Goal: Task Accomplishment & Management: Complete application form

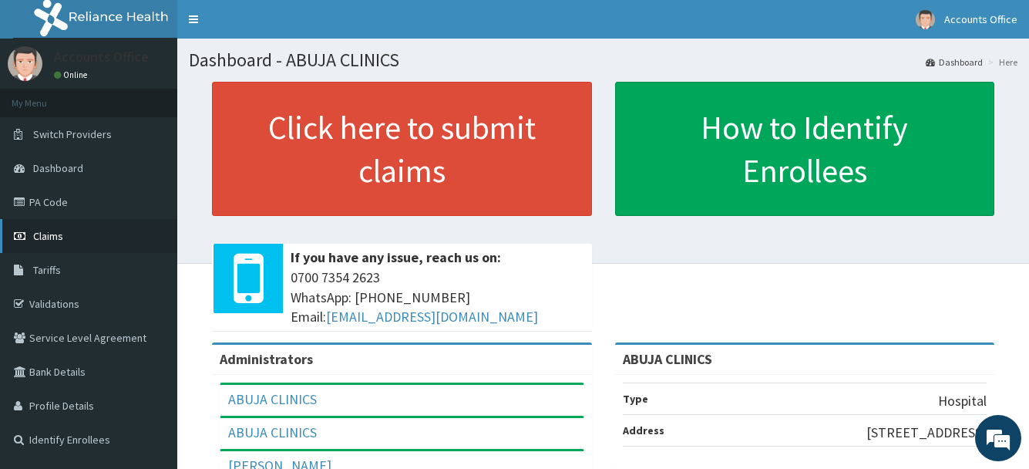
click at [51, 238] on span "Claims" at bounding box center [48, 236] width 30 height 14
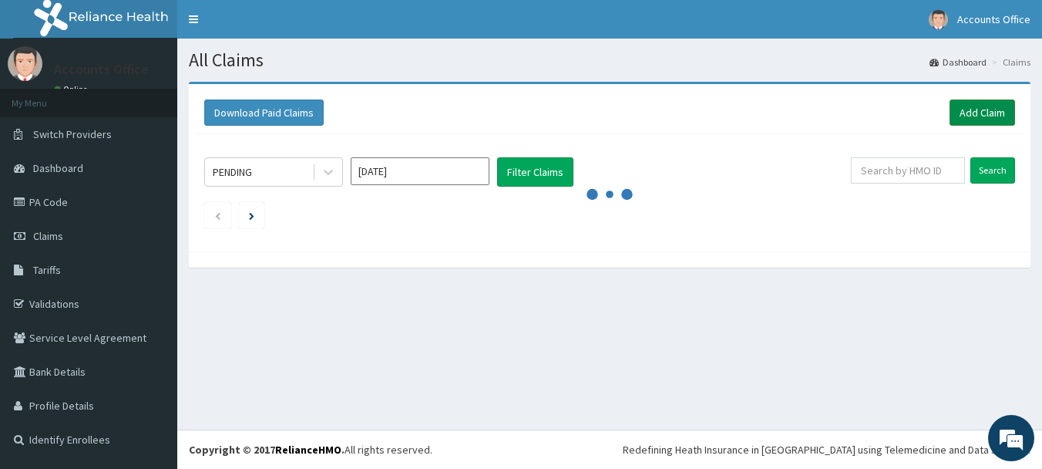
click at [988, 116] on link "Add Claim" at bounding box center [983, 112] width 66 height 26
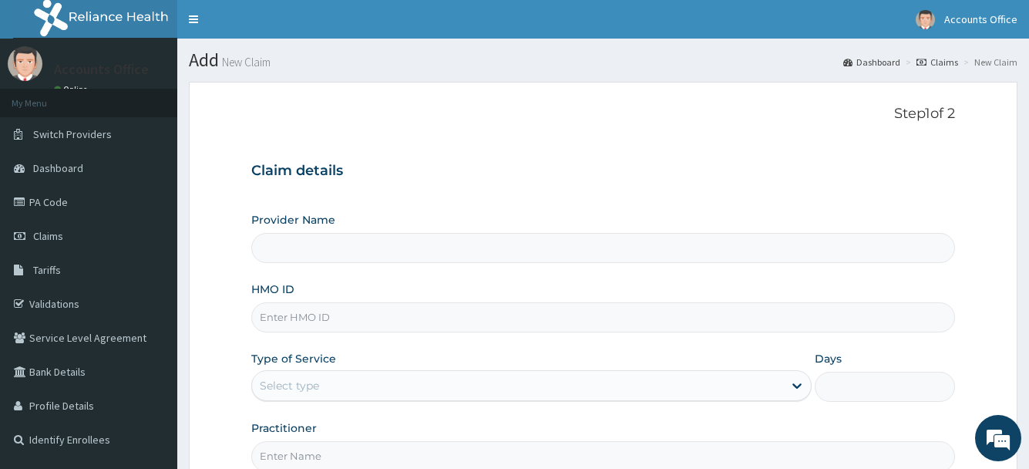
type input "ABUJA CLINICS"
click at [359, 315] on input "HMO ID" at bounding box center [602, 317] width 703 height 30
type input "GBI/10015/A"
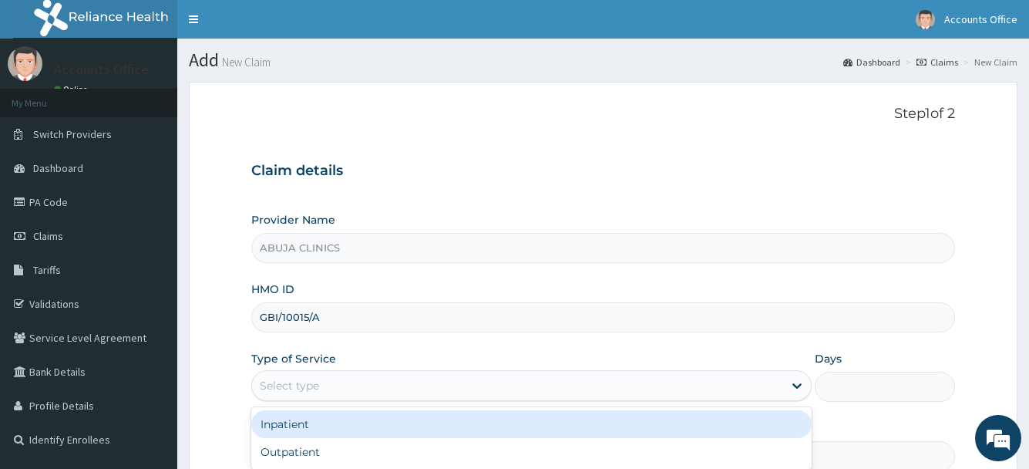
click at [329, 395] on div "Select type" at bounding box center [517, 385] width 530 height 25
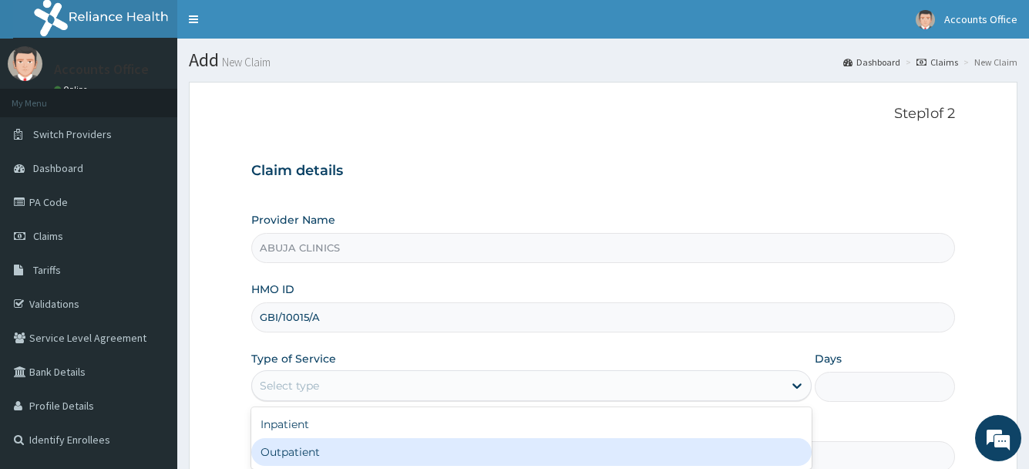
click at [310, 444] on div "Outpatient" at bounding box center [531, 452] width 560 height 28
type input "1"
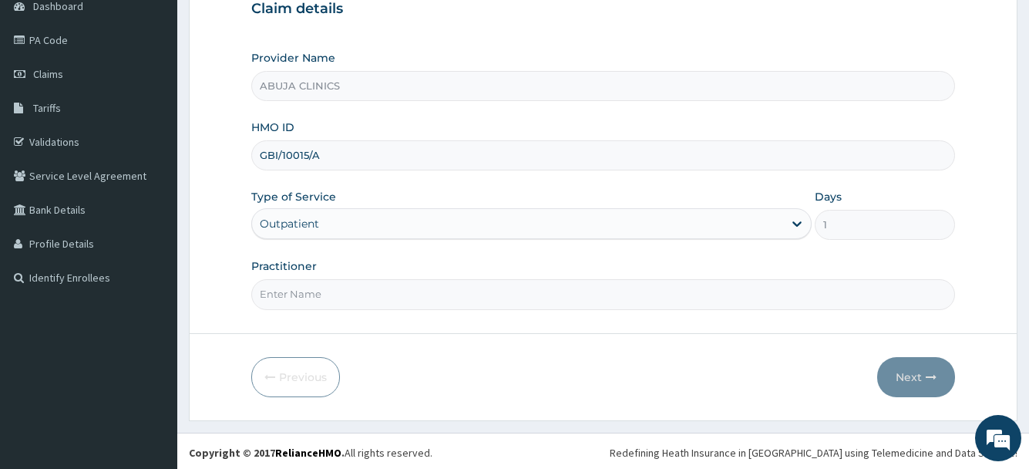
scroll to position [165, 0]
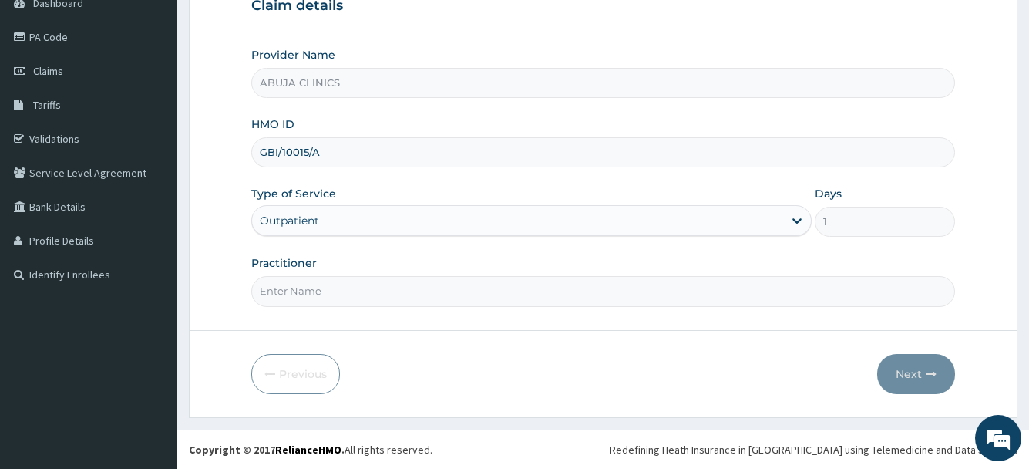
click at [336, 298] on input "Practitioner" at bounding box center [602, 291] width 703 height 30
type input "DR. FOLARIN"
click at [910, 368] on button "Next" at bounding box center [916, 374] width 78 height 40
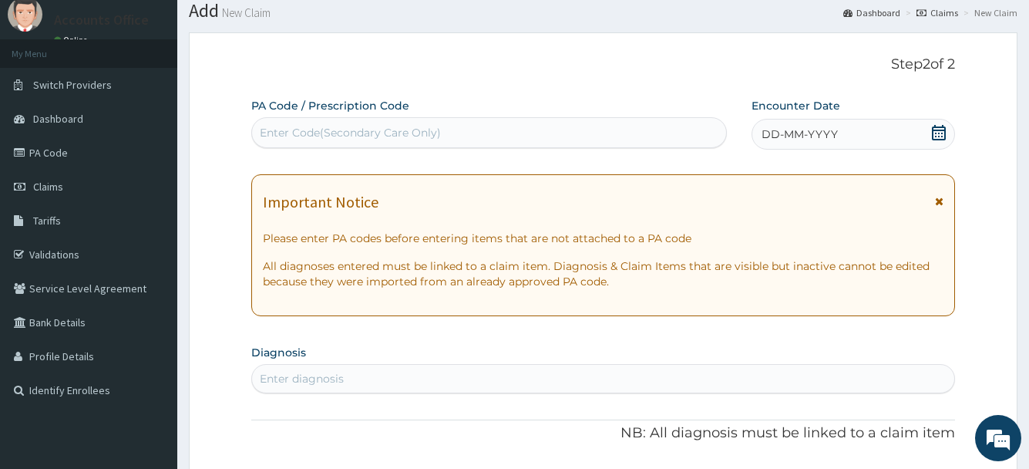
scroll to position [77, 0]
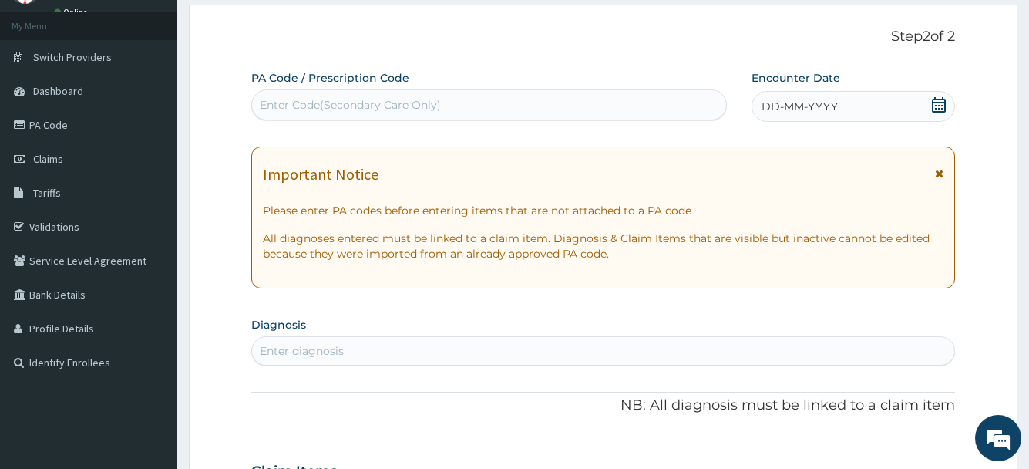
click at [931, 102] on icon at bounding box center [938, 104] width 15 height 15
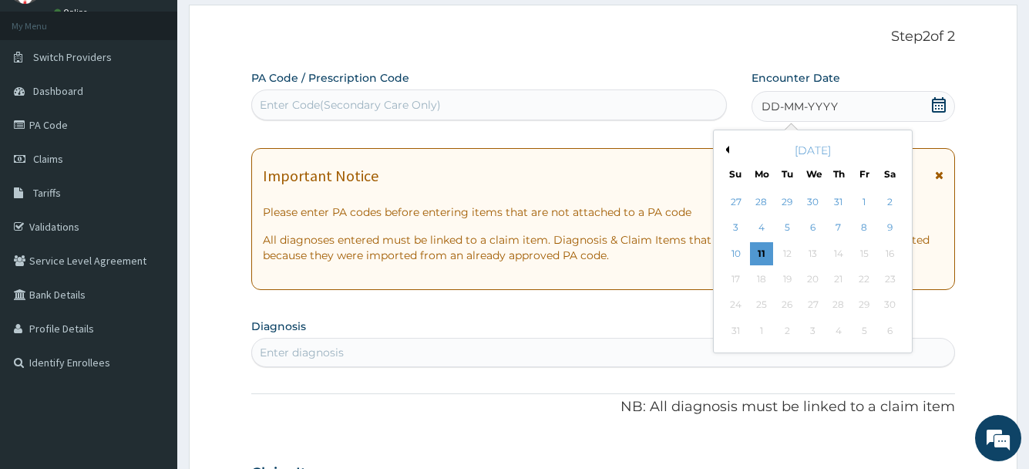
click at [730, 150] on div "[DATE]" at bounding box center [813, 150] width 186 height 15
click at [725, 149] on button "Previous Month" at bounding box center [726, 150] width 8 height 8
click at [841, 251] on div "19" at bounding box center [837, 253] width 23 height 23
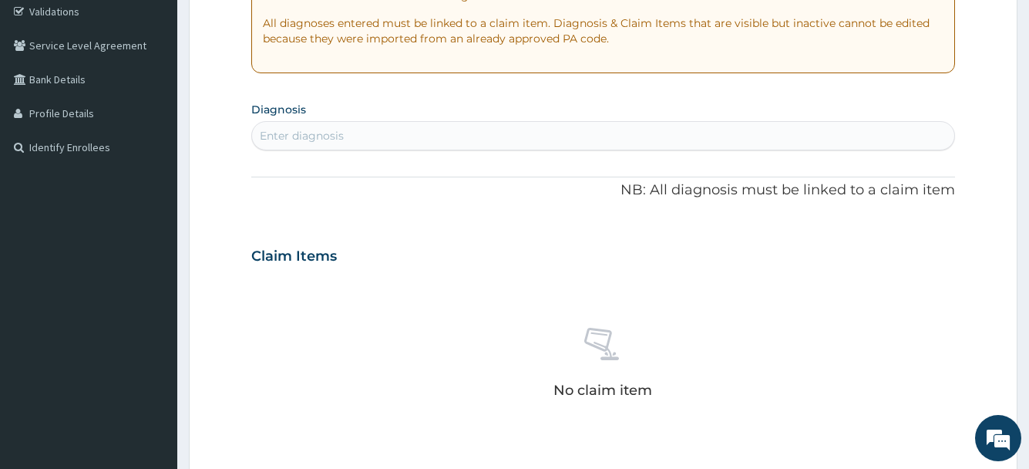
scroll to position [308, 0]
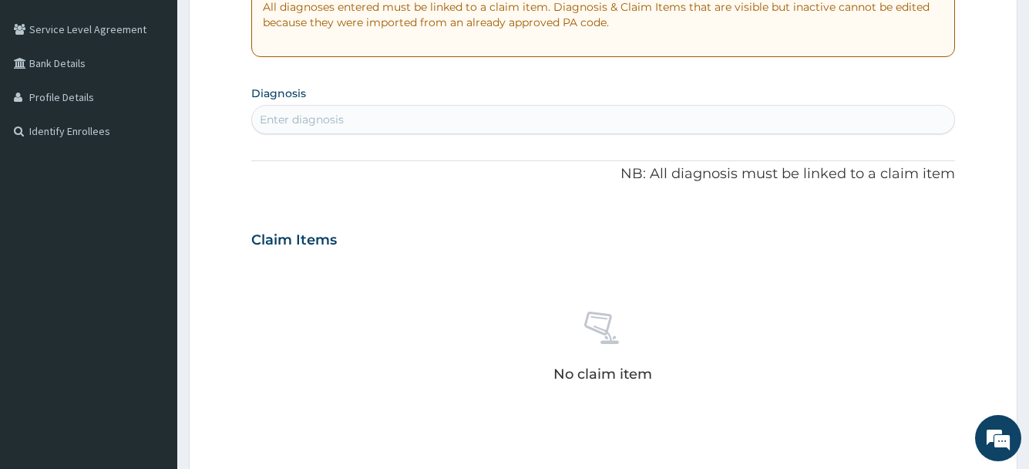
click at [322, 119] on div "Enter diagnosis" at bounding box center [302, 119] width 84 height 15
type input "PLASMODIUM"
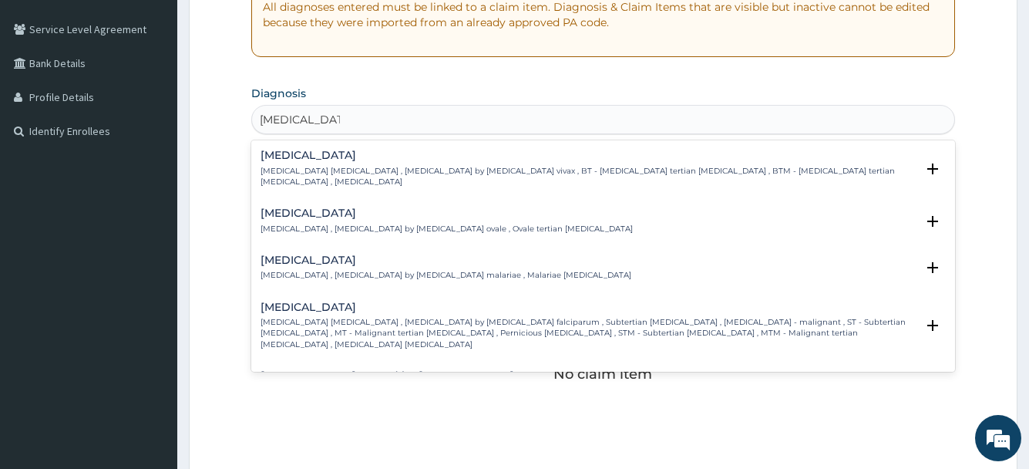
click at [315, 301] on h4 "Falciparum malaria" at bounding box center [588, 307] width 654 height 12
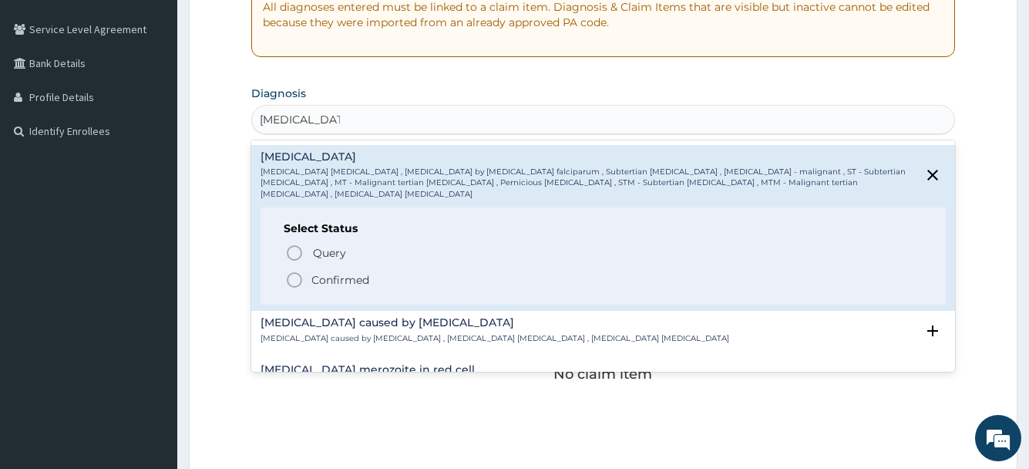
scroll to position [154, 0]
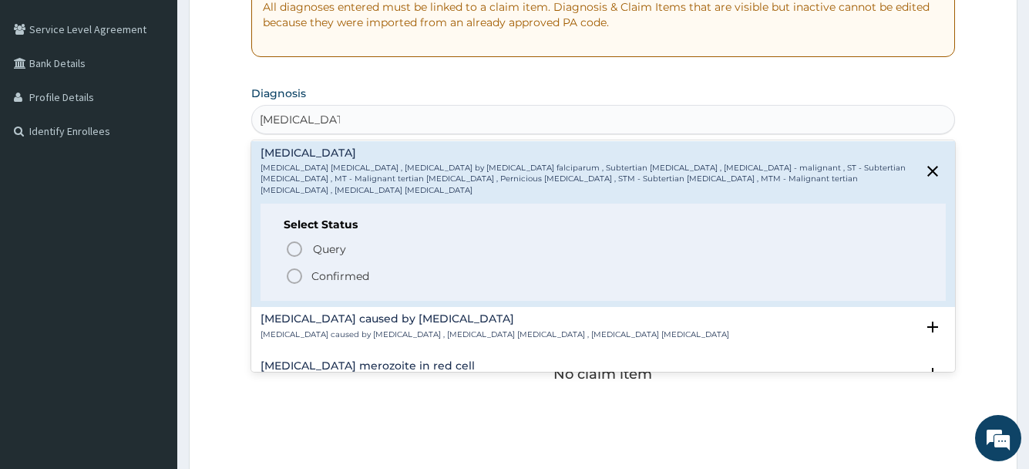
click at [330, 268] on p "Confirmed" at bounding box center [340, 275] width 58 height 15
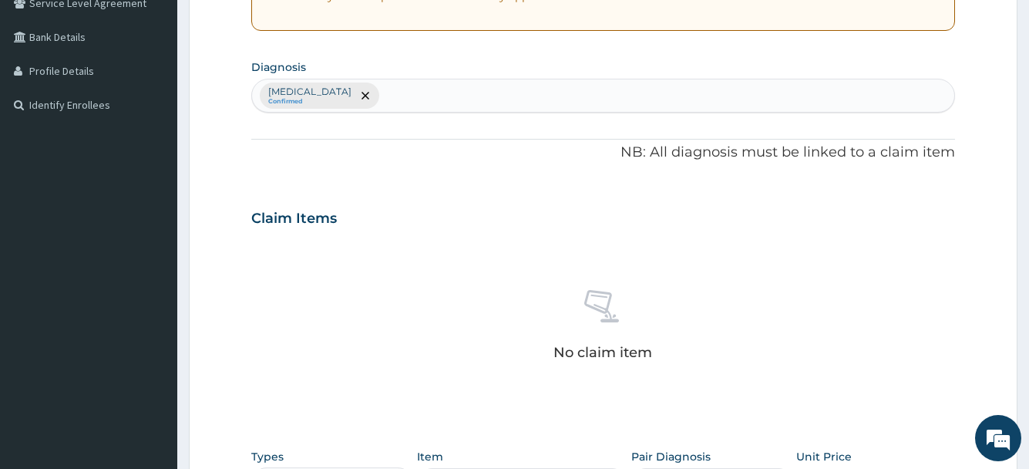
scroll to position [540, 0]
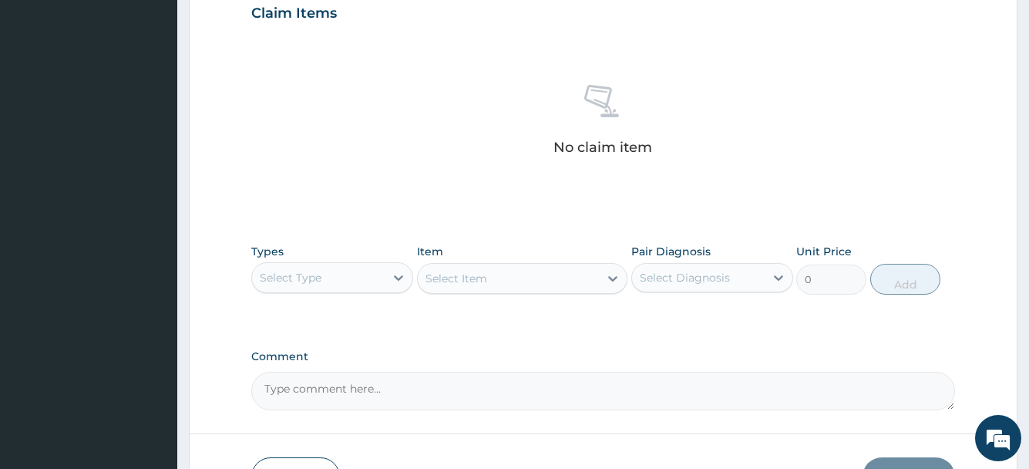
click at [332, 282] on div "Select Type" at bounding box center [318, 277] width 133 height 25
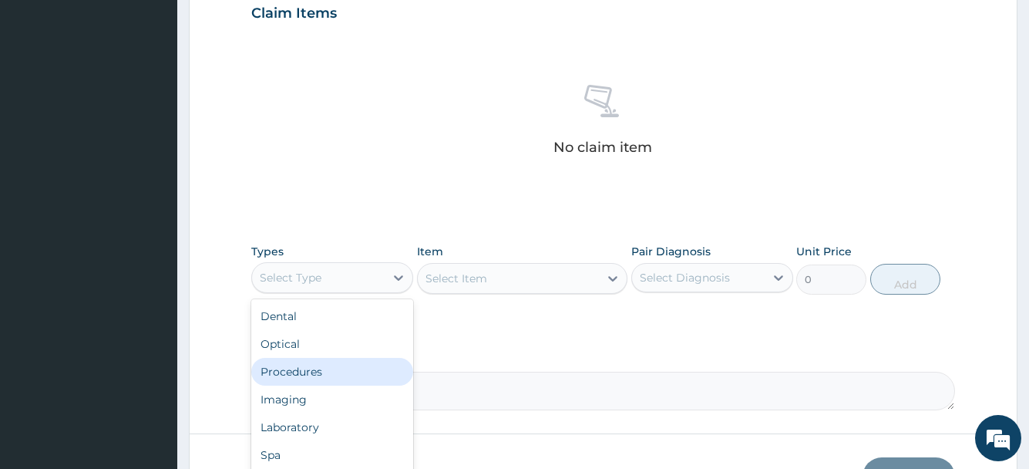
click at [312, 379] on div "Procedures" at bounding box center [332, 372] width 162 height 28
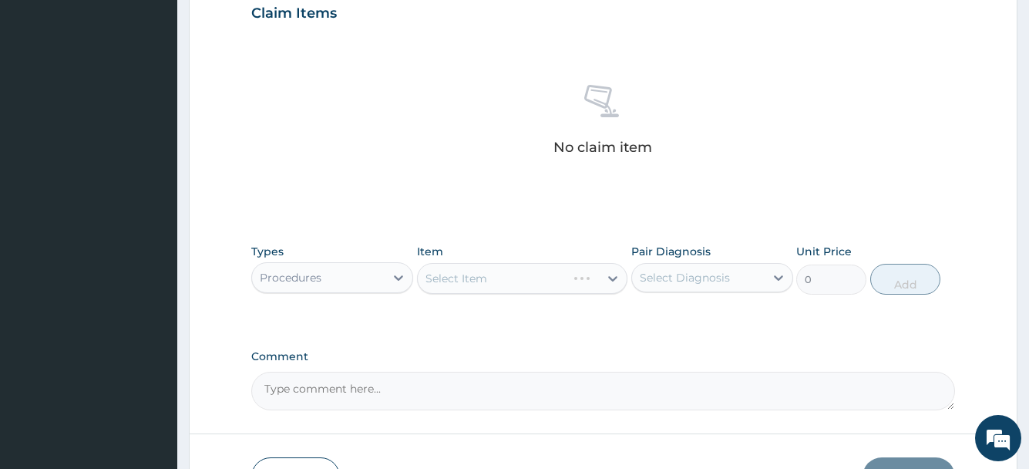
click at [446, 269] on div "Select Item" at bounding box center [522, 278] width 211 height 31
click at [464, 287] on div "Select Item" at bounding box center [522, 278] width 211 height 31
click at [466, 283] on div "Select Item" at bounding box center [522, 278] width 211 height 31
click at [466, 283] on div "Select Item" at bounding box center [457, 278] width 62 height 15
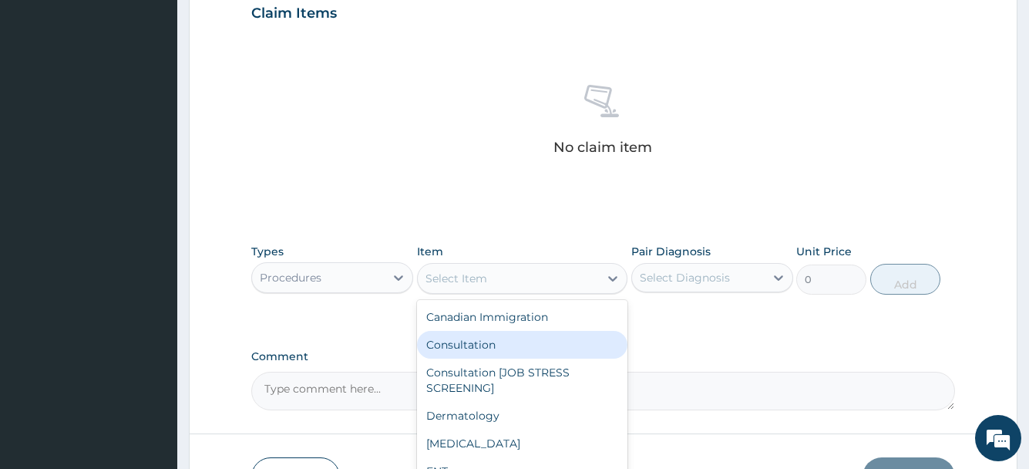
click at [483, 346] on div "Consultation" at bounding box center [522, 345] width 211 height 28
type input "11000"
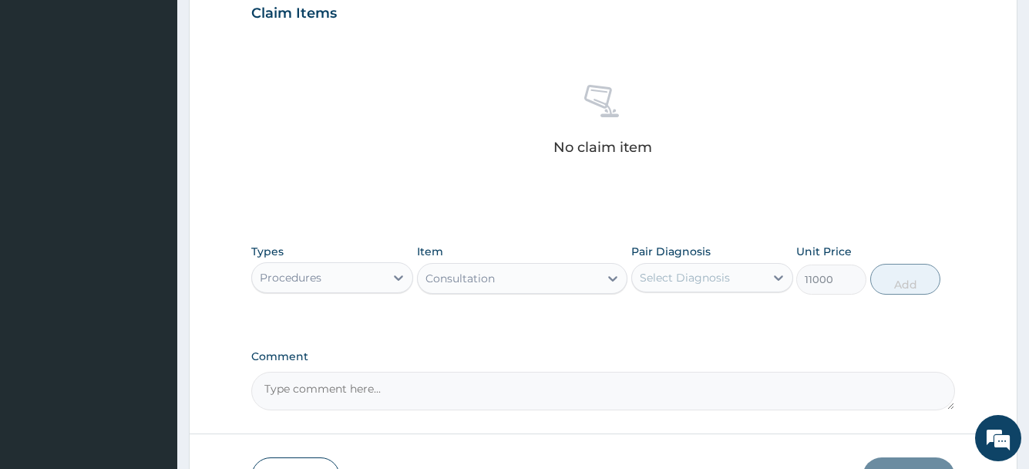
click at [692, 290] on div "Select Diagnosis" at bounding box center [712, 277] width 162 height 29
click at [692, 320] on label "Falciparum malaria" at bounding box center [705, 315] width 96 height 15
checkbox input "true"
click at [874, 286] on button "Add" at bounding box center [905, 279] width 70 height 31
type input "0"
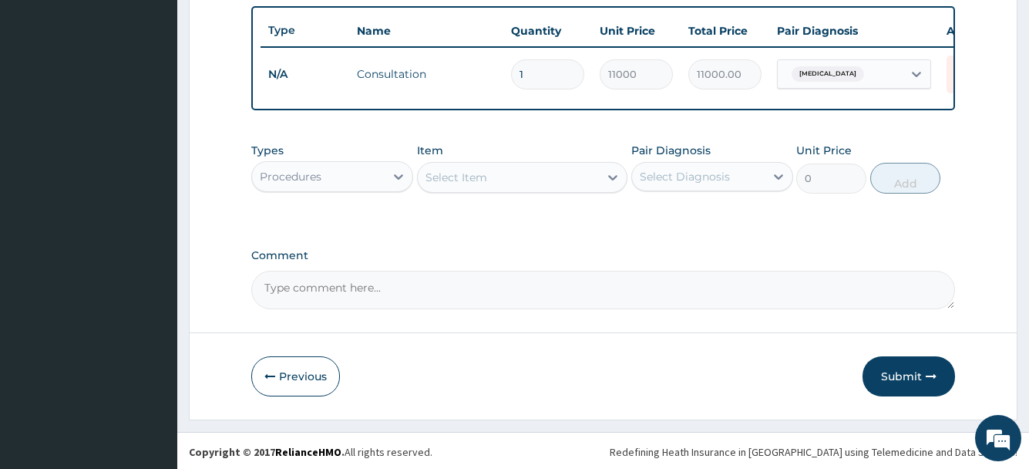
scroll to position [583, 0]
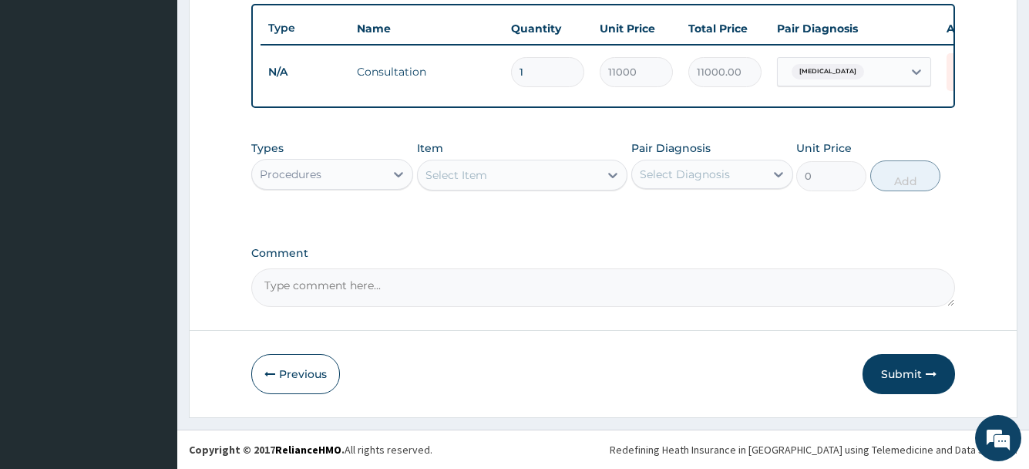
drag, startPoint x: 350, startPoint y: 168, endPoint x: 319, endPoint y: 193, distance: 39.5
click at [345, 171] on div "Procedures" at bounding box center [318, 174] width 133 height 25
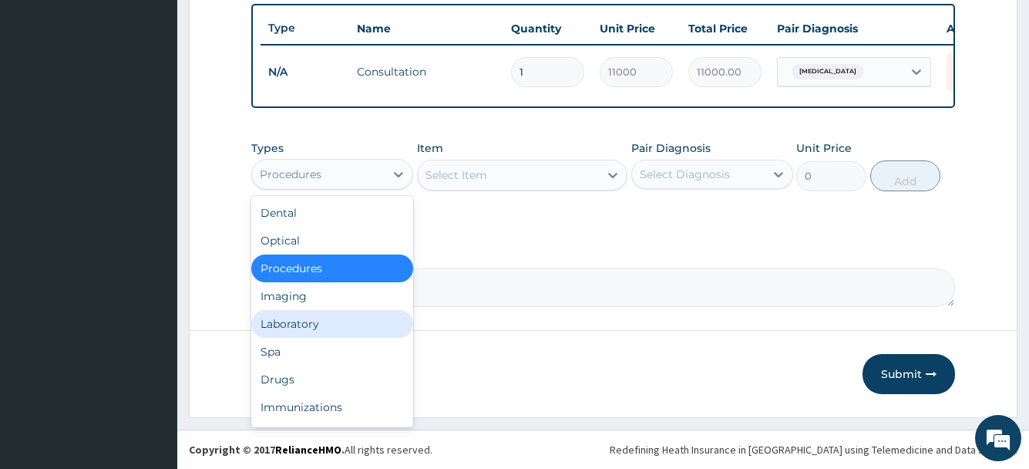
click at [311, 327] on div "Laboratory" at bounding box center [332, 324] width 162 height 28
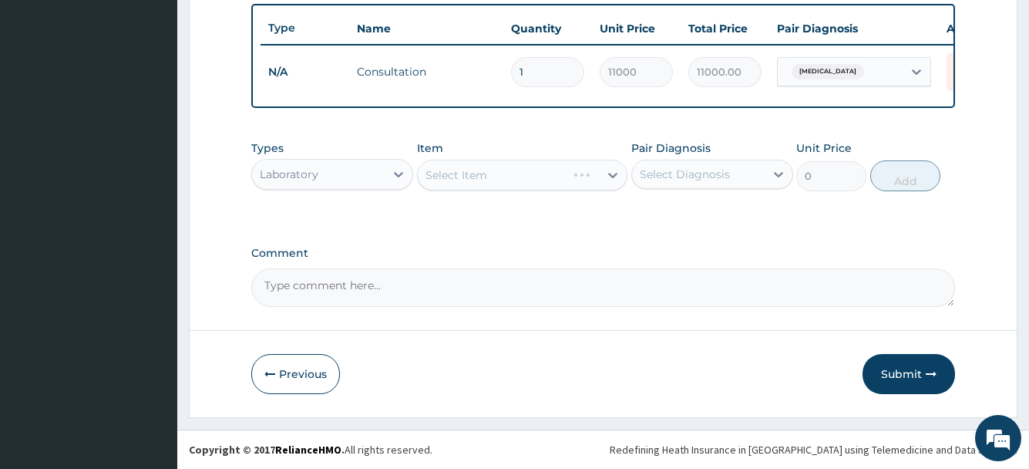
click at [494, 167] on div "Select Item" at bounding box center [522, 175] width 211 height 31
click at [494, 170] on div "Select Item" at bounding box center [522, 175] width 211 height 31
click at [490, 174] on div "Select Item" at bounding box center [522, 175] width 211 height 31
click at [482, 180] on div "Select Item" at bounding box center [457, 174] width 62 height 15
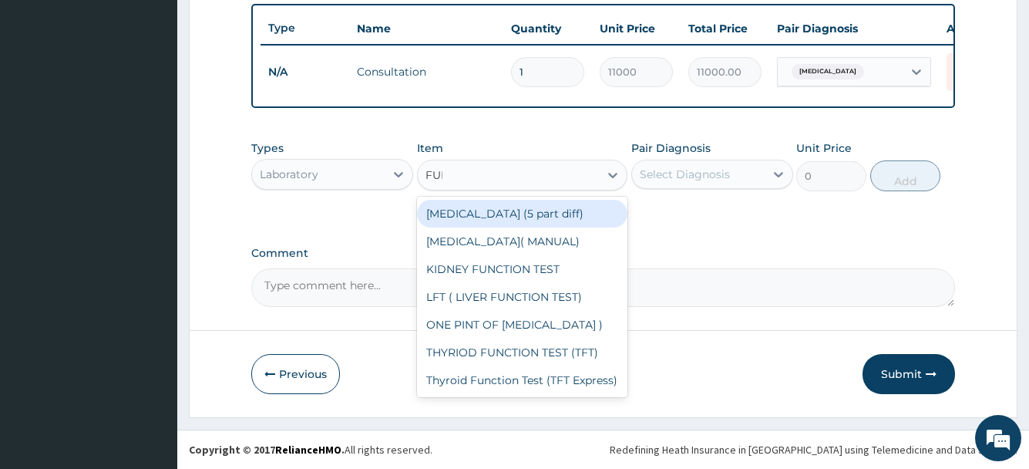
type input "FULL"
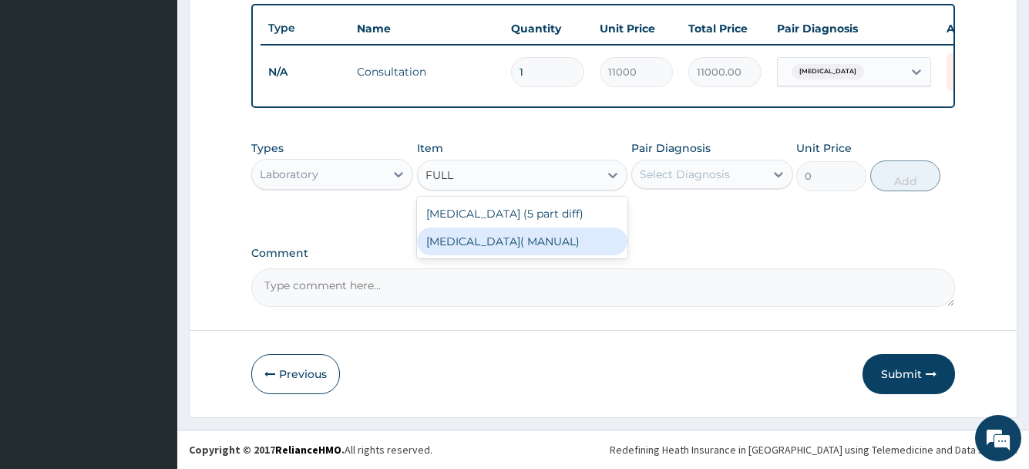
click at [553, 242] on div "FULL BLOOD COUNT( MANUAL)" at bounding box center [522, 241] width 211 height 28
type input "8114.73"
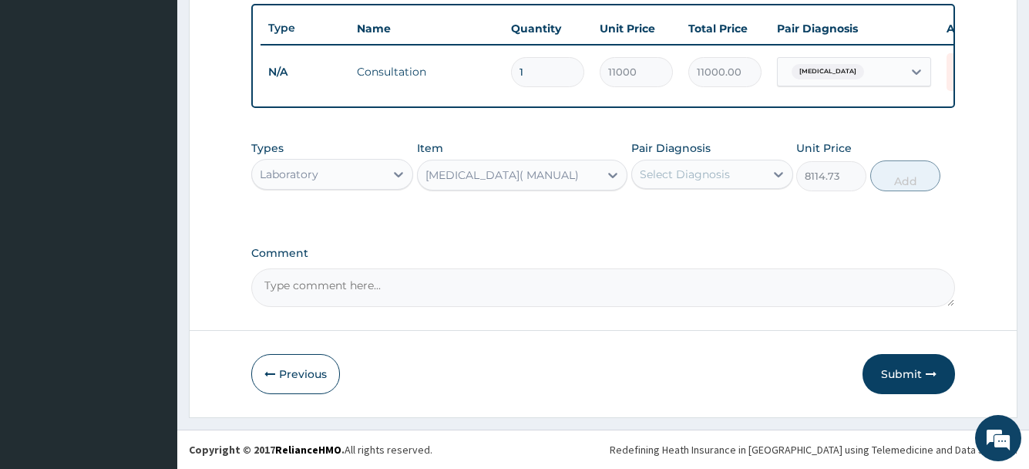
click at [721, 162] on div "Select Diagnosis" at bounding box center [698, 174] width 133 height 25
click at [721, 207] on label "Falciparum malaria" at bounding box center [705, 211] width 96 height 15
checkbox input "true"
click at [906, 181] on button "Add" at bounding box center [905, 175] width 70 height 31
type input "0"
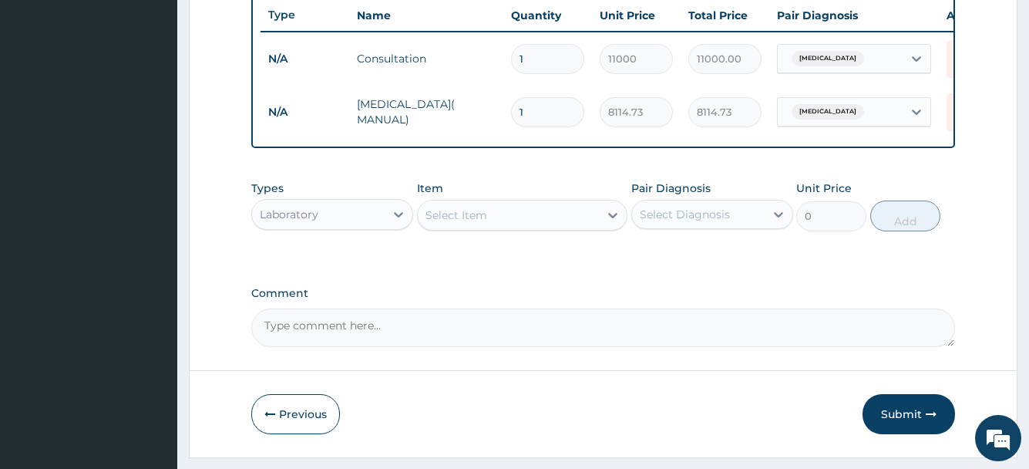
click at [449, 223] on div "Select Item" at bounding box center [457, 214] width 62 height 15
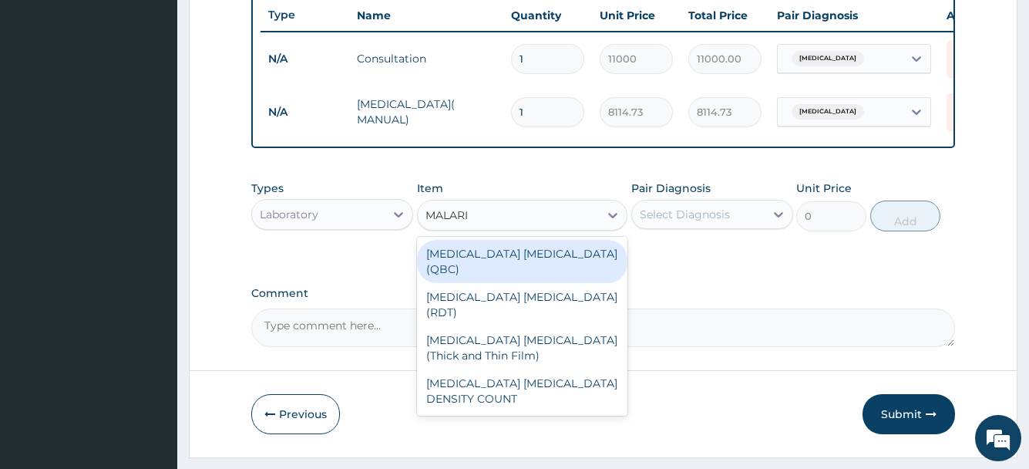
type input "MALARIA"
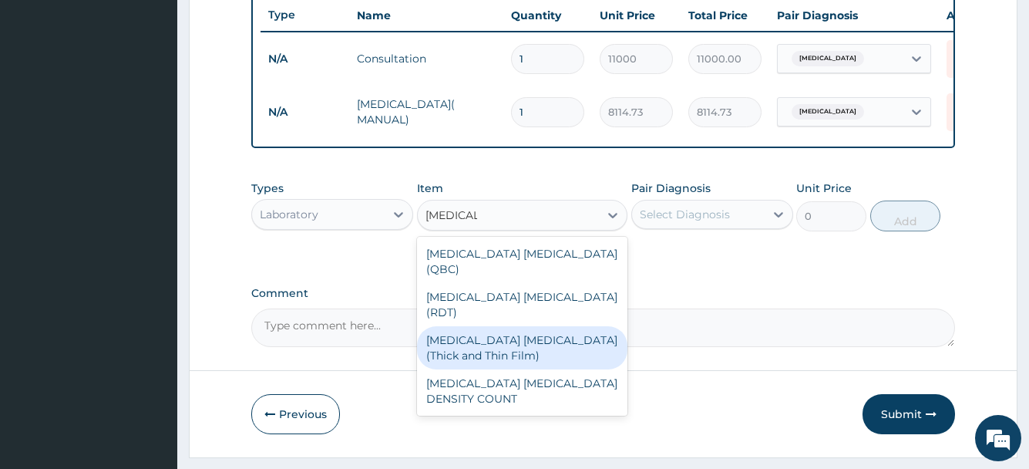
drag, startPoint x: 528, startPoint y: 317, endPoint x: 661, endPoint y: 252, distance: 148.3
click at [527, 326] on div "MALARIA PARASITE (Thick and Thin Film)" at bounding box center [522, 347] width 211 height 43
type input "5333.28"
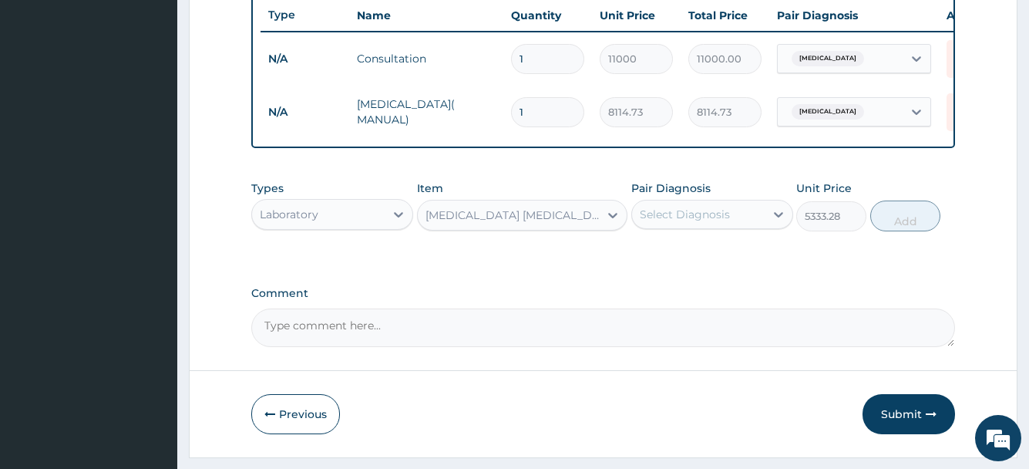
click at [654, 227] on div "Select Diagnosis" at bounding box center [698, 214] width 133 height 25
drag, startPoint x: 697, startPoint y: 271, endPoint x: 745, endPoint y: 267, distance: 48.7
click at [697, 260] on label "Falciparum malaria" at bounding box center [705, 251] width 96 height 15
checkbox input "true"
click at [916, 223] on button "Add" at bounding box center [905, 215] width 70 height 31
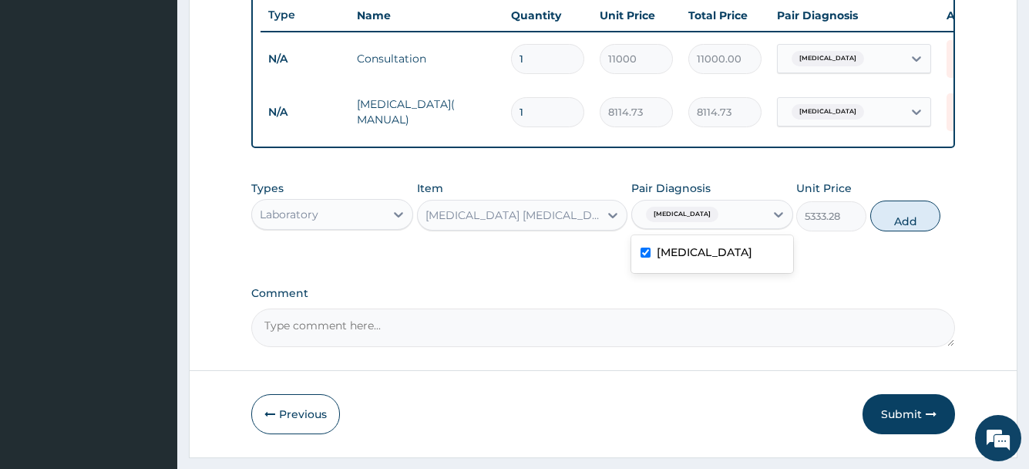
type input "0"
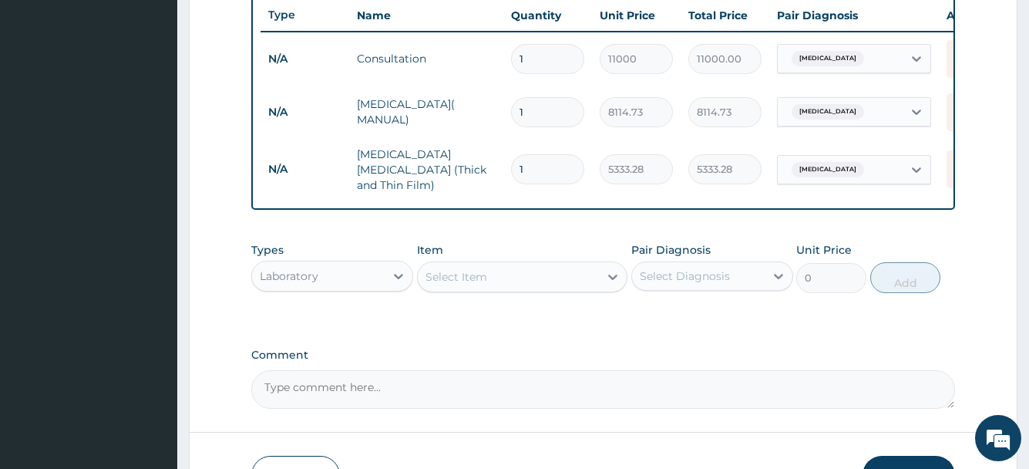
click at [309, 277] on div "Laboratory" at bounding box center [289, 275] width 59 height 15
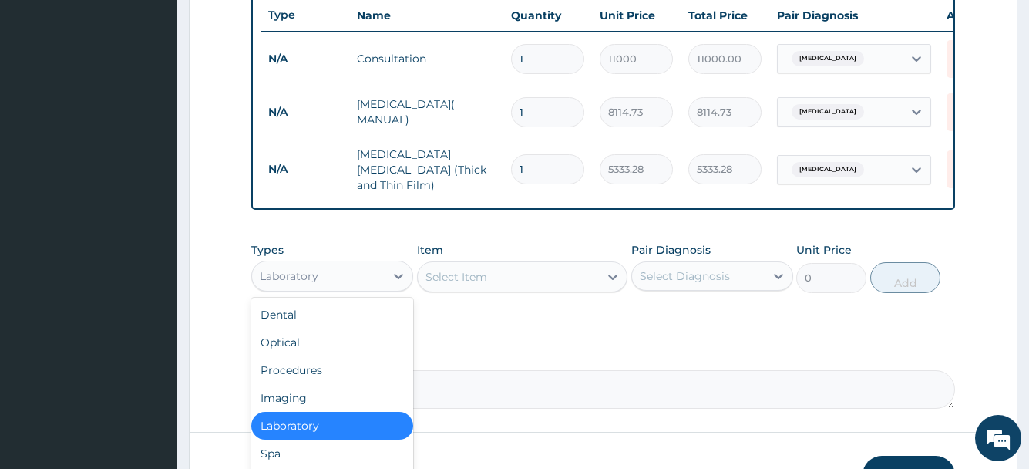
scroll to position [52, 0]
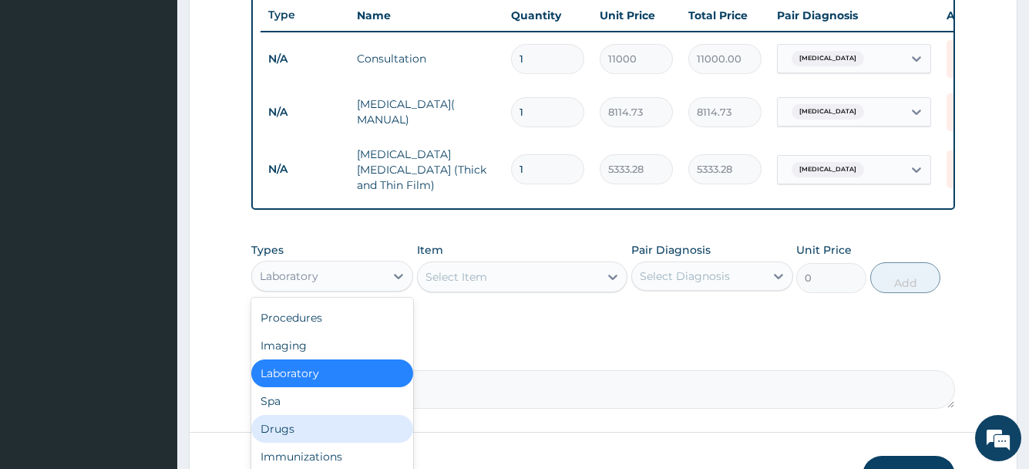
click at [305, 429] on div "Drugs" at bounding box center [332, 429] width 162 height 28
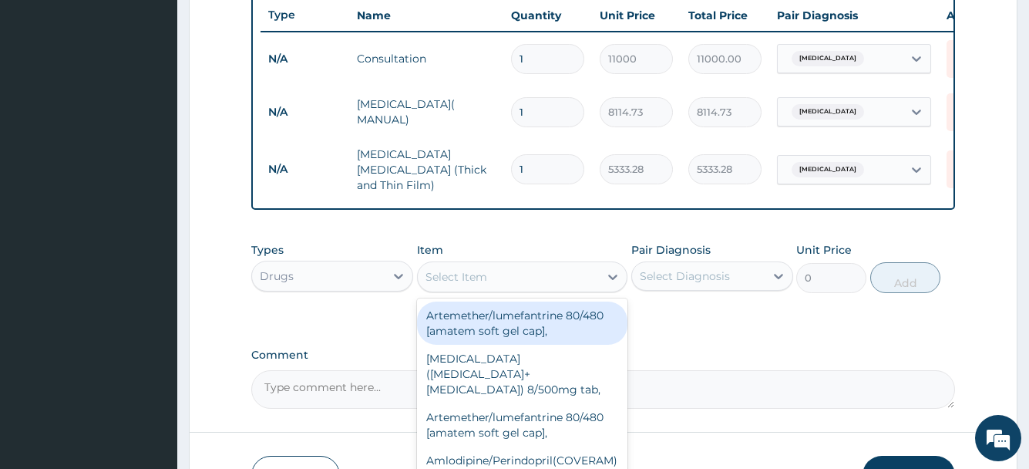
click at [471, 275] on div "Select Item" at bounding box center [457, 276] width 62 height 15
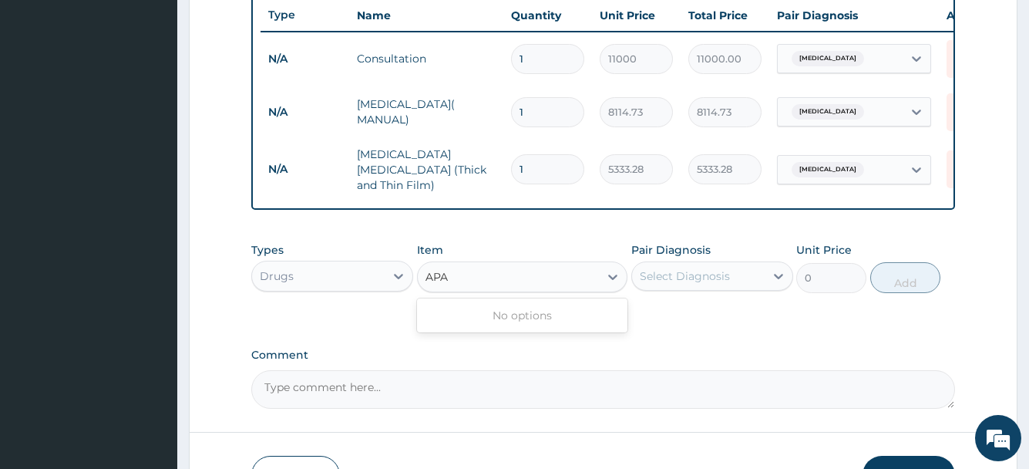
scroll to position [0, 0]
type input "A"
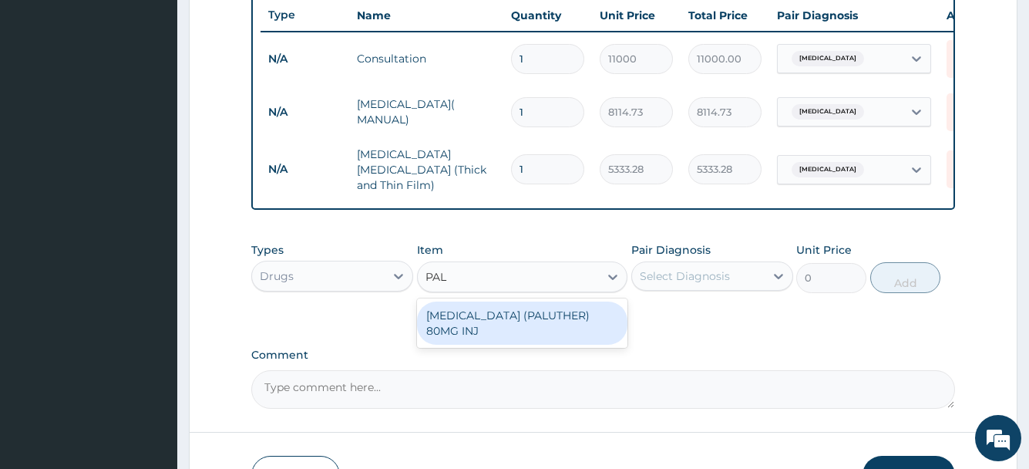
type input "PALU"
click at [494, 324] on div "ARTEMETHER (PALUTHER) 80MG INJ" at bounding box center [522, 322] width 211 height 43
type input "1122.27"
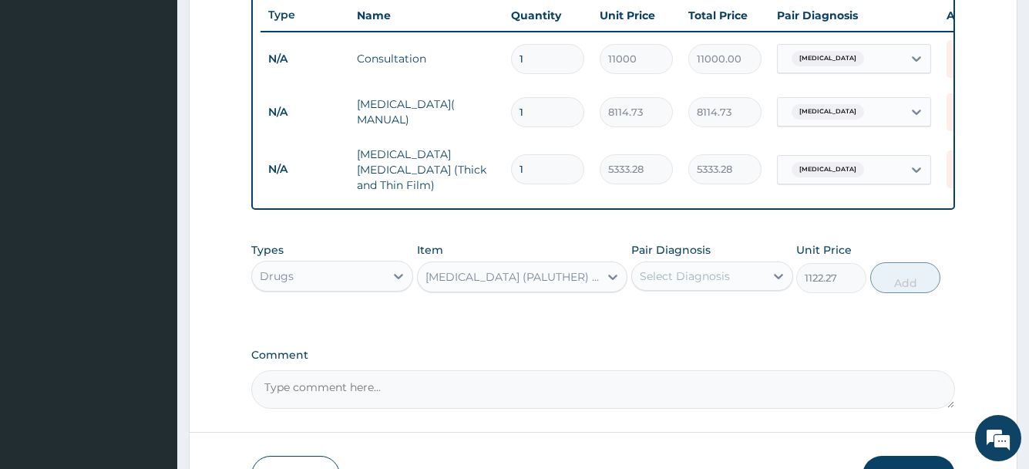
click at [706, 281] on div "Select Diagnosis" at bounding box center [685, 275] width 90 height 15
click at [705, 320] on label "Falciparum malaria" at bounding box center [705, 313] width 96 height 15
checkbox input "true"
click at [886, 284] on button "Add" at bounding box center [905, 277] width 70 height 31
type input "0"
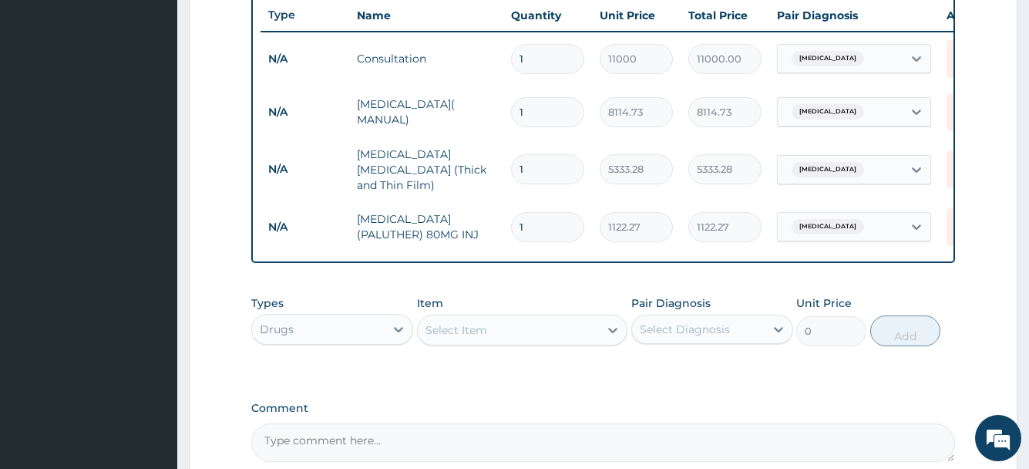
type input "12"
type input "13467.24"
type input "1"
type input "1122.27"
type input "0.00"
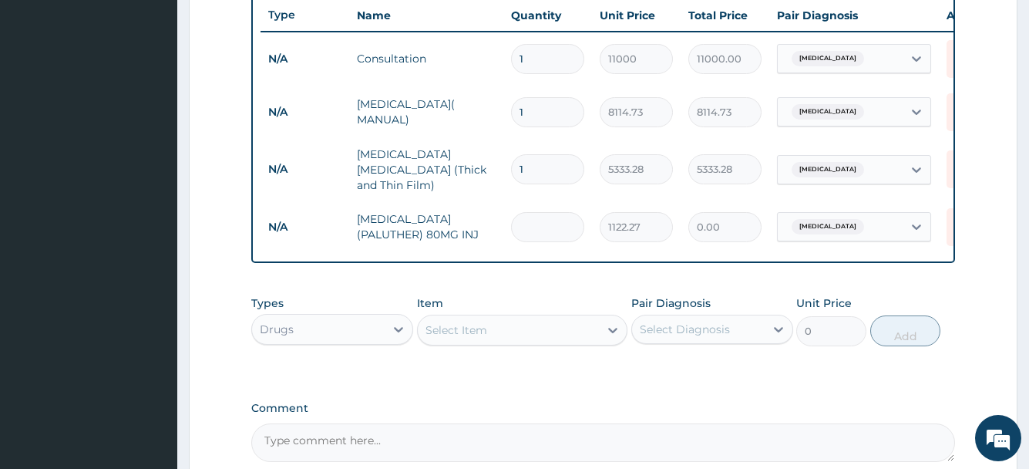
type input "6"
type input "6733.62"
type input "6"
click at [453, 336] on div "Select Item" at bounding box center [457, 329] width 62 height 15
type input "ARTE"
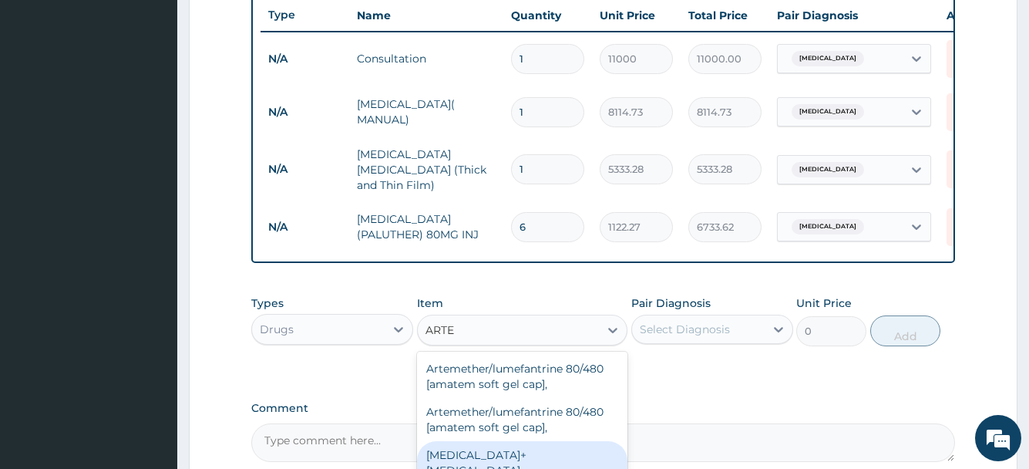
scroll to position [77, 0]
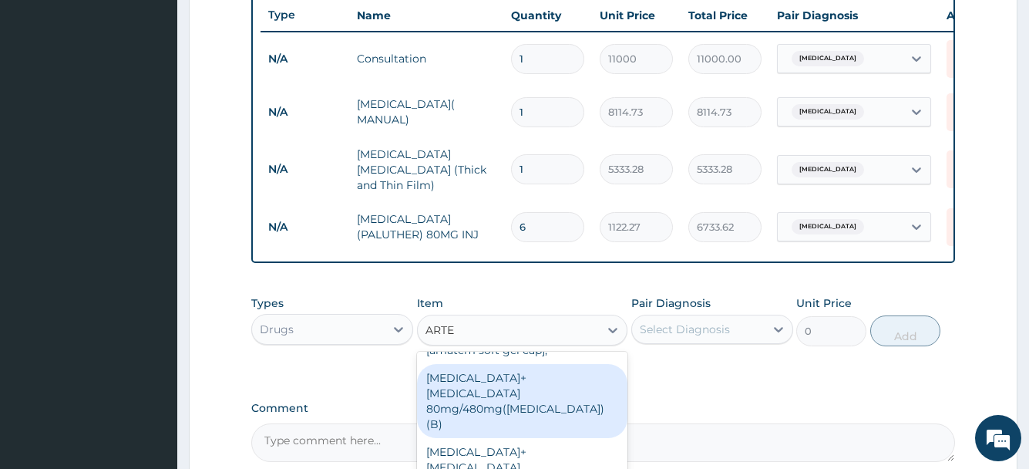
click at [535, 387] on div "Artemether+lumefantrine 80mg/480mg(Coartem)(B)" at bounding box center [522, 401] width 211 height 74
type input "2823.33"
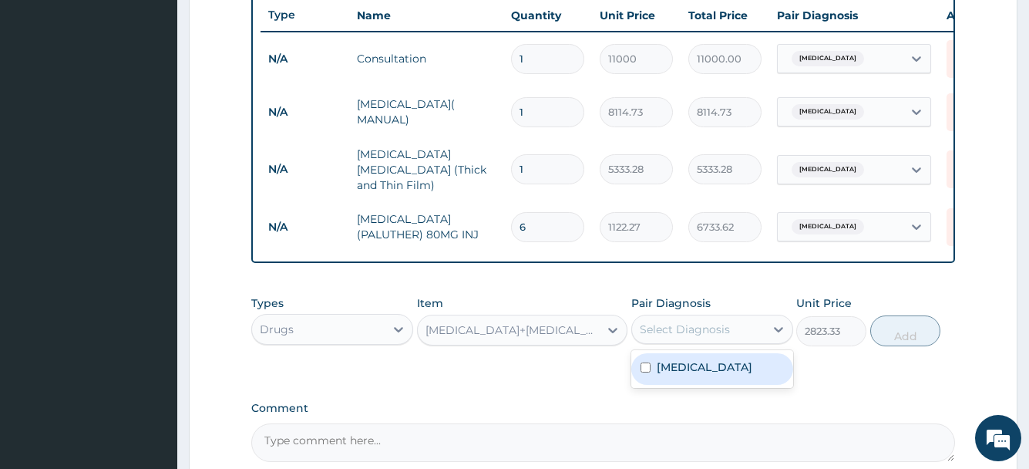
click at [686, 337] on div "Select Diagnosis" at bounding box center [685, 328] width 90 height 15
drag, startPoint x: 691, startPoint y: 372, endPoint x: 685, endPoint y: 364, distance: 10.4
click at [691, 372] on label "Falciparum malaria" at bounding box center [705, 366] width 96 height 15
checkbox input "true"
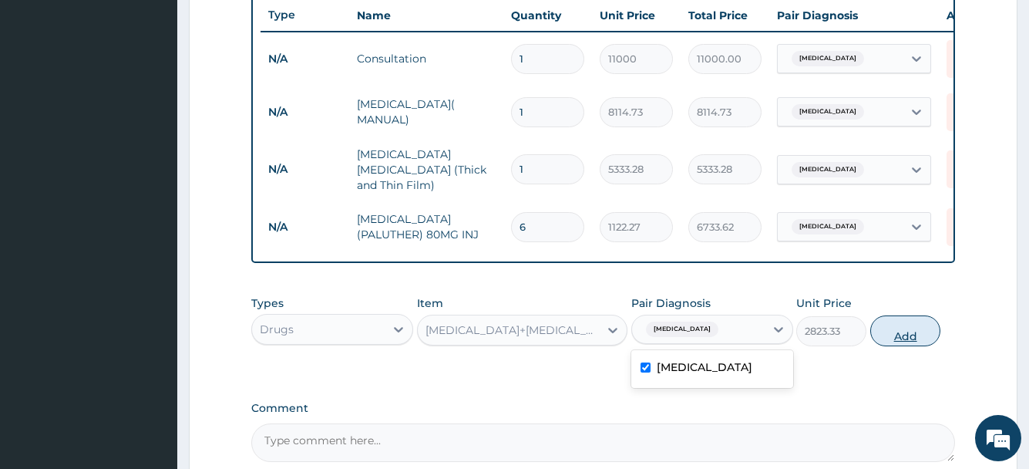
click at [914, 339] on button "Add" at bounding box center [905, 330] width 70 height 31
type input "0"
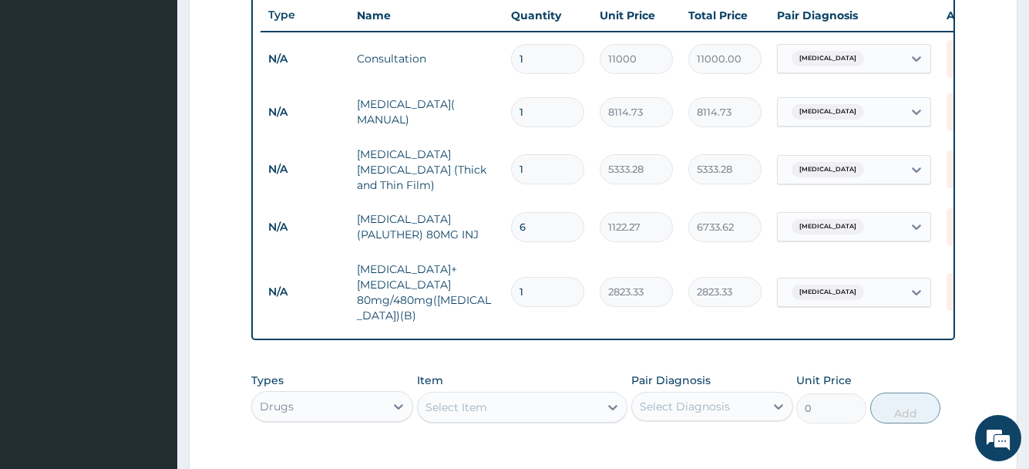
type input "0.00"
type input "6"
type input "16939.98"
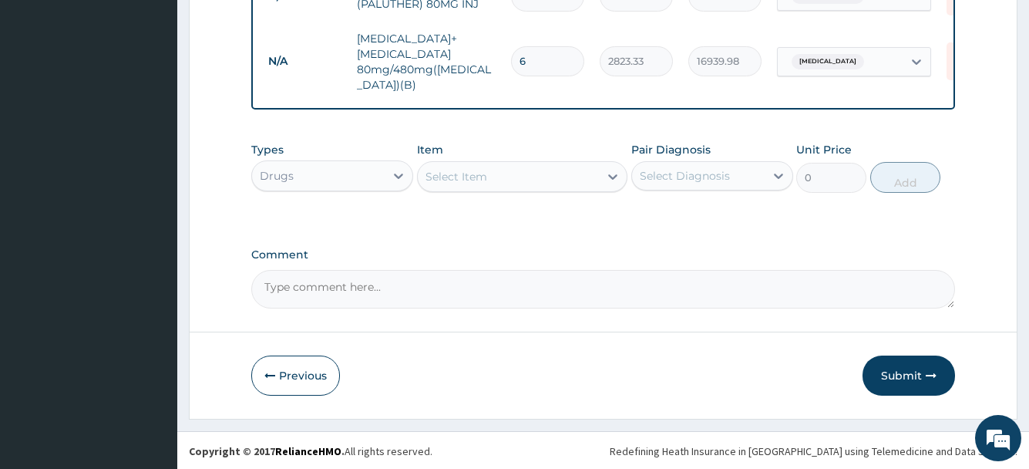
scroll to position [819, 0]
type input "6"
click at [883, 369] on button "Submit" at bounding box center [909, 374] width 93 height 40
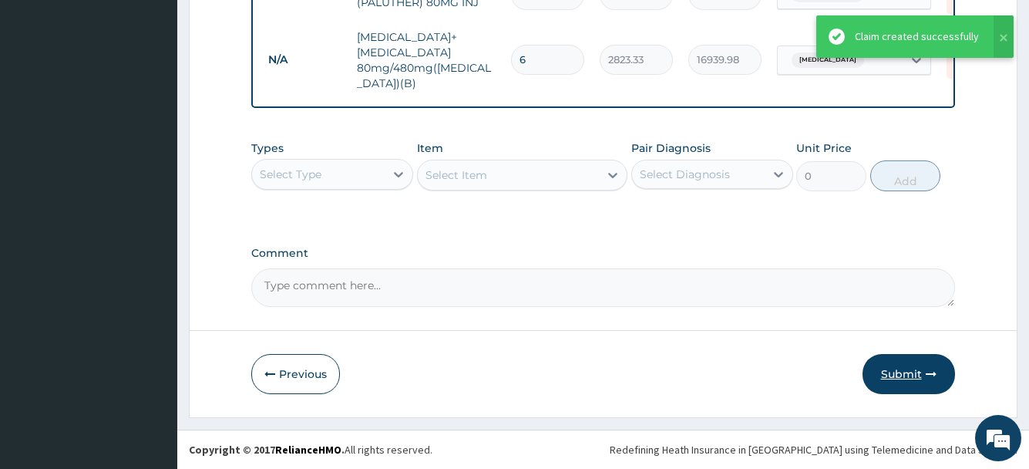
scroll to position [511, 0]
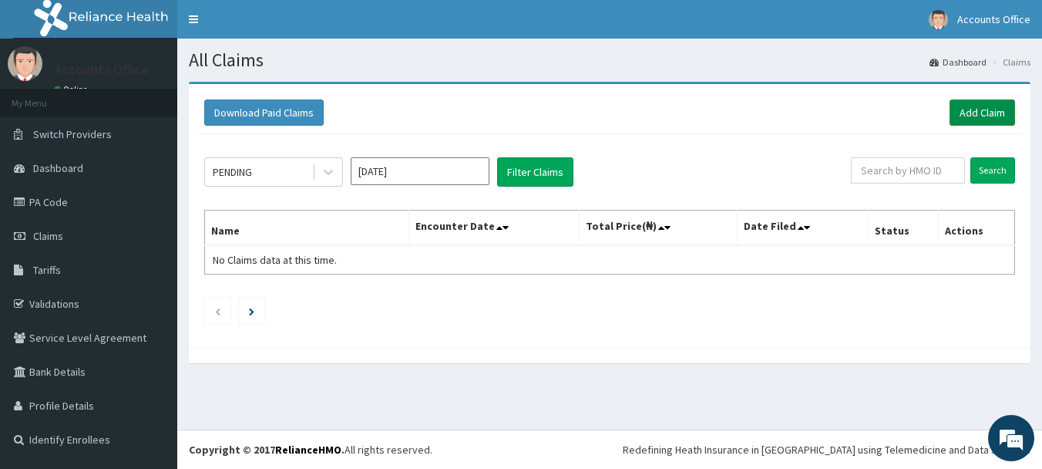
click at [988, 109] on link "Add Claim" at bounding box center [983, 112] width 66 height 26
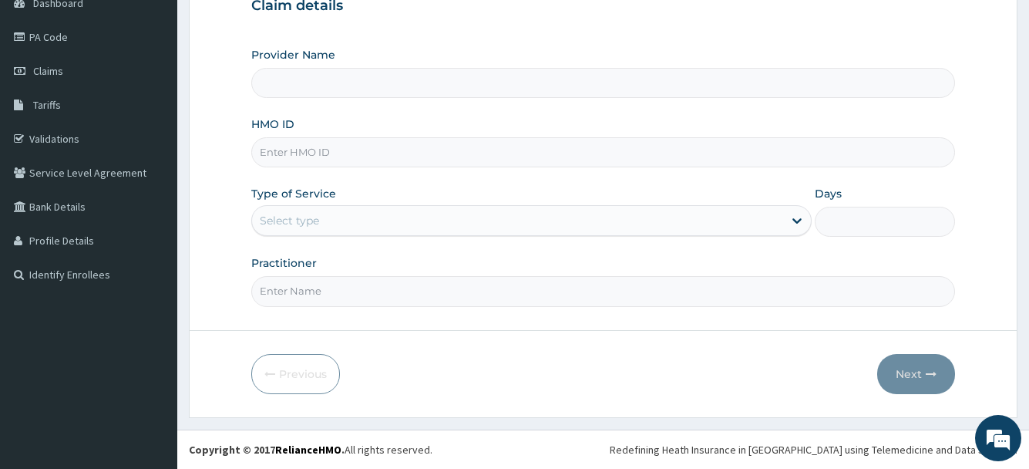
type input "ABUJA CLINICS"
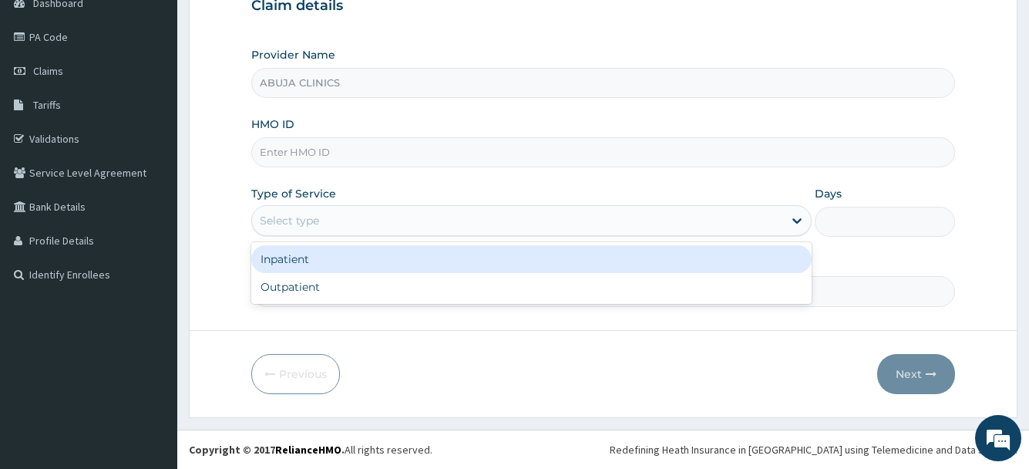
click at [321, 224] on div "Select type" at bounding box center [517, 220] width 530 height 25
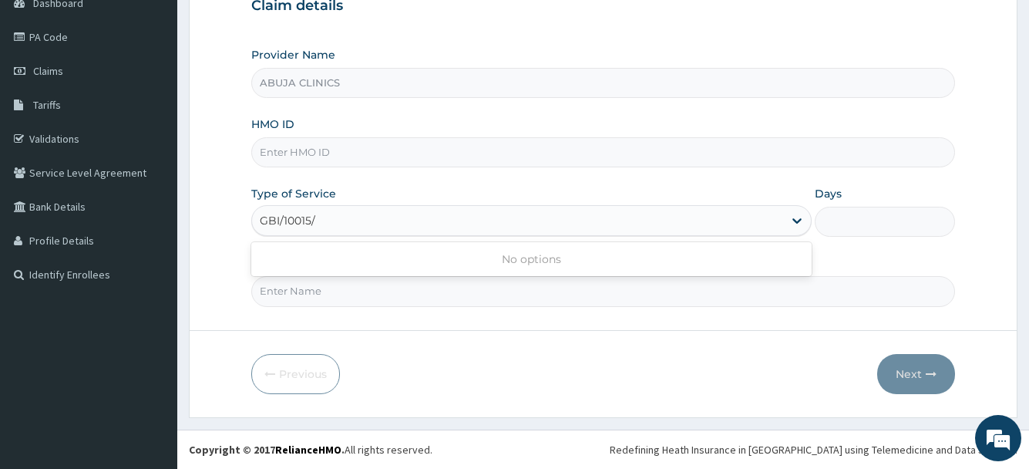
type input "GBI/10015/A"
drag, startPoint x: 328, startPoint y: 218, endPoint x: 252, endPoint y: 216, distance: 75.6
click at [253, 217] on div "Select type" at bounding box center [517, 220] width 530 height 25
click at [313, 140] on input "HMO ID" at bounding box center [602, 152] width 703 height 30
type input "GBI/10015/A"
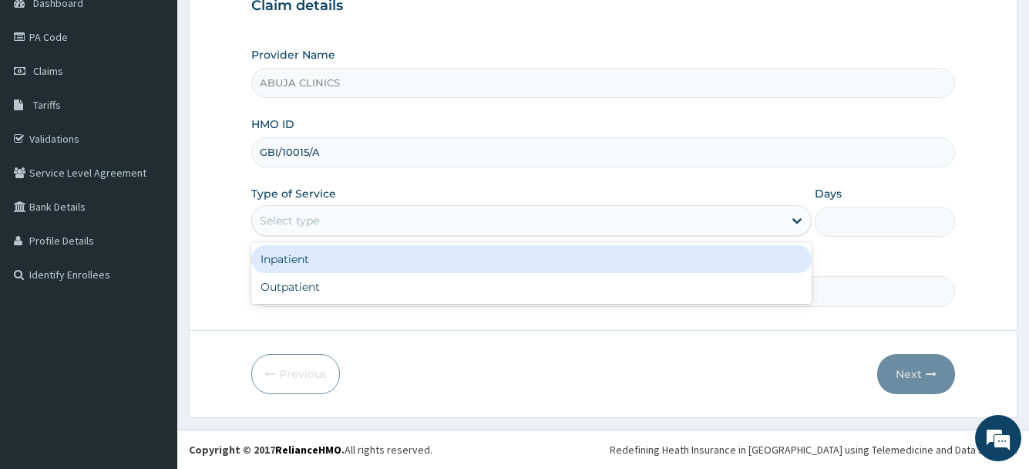
click at [284, 221] on div "Select type" at bounding box center [289, 220] width 59 height 15
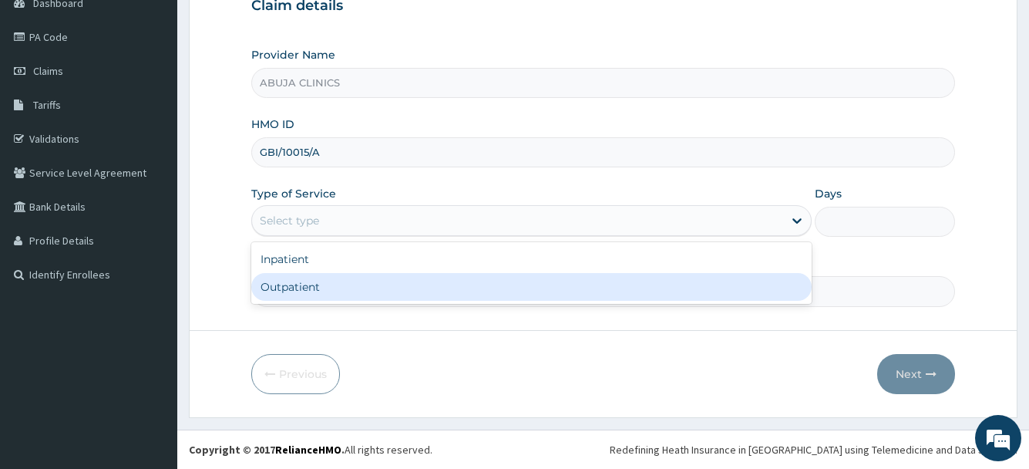
click at [307, 284] on div "Outpatient" at bounding box center [531, 287] width 560 height 28
type input "1"
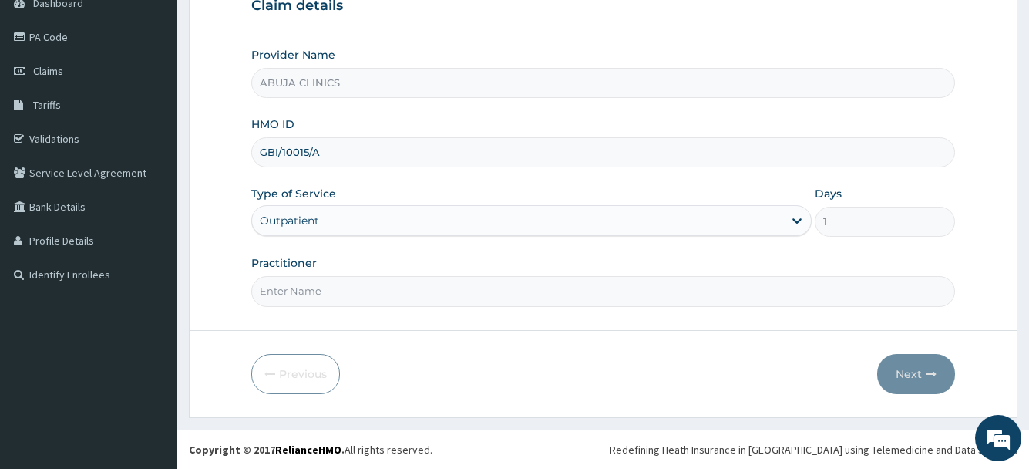
click at [315, 291] on input "Practitioner" at bounding box center [602, 291] width 703 height 30
type input "DR. FOLARIN"
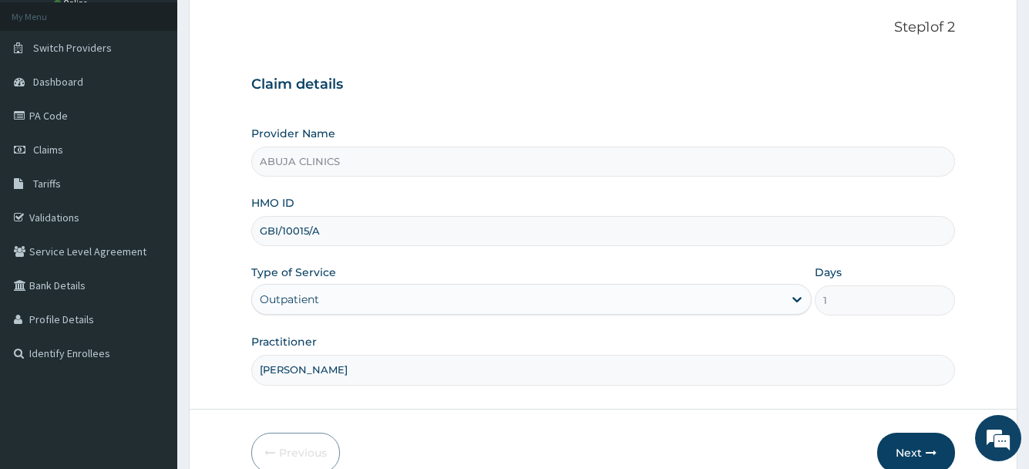
scroll to position [165, 0]
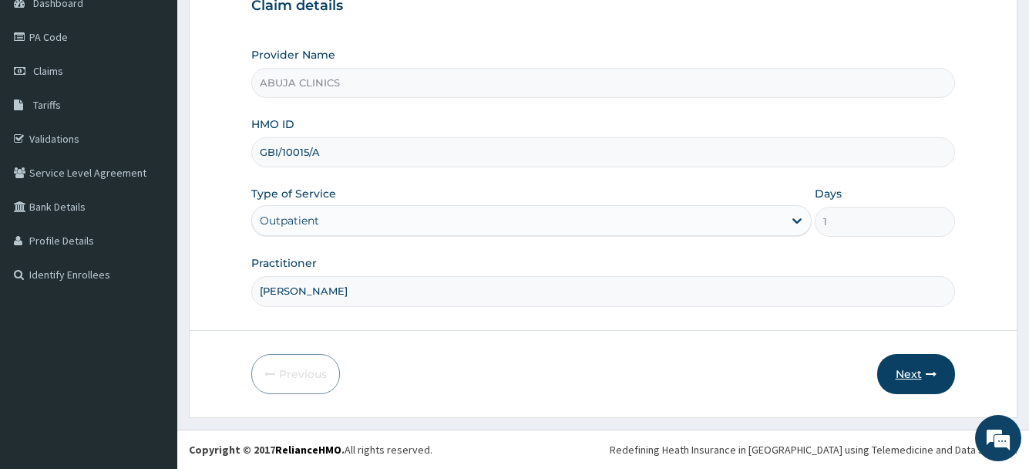
click at [894, 371] on button "Next" at bounding box center [916, 374] width 78 height 40
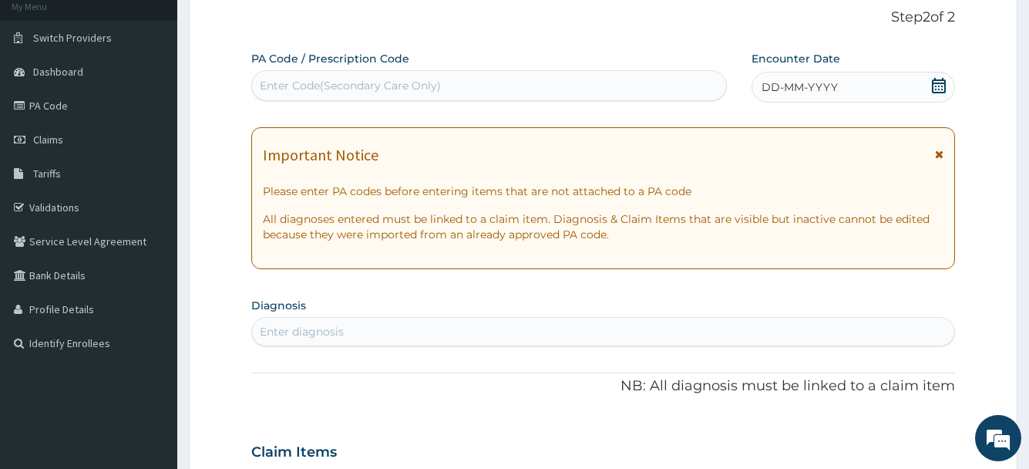
scroll to position [0, 0]
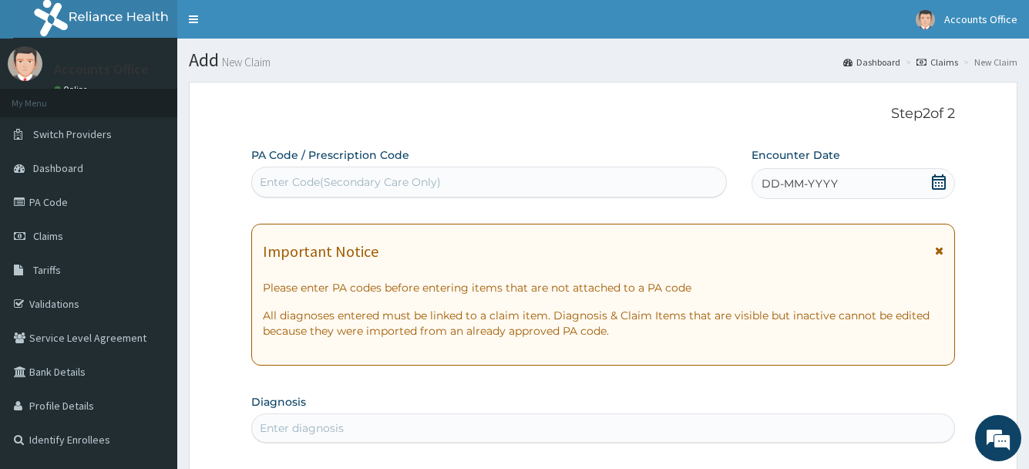
click at [936, 185] on icon at bounding box center [939, 181] width 14 height 15
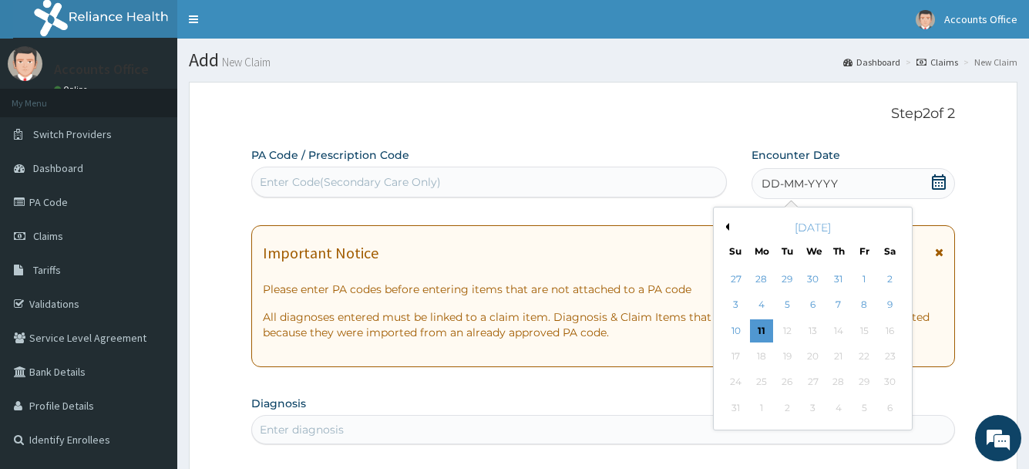
click at [730, 225] on div "August 2025" at bounding box center [813, 227] width 186 height 15
click at [728, 228] on button "Previous Month" at bounding box center [726, 227] width 8 height 8
click at [727, 229] on button "Previous Month" at bounding box center [726, 227] width 8 height 8
click at [861, 357] on div "27" at bounding box center [864, 356] width 23 height 23
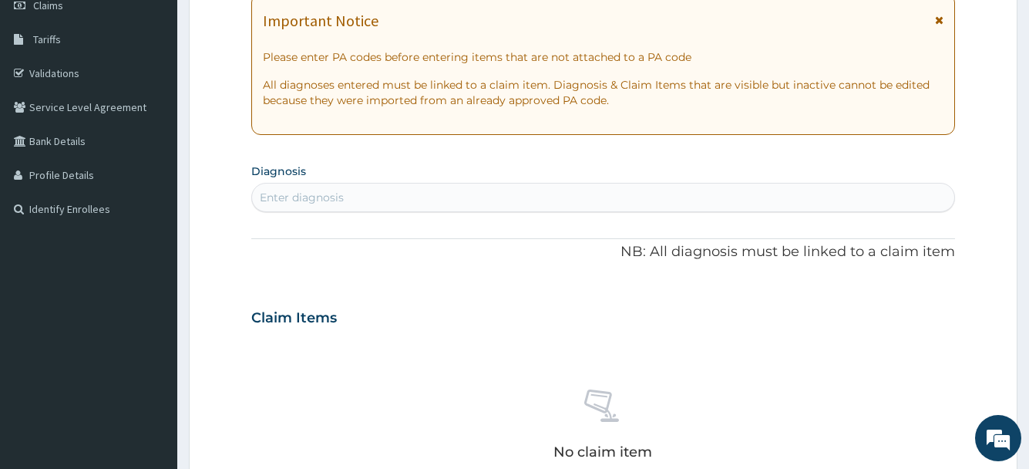
scroll to position [231, 0]
click at [375, 195] on div "Enter diagnosis" at bounding box center [603, 196] width 702 height 25
type input "PLASMODI"
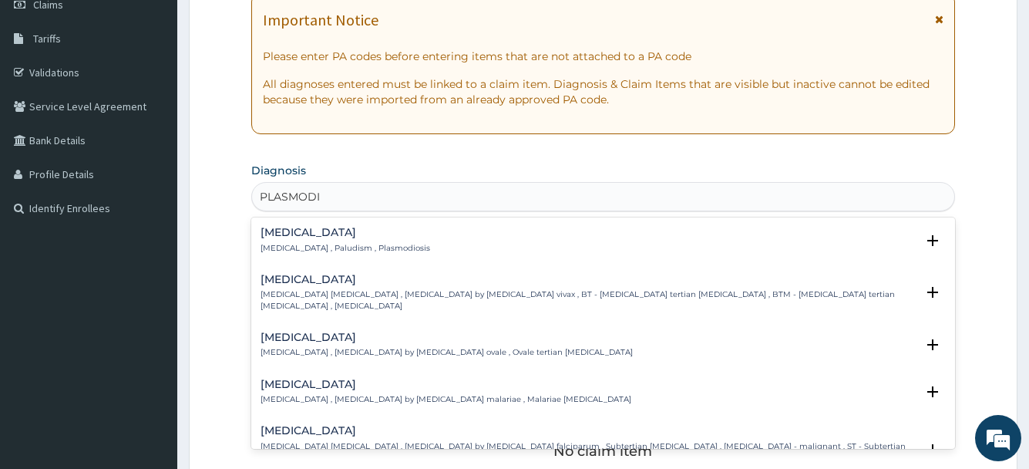
scroll to position [77, 0]
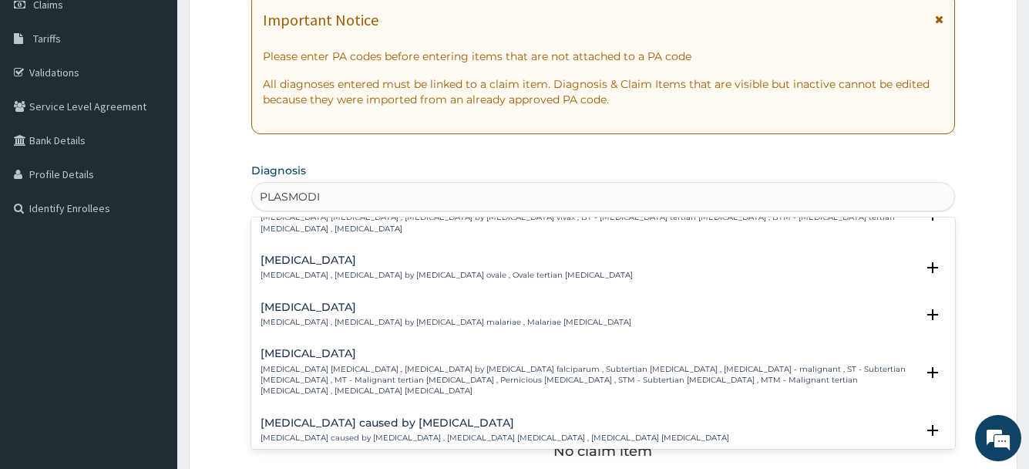
click at [331, 365] on p "Falciparum malaria , Malignant tertian malaria , Malaria by Plasmodium falcipar…" at bounding box center [588, 380] width 654 height 33
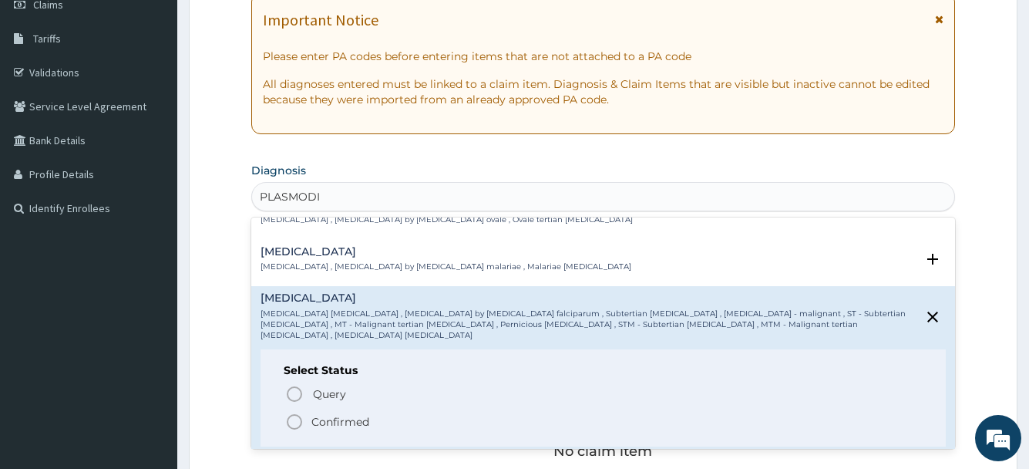
scroll to position [231, 0]
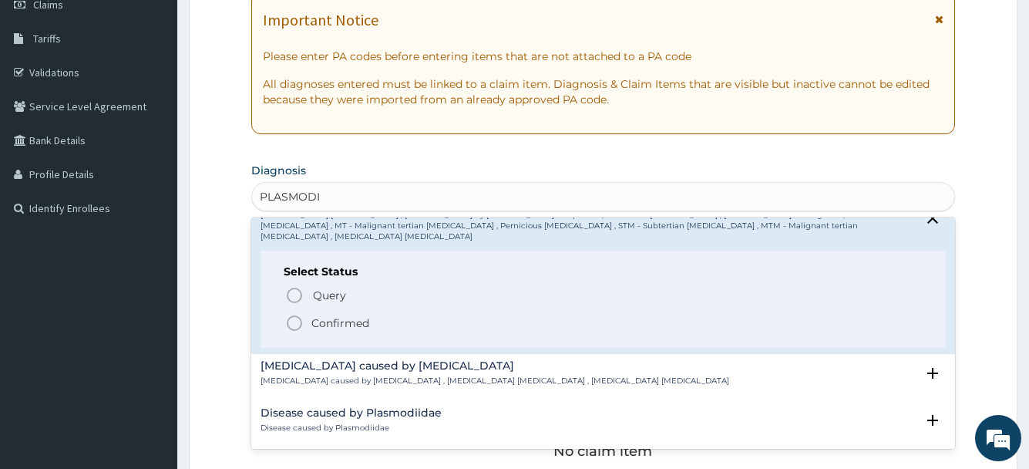
click at [328, 315] on p "Confirmed" at bounding box center [340, 322] width 58 height 15
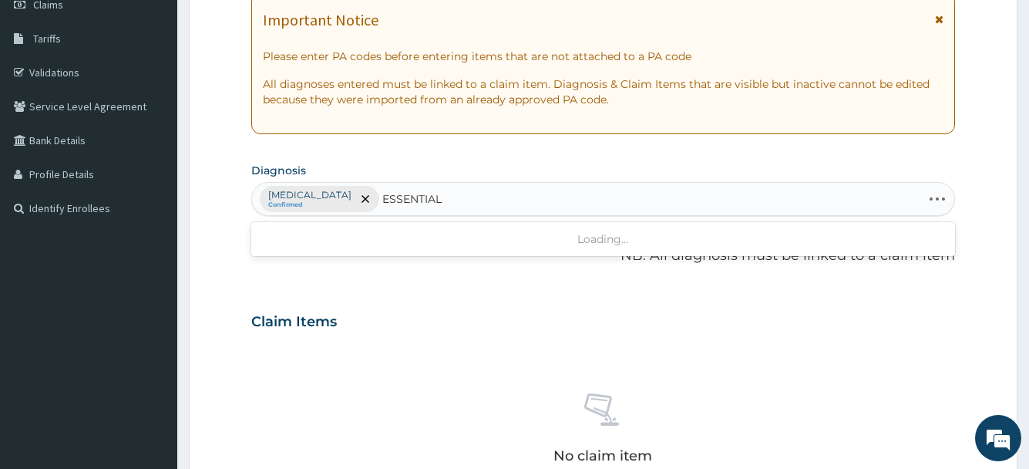
type input "ESSENTIAL"
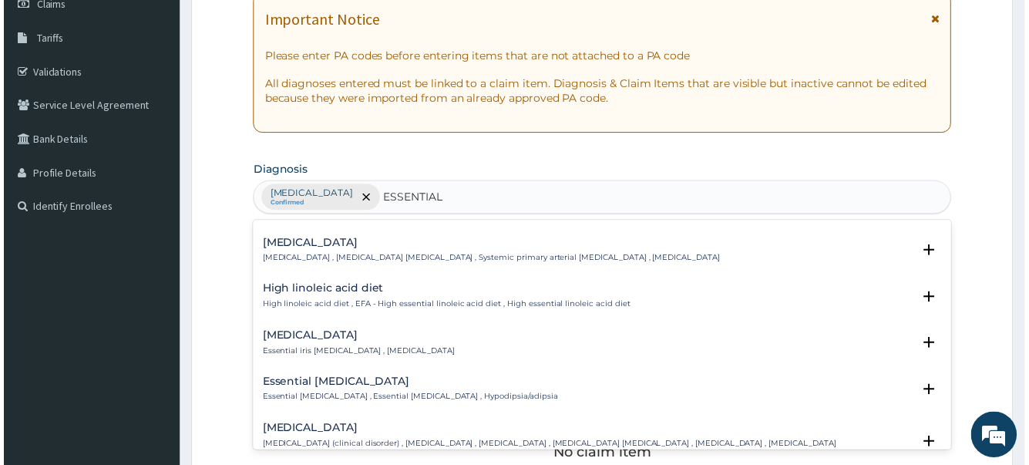
scroll to position [463, 0]
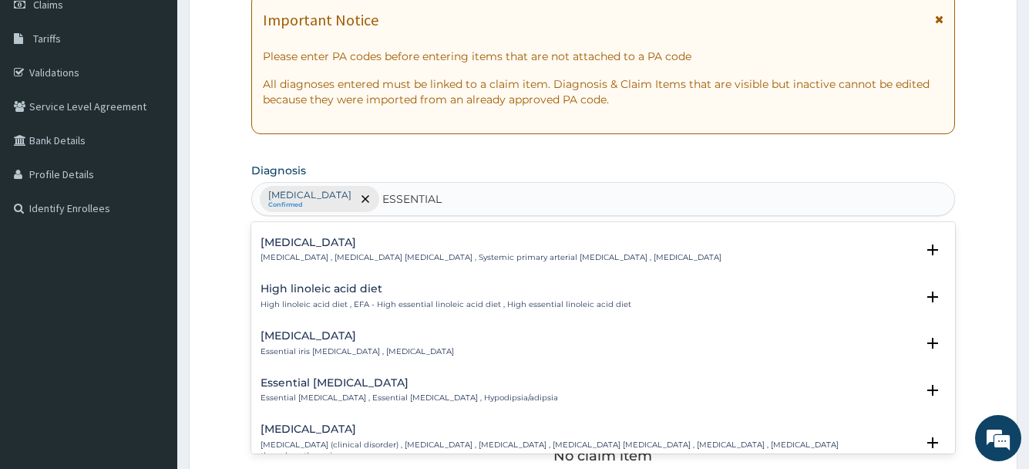
click at [350, 256] on p "Essential hypertension , Idiopathic hypertension , Systemic primary arterial hy…" at bounding box center [491, 257] width 461 height 11
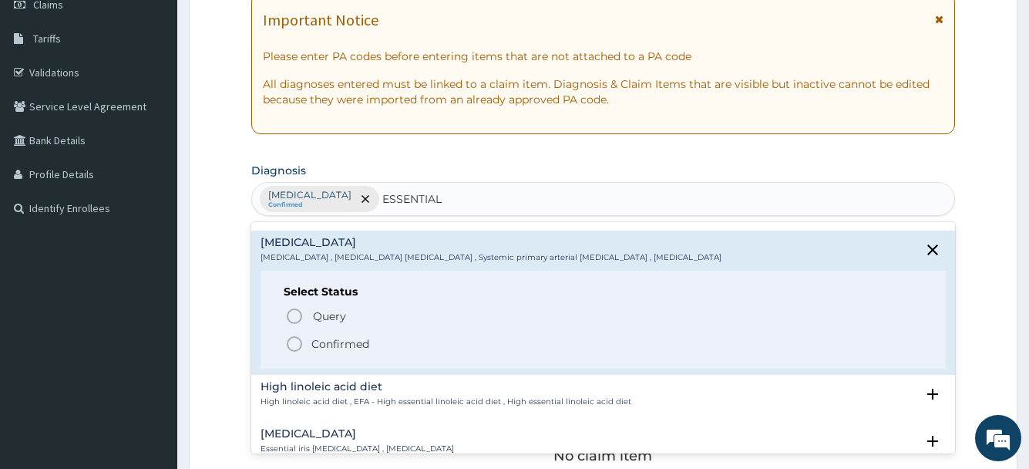
click at [335, 344] on p "Confirmed" at bounding box center [340, 343] width 58 height 15
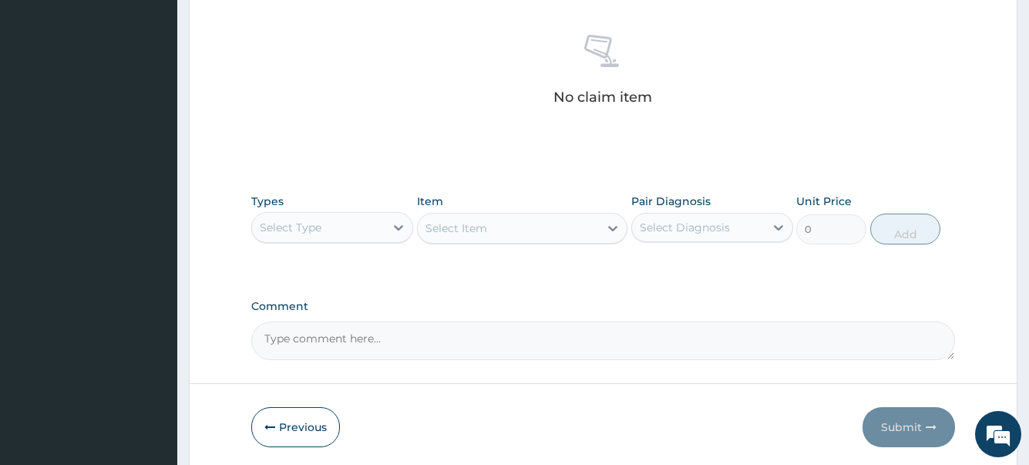
scroll to position [647, 0]
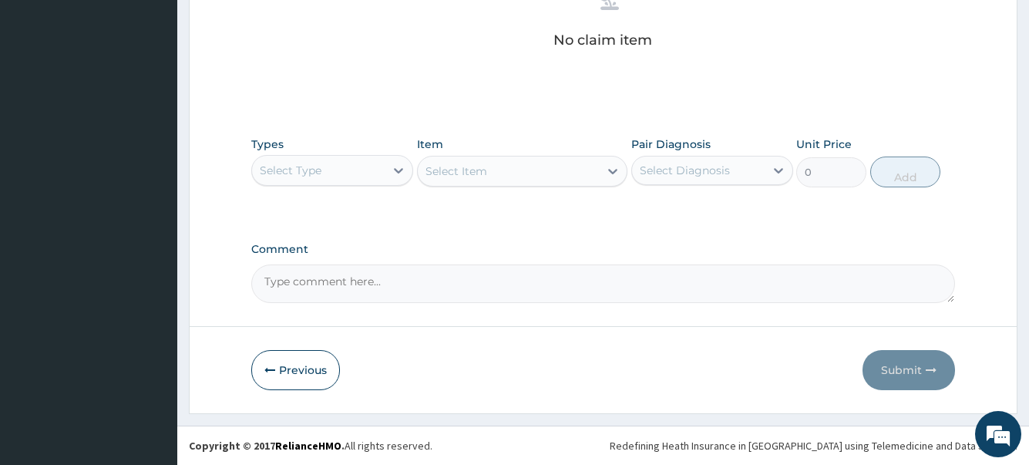
click at [343, 170] on div "Select Type" at bounding box center [318, 170] width 133 height 25
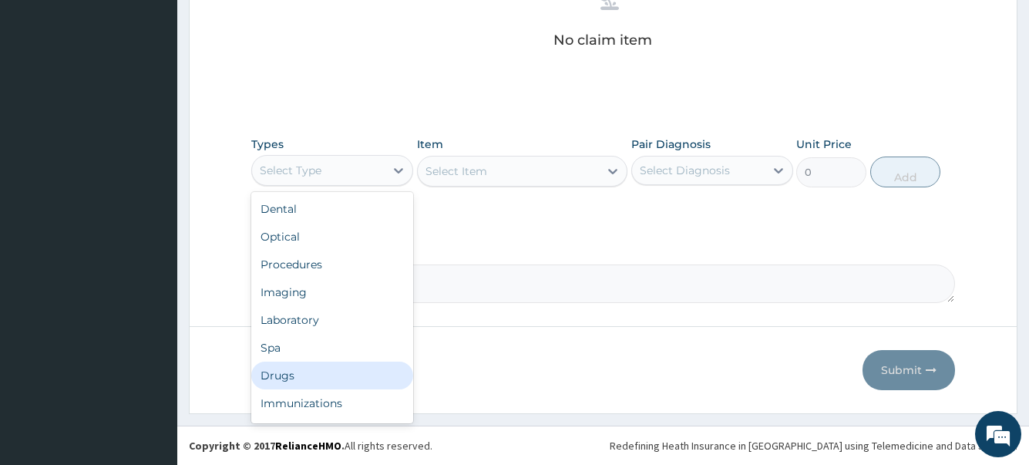
drag, startPoint x: 289, startPoint y: 380, endPoint x: 320, endPoint y: 326, distance: 62.2
click at [289, 376] on div "Drugs" at bounding box center [332, 376] width 162 height 28
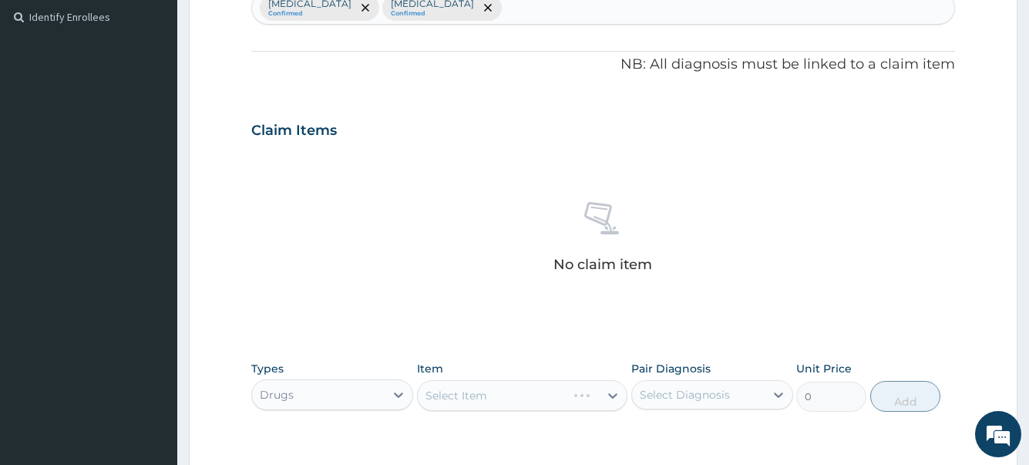
scroll to position [338, 0]
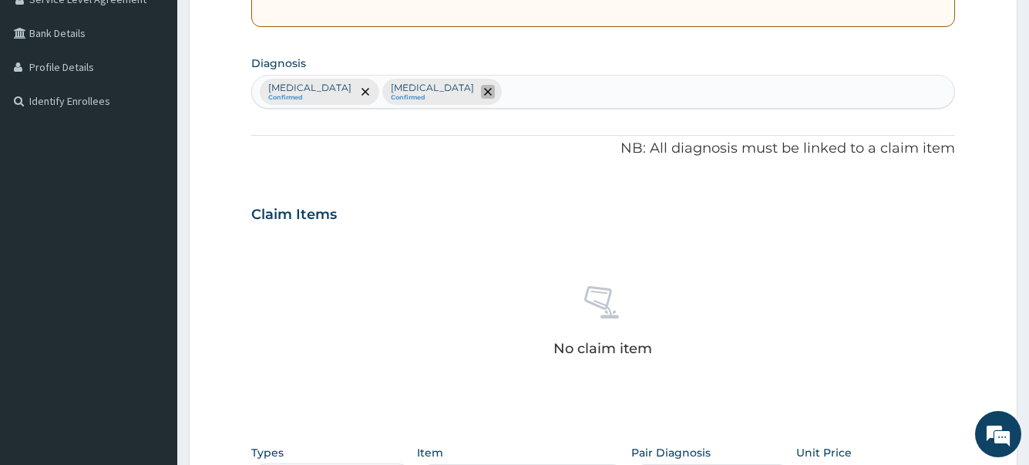
click at [492, 89] on icon "remove selection option" at bounding box center [488, 92] width 8 height 8
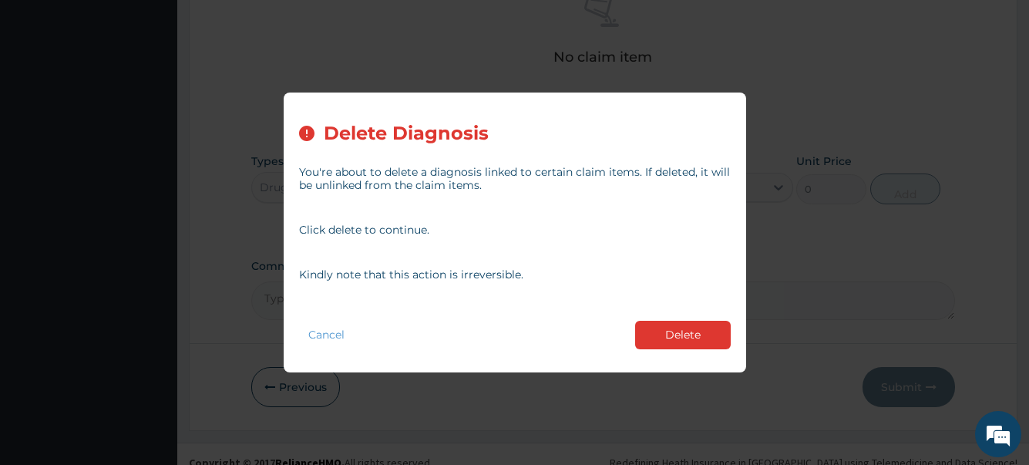
scroll to position [647, 0]
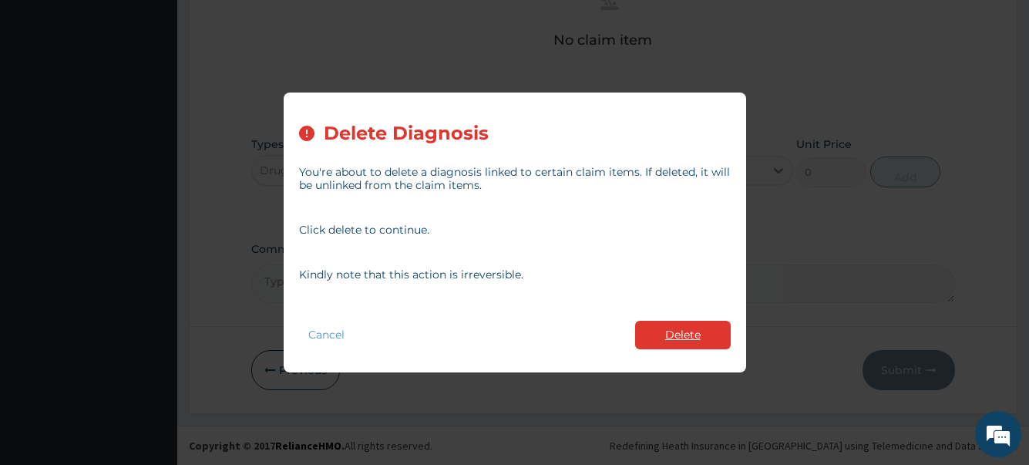
click at [661, 339] on button "Delete" at bounding box center [683, 335] width 96 height 29
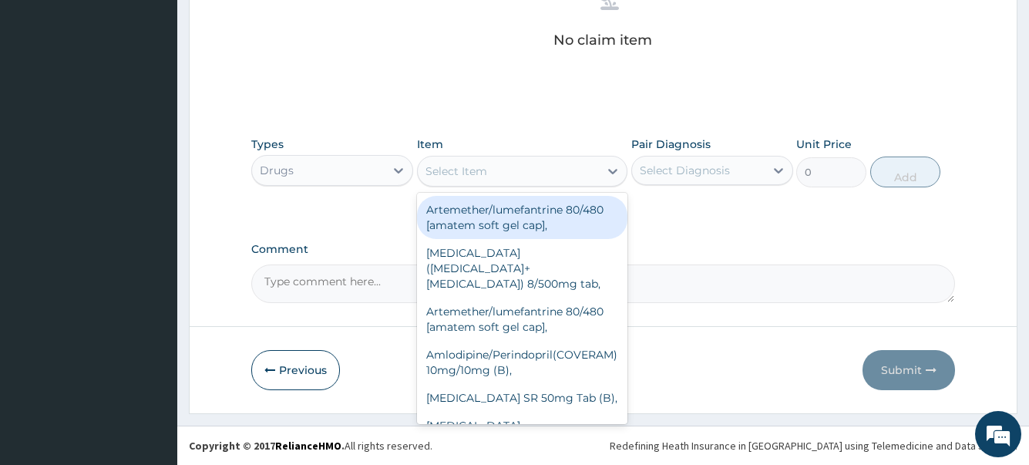
click at [452, 168] on div "Select Item" at bounding box center [457, 170] width 62 height 15
drag, startPoint x: 359, startPoint y: 174, endPoint x: 346, endPoint y: 185, distance: 17.0
click at [354, 177] on div "Drugs" at bounding box center [318, 170] width 133 height 25
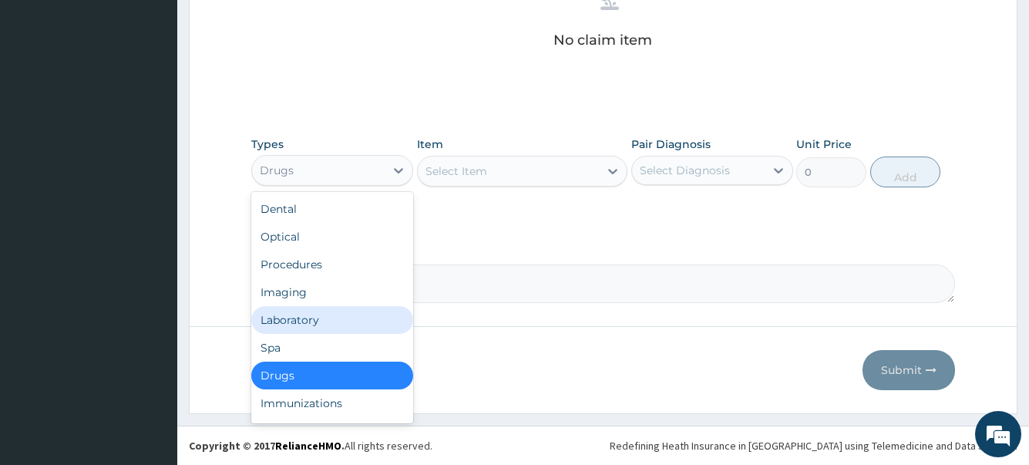
click at [316, 317] on div "Laboratory" at bounding box center [332, 320] width 162 height 28
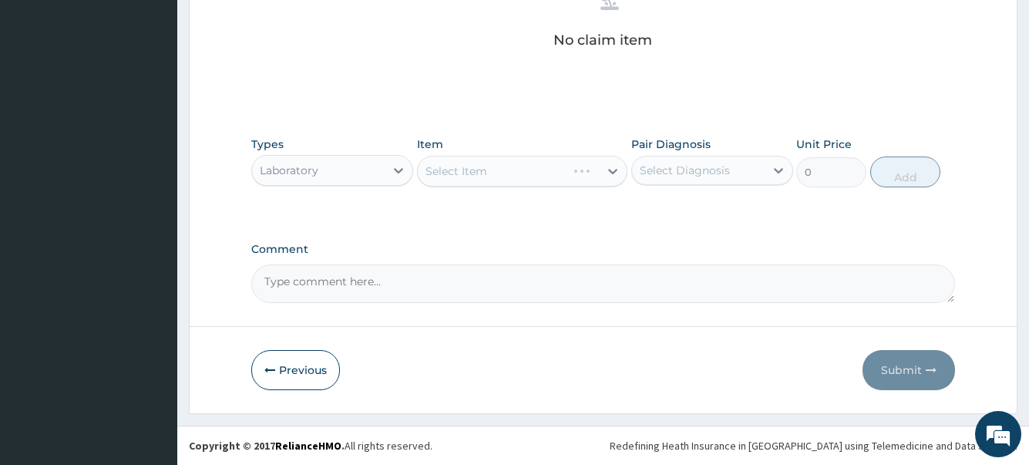
click at [493, 170] on div "Select Item" at bounding box center [522, 171] width 211 height 31
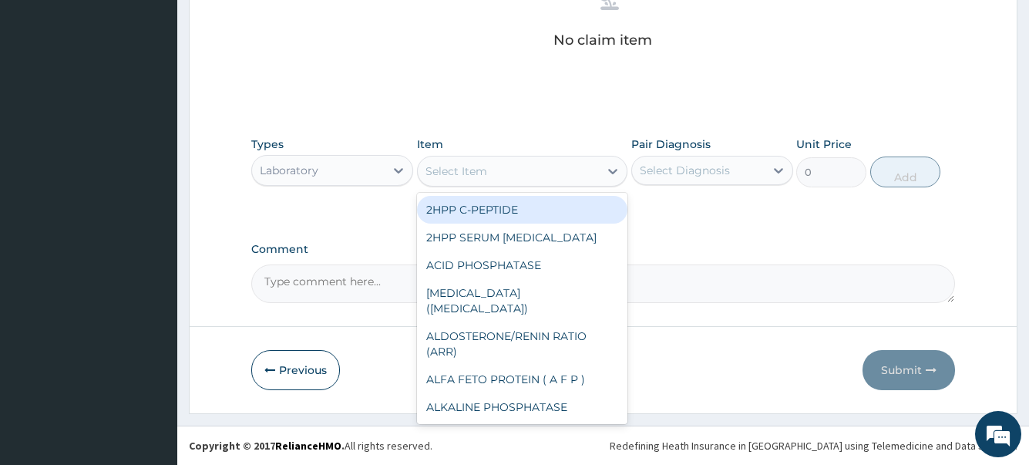
click at [493, 170] on div "Select Item" at bounding box center [509, 171] width 182 height 25
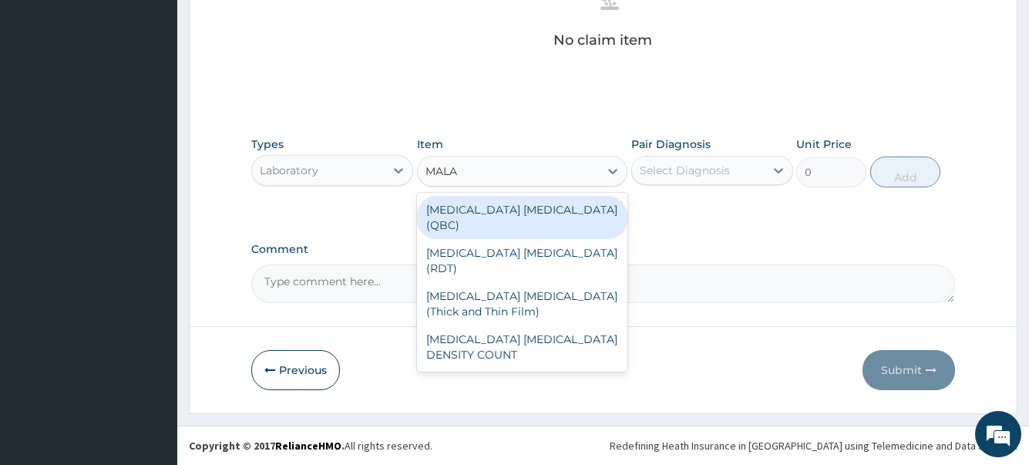
type input "MALAR"
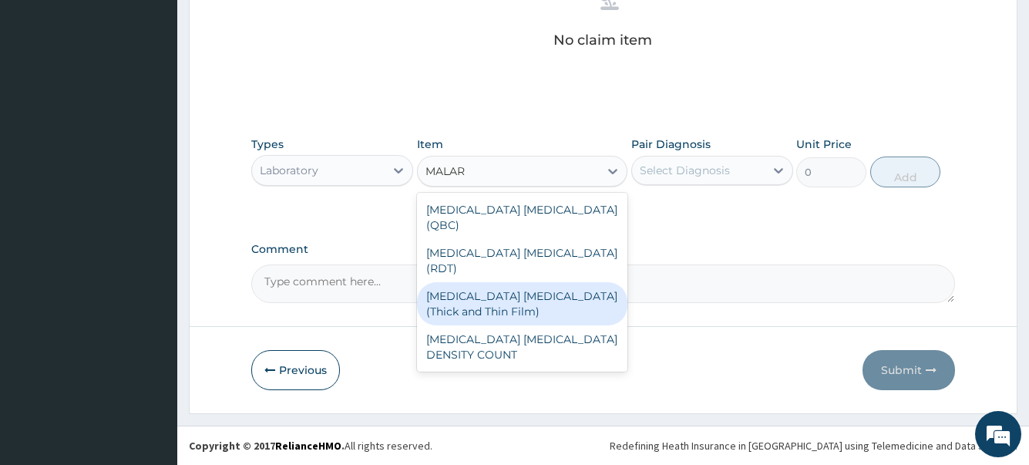
click at [595, 282] on div "MALARIA PARASITE (Thick and Thin Film)" at bounding box center [522, 303] width 211 height 43
type input "5333.28"
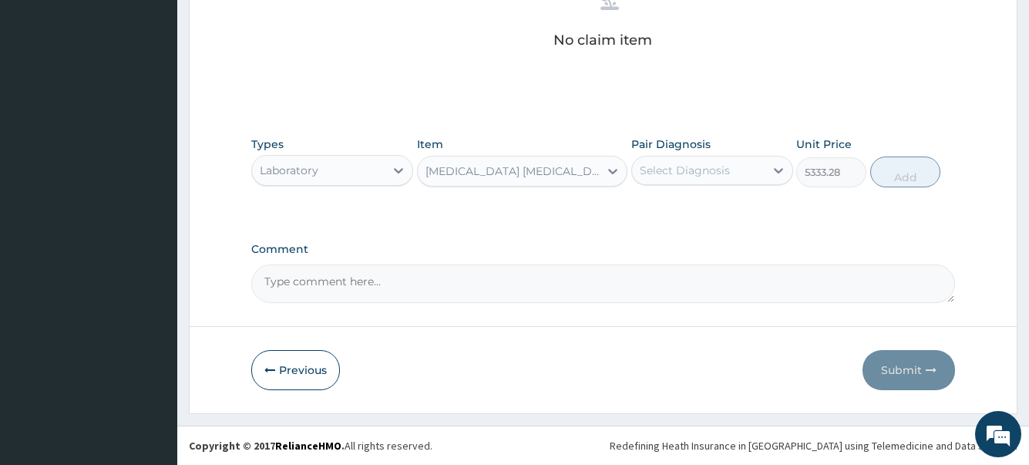
click at [719, 164] on div "Select Diagnosis" at bounding box center [685, 170] width 90 height 15
drag, startPoint x: 708, startPoint y: 202, endPoint x: 860, endPoint y: 185, distance: 152.8
click at [709, 204] on label "Falciparum malaria" at bounding box center [705, 207] width 96 height 15
checkbox input "true"
drag, startPoint x: 898, startPoint y: 170, endPoint x: 809, endPoint y: 170, distance: 88.7
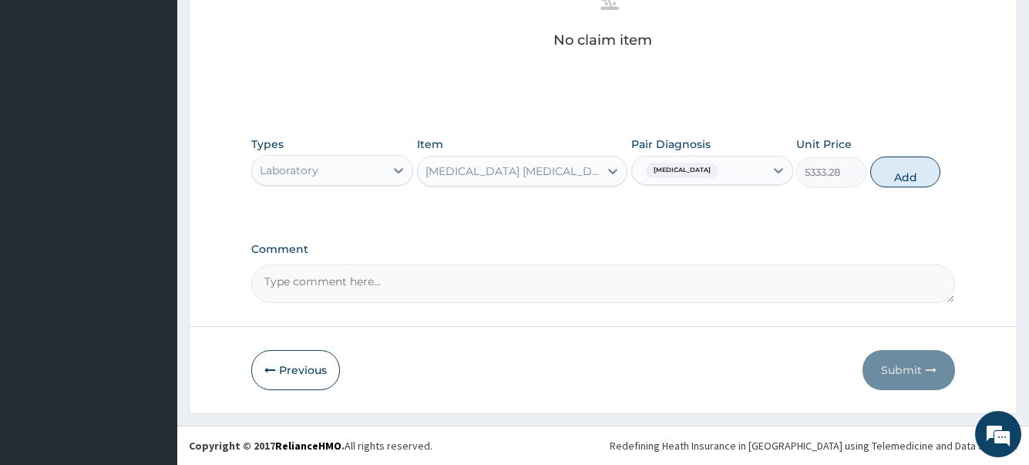
click at [899, 169] on button "Add" at bounding box center [905, 171] width 70 height 31
type input "0"
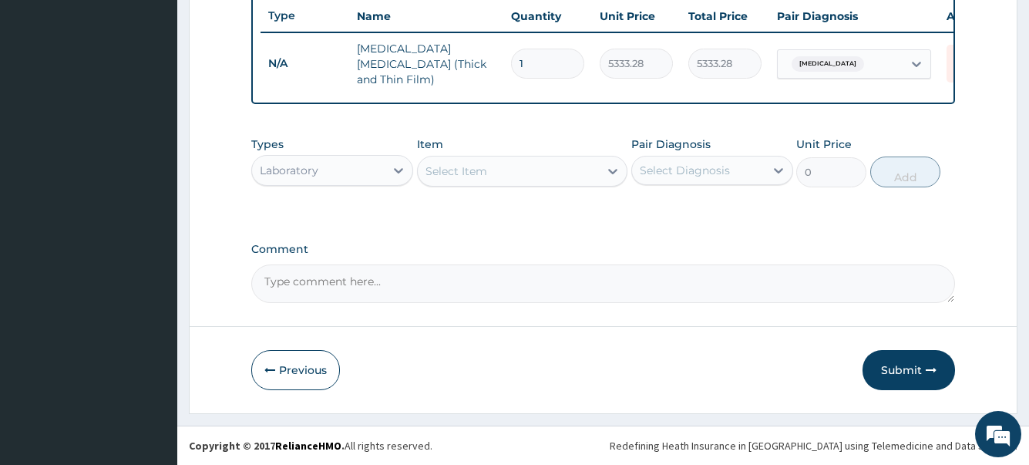
click at [540, 180] on div "Select Item" at bounding box center [509, 171] width 182 height 25
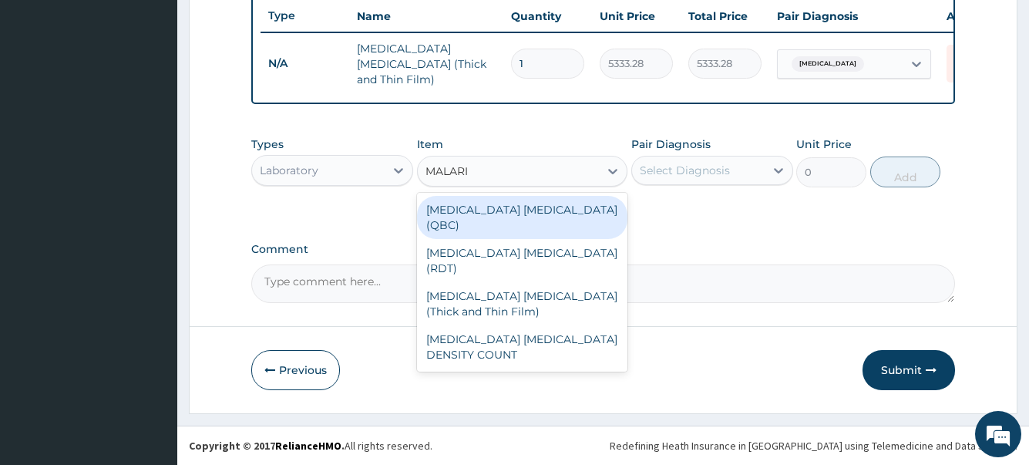
type input "MALARIA"
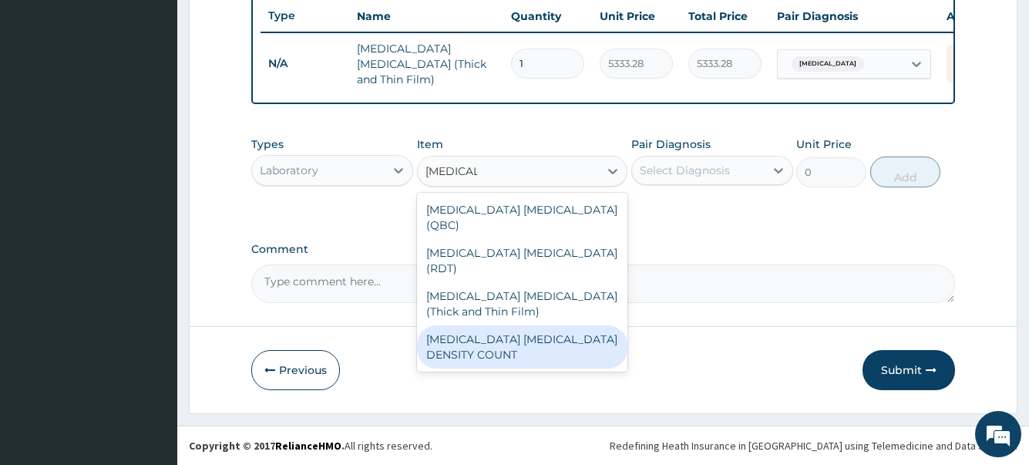
click at [527, 325] on div "MALARIA PARASITE DENSITY COUNT" at bounding box center [522, 346] width 211 height 43
type input "5333.28"
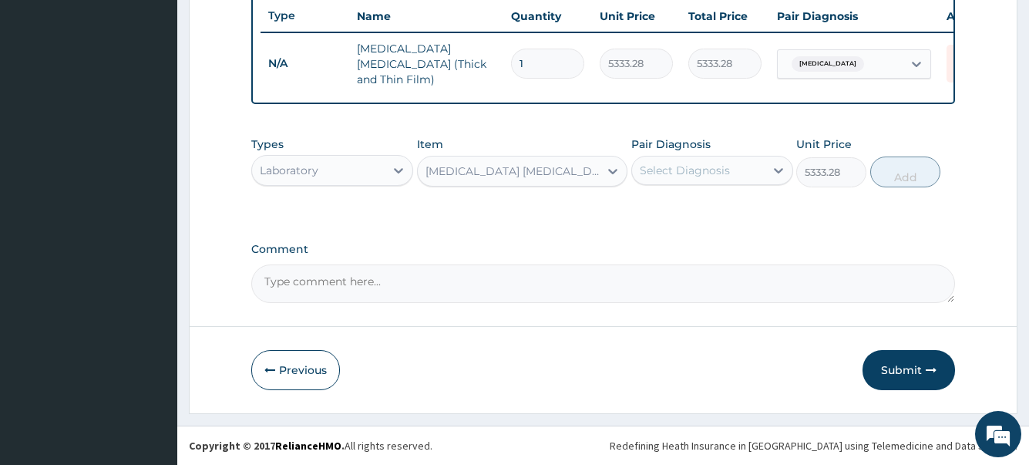
click at [711, 170] on div "Select Diagnosis" at bounding box center [685, 170] width 90 height 15
drag, startPoint x: 721, startPoint y: 214, endPoint x: 715, endPoint y: 206, distance: 10.5
click at [721, 214] on label "Falciparum malaria" at bounding box center [705, 207] width 96 height 15
checkbox input "true"
click at [887, 175] on button "Add" at bounding box center [905, 171] width 70 height 31
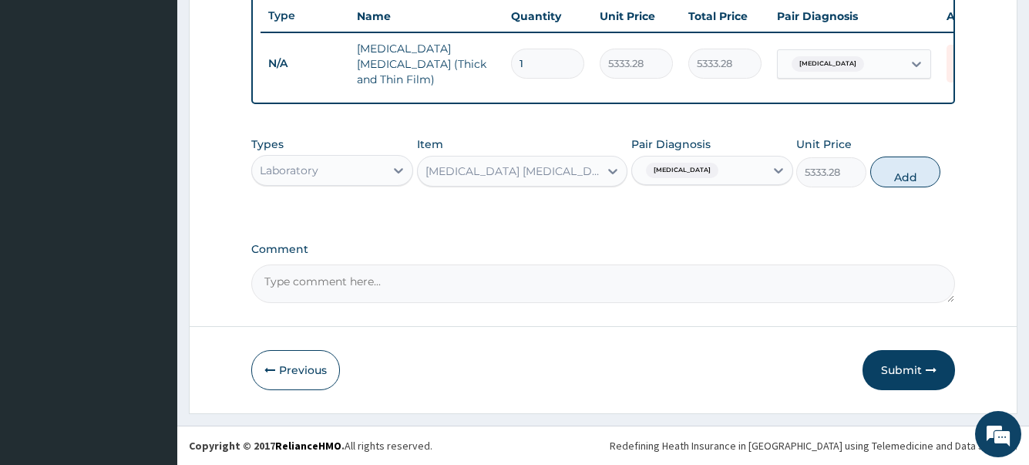
type input "0"
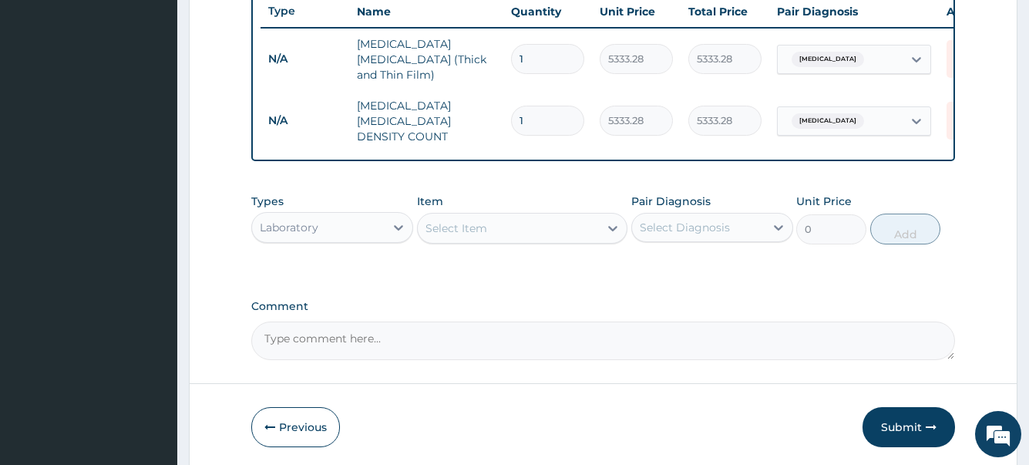
drag, startPoint x: 371, startPoint y: 217, endPoint x: 368, endPoint y: 232, distance: 15.0
click at [371, 221] on div "Laboratory" at bounding box center [318, 227] width 133 height 25
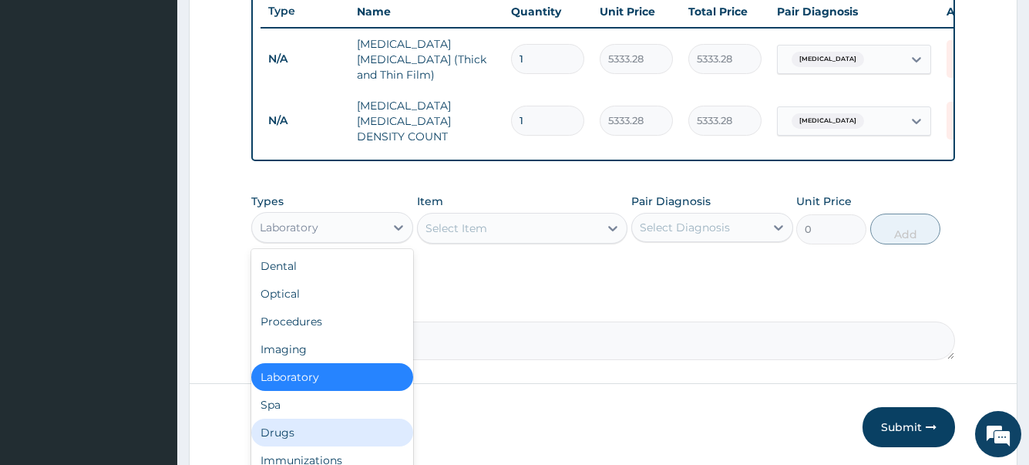
click at [297, 426] on div "Drugs" at bounding box center [332, 433] width 162 height 28
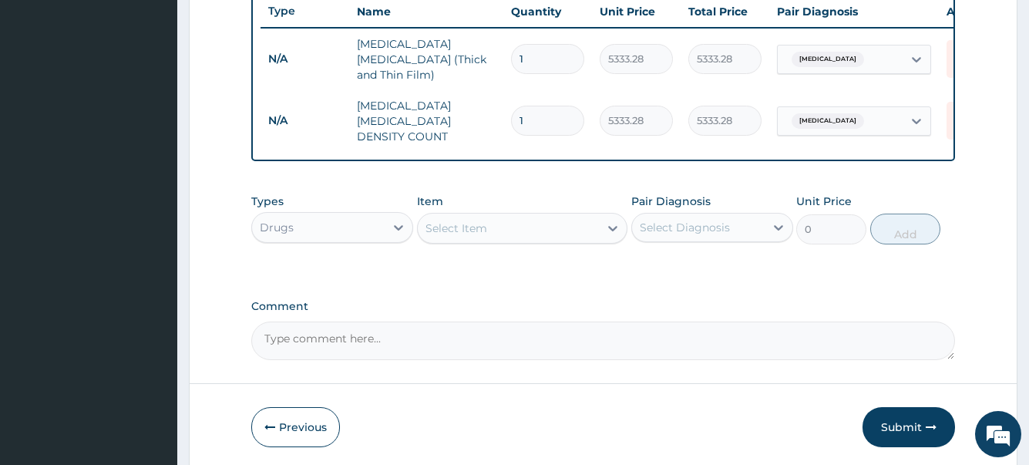
click at [503, 220] on div "Select Item" at bounding box center [509, 228] width 182 height 25
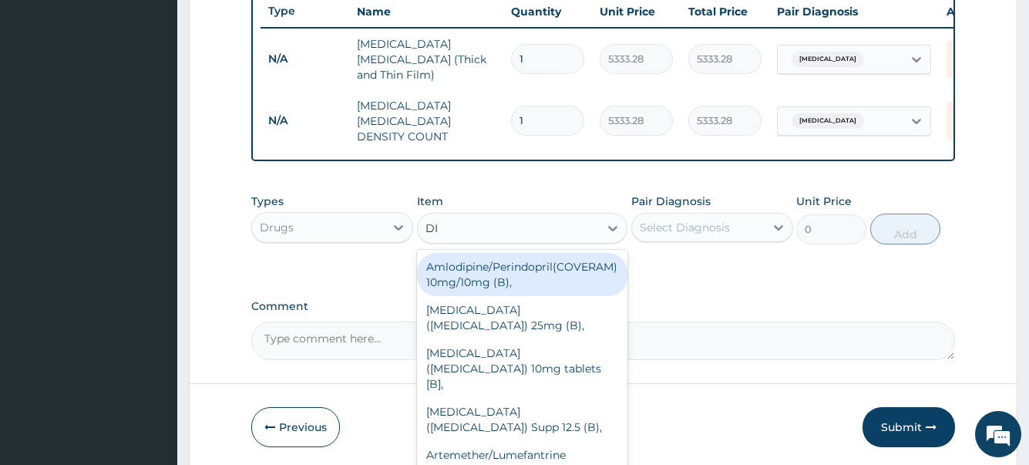
type input "DIH"
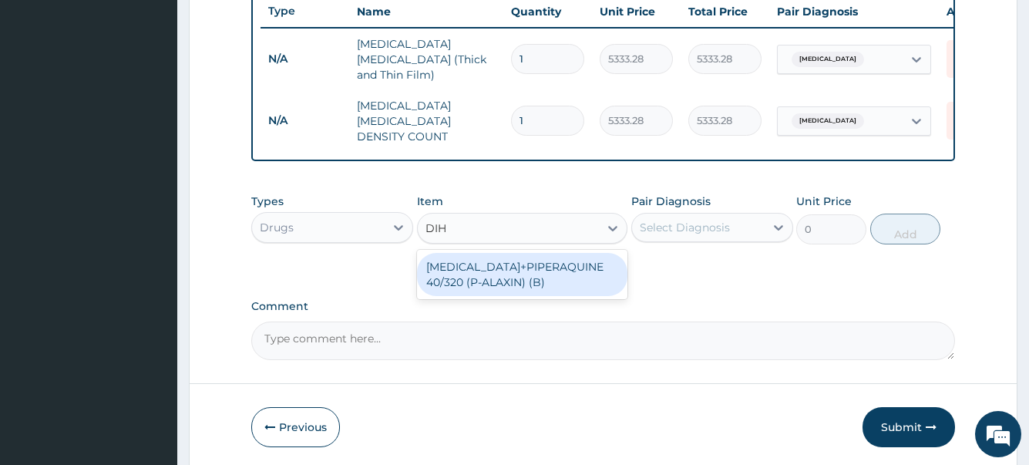
drag, startPoint x: 549, startPoint y: 262, endPoint x: 665, endPoint y: 244, distance: 117.0
click at [550, 263] on div "[MEDICAL_DATA]+PIPERAQUINE 40/320 (P-ALAXIN) (B)" at bounding box center [522, 274] width 211 height 43
type input "447.03"
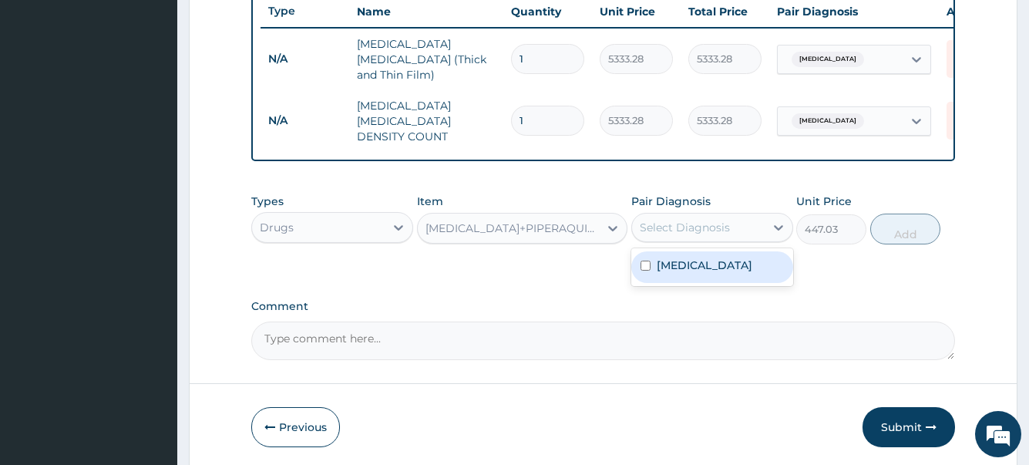
click at [697, 220] on div "Select Diagnosis" at bounding box center [685, 227] width 90 height 15
drag, startPoint x: 725, startPoint y: 268, endPoint x: 837, endPoint y: 236, distance: 116.4
click at [725, 269] on div "Falciparum malaria" at bounding box center [712, 267] width 162 height 32
checkbox input "true"
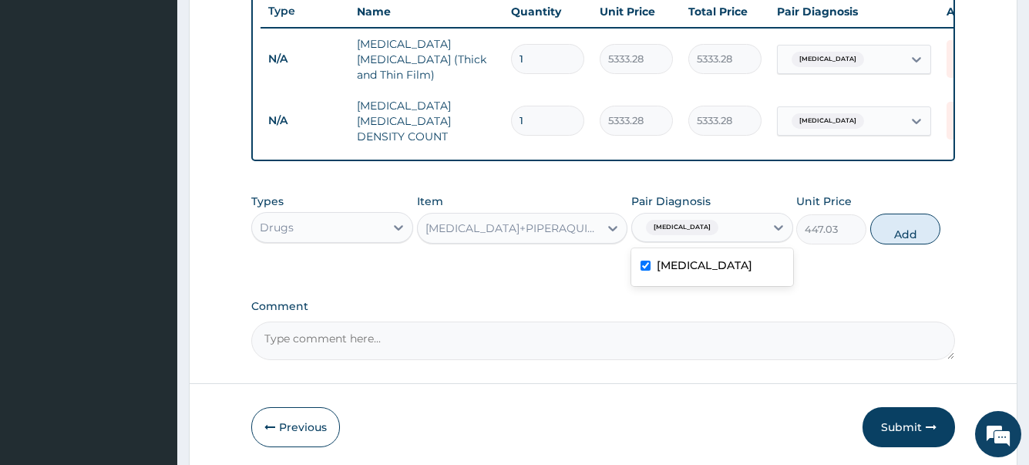
click at [891, 227] on button "Add" at bounding box center [905, 229] width 70 height 31
type input "0"
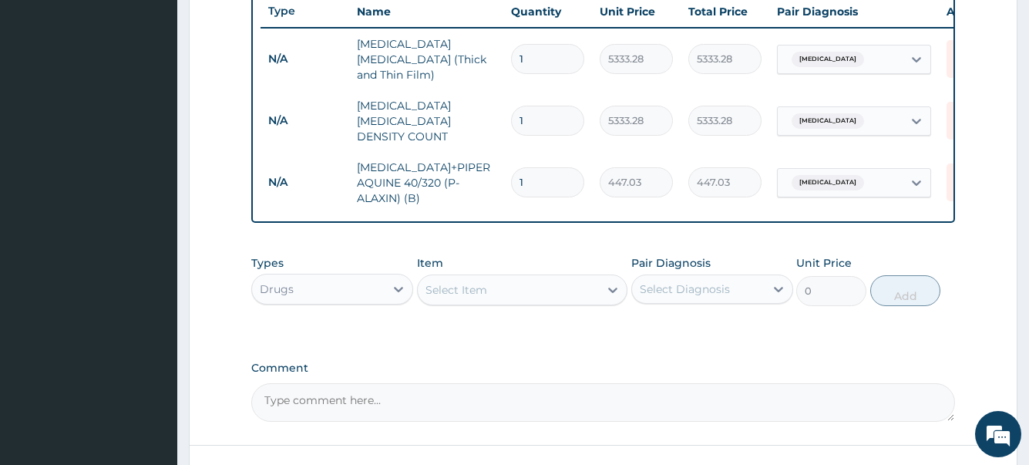
type input "0.00"
type input "9"
type input "4023.27"
type input "9"
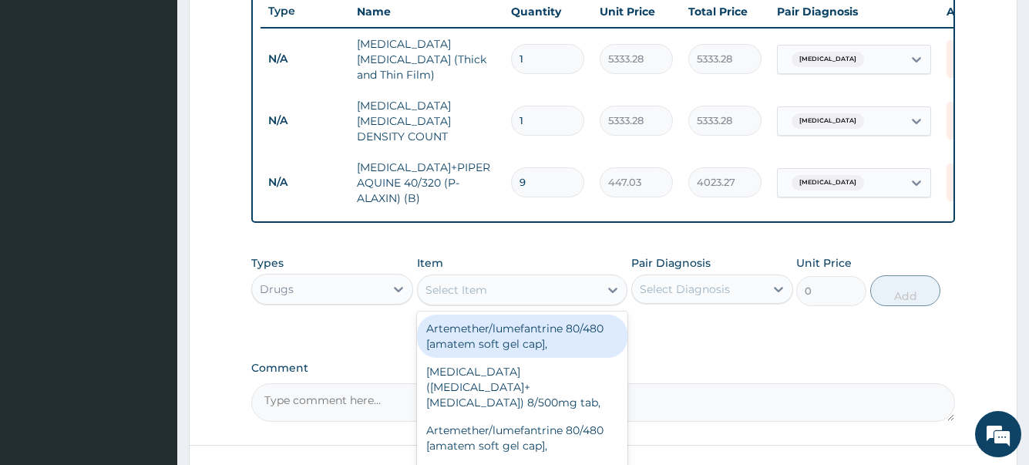
click at [493, 281] on div "Select Item" at bounding box center [509, 290] width 182 height 25
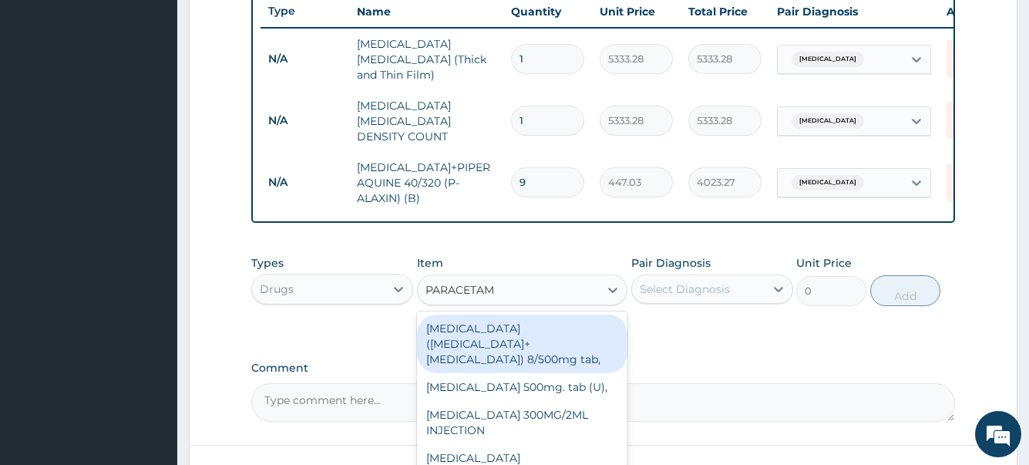
type input "PARACETAMO"
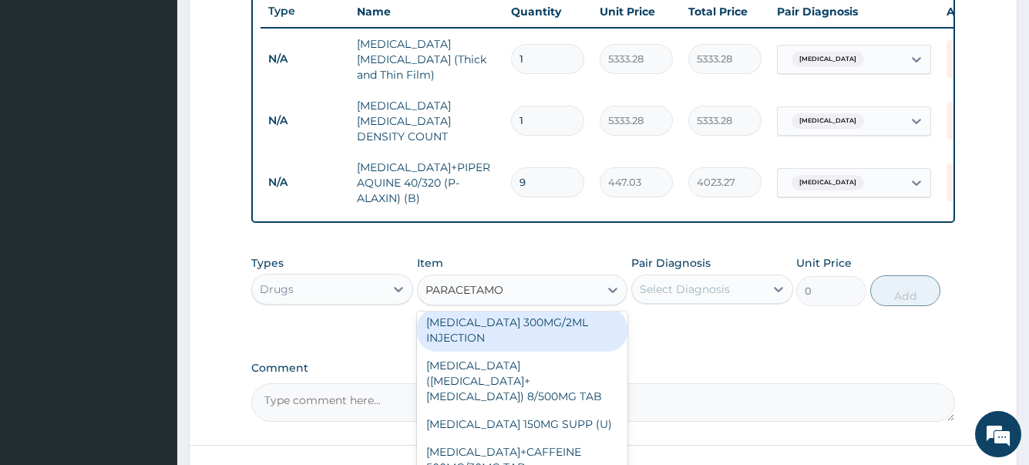
scroll to position [0, 0]
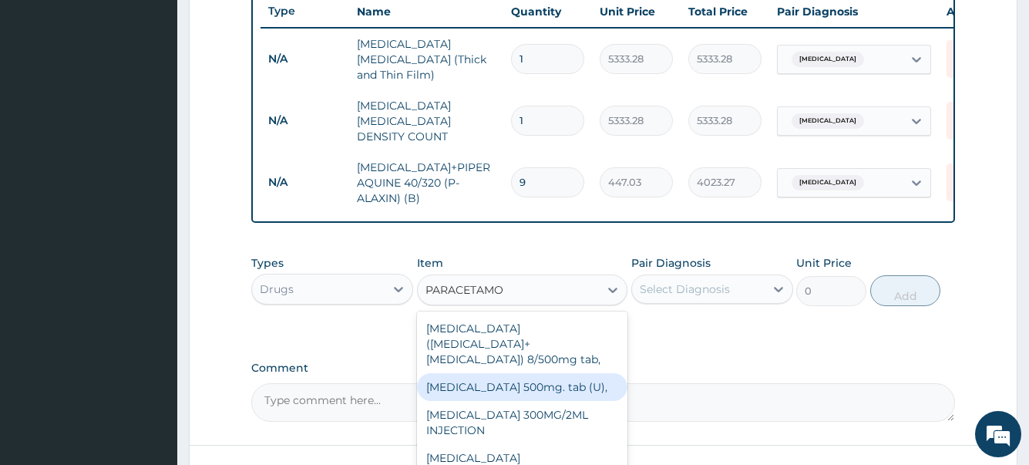
click at [520, 379] on div "[MEDICAL_DATA] 500mg. tab (U)," at bounding box center [522, 387] width 211 height 28
type input "22.31"
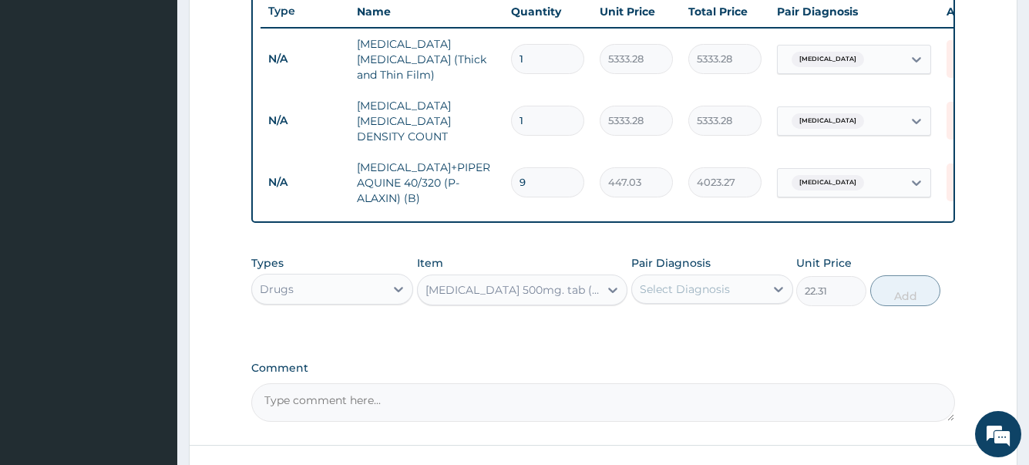
click at [720, 284] on div "Select Diagnosis" at bounding box center [685, 288] width 90 height 15
click at [712, 328] on label "Falciparum malaria" at bounding box center [705, 326] width 96 height 15
checkbox input "true"
click at [914, 287] on button "Add" at bounding box center [905, 290] width 70 height 31
type input "0"
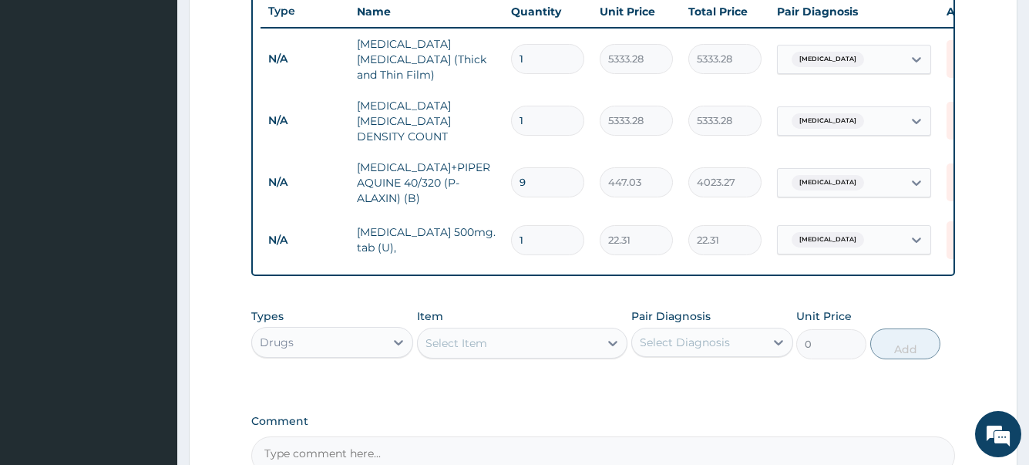
type input "0.00"
type input "1"
type input "22.31"
type input "18"
type input "401.58"
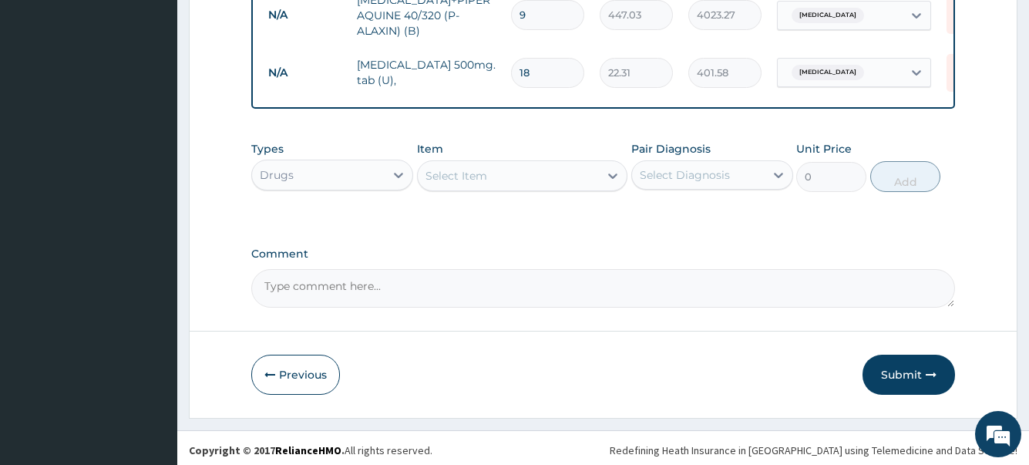
scroll to position [755, 0]
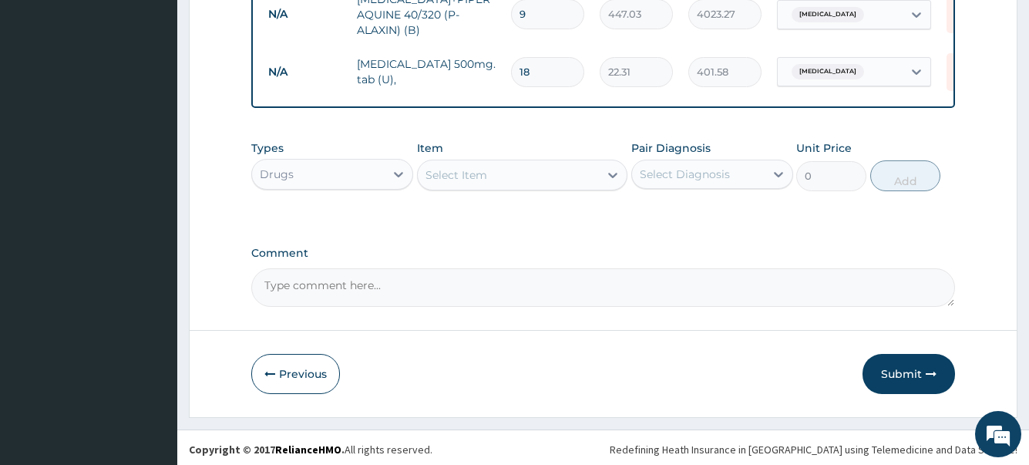
type input "18"
click at [878, 365] on button "Submit" at bounding box center [909, 374] width 93 height 40
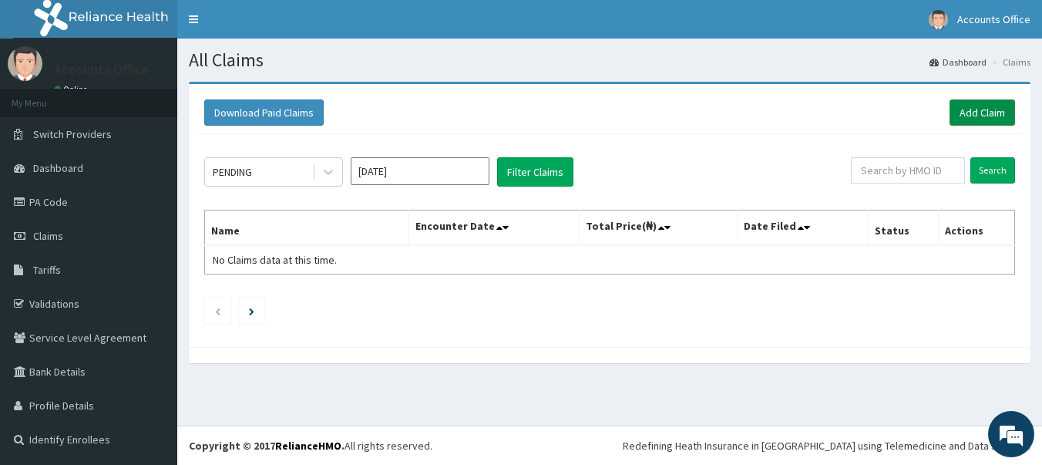
click at [995, 114] on link "Add Claim" at bounding box center [983, 112] width 66 height 26
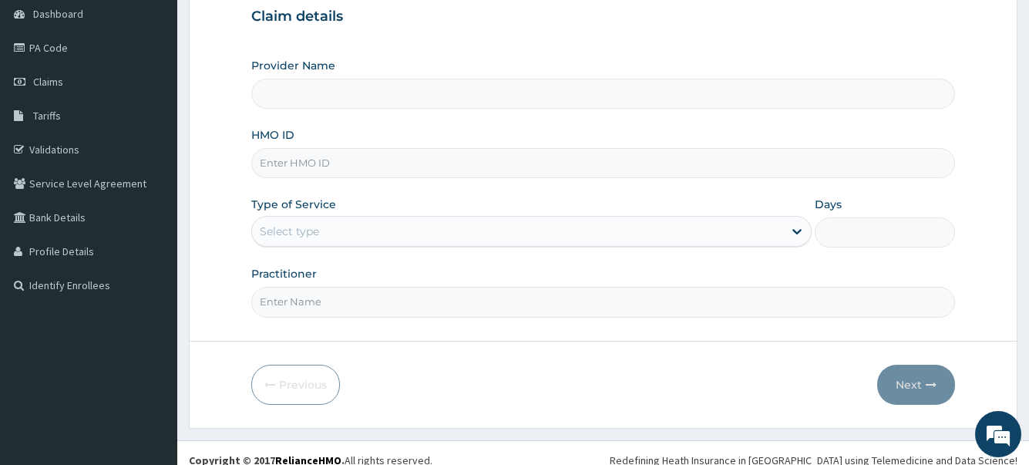
type input "ABUJA CLINICS"
click at [335, 162] on input "HMO ID" at bounding box center [602, 163] width 703 height 30
type input "GBI/10115/D"
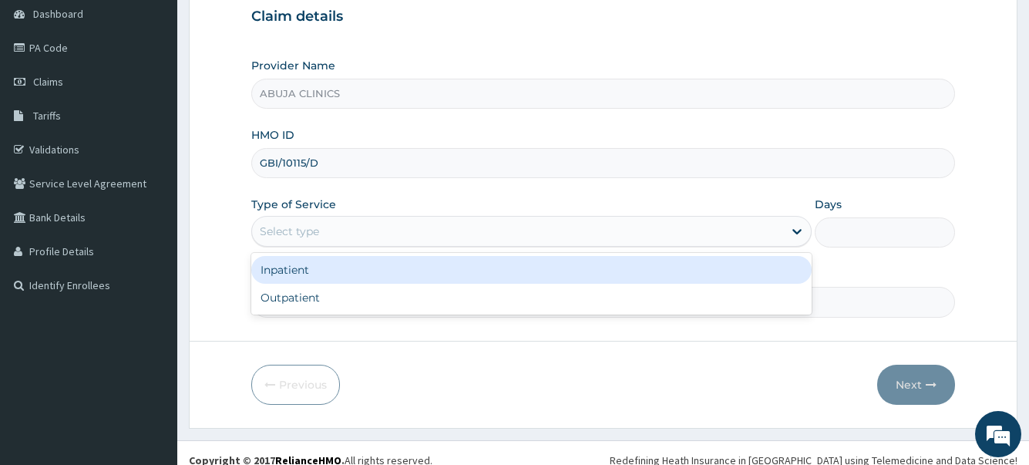
drag, startPoint x: 288, startPoint y: 220, endPoint x: 295, endPoint y: 234, distance: 14.8
click at [290, 222] on div "Select type" at bounding box center [517, 231] width 530 height 25
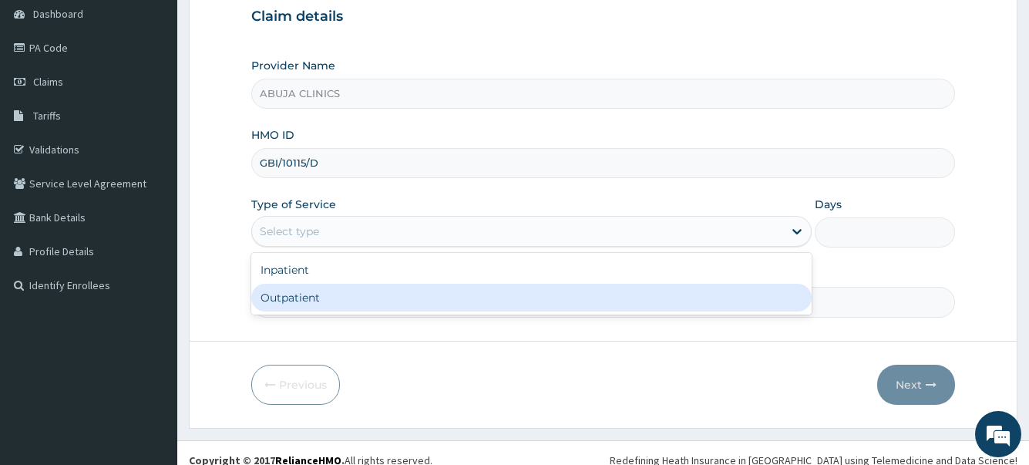
click at [311, 288] on div "Outpatient" at bounding box center [531, 298] width 560 height 28
type input "1"
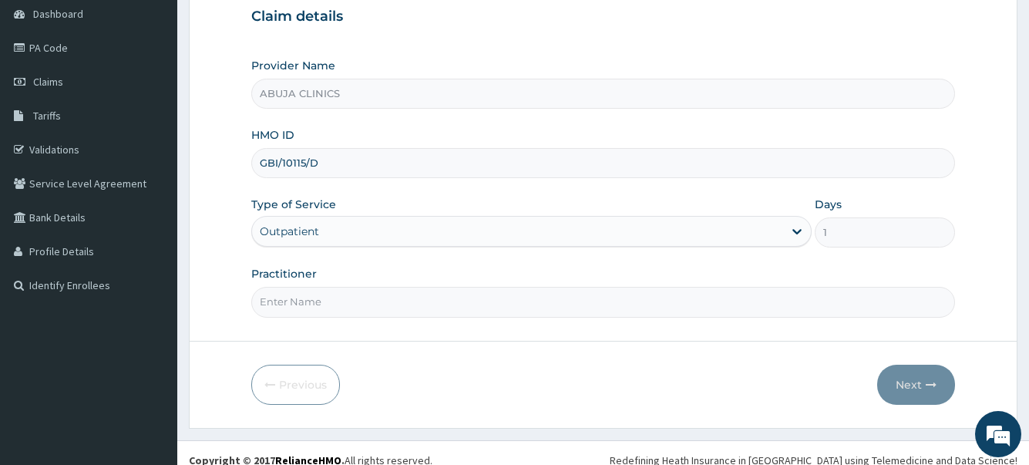
click at [311, 289] on input "Practitioner" at bounding box center [602, 302] width 703 height 30
type input "DR. FOLARIN"
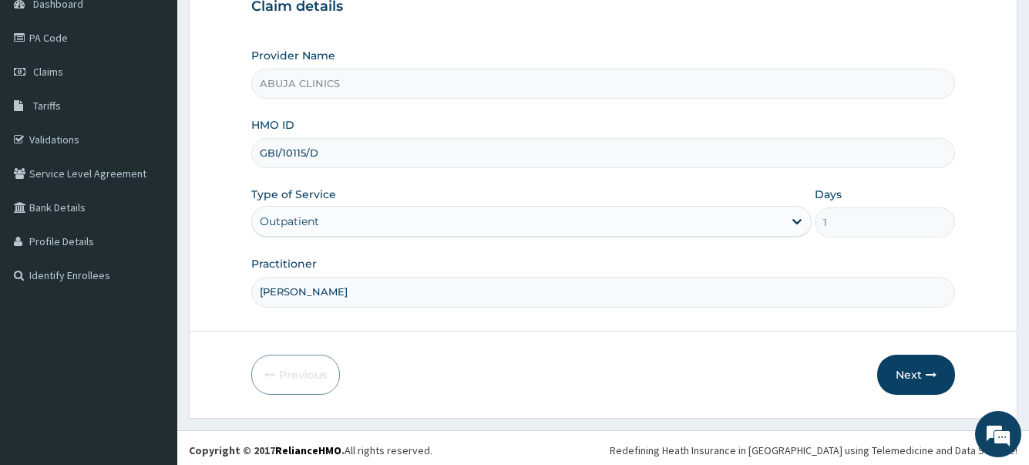
scroll to position [169, 0]
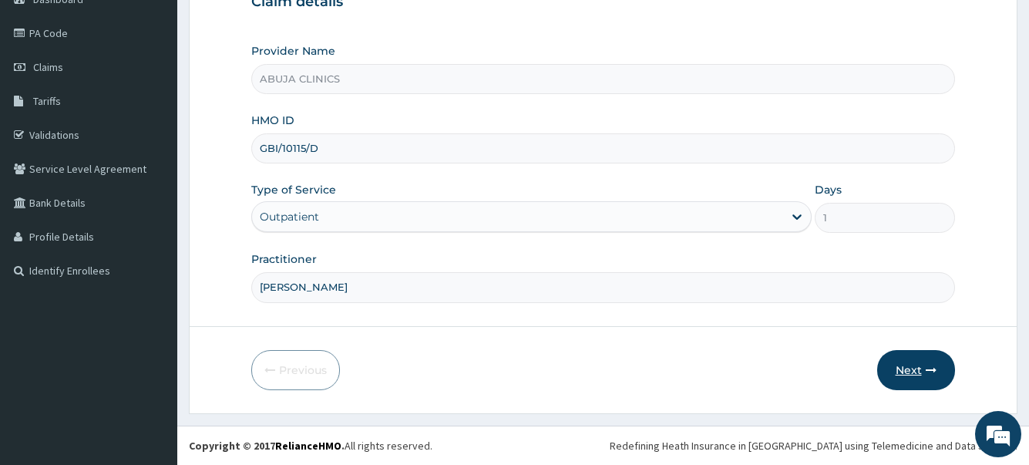
click at [918, 379] on button "Next" at bounding box center [916, 370] width 78 height 40
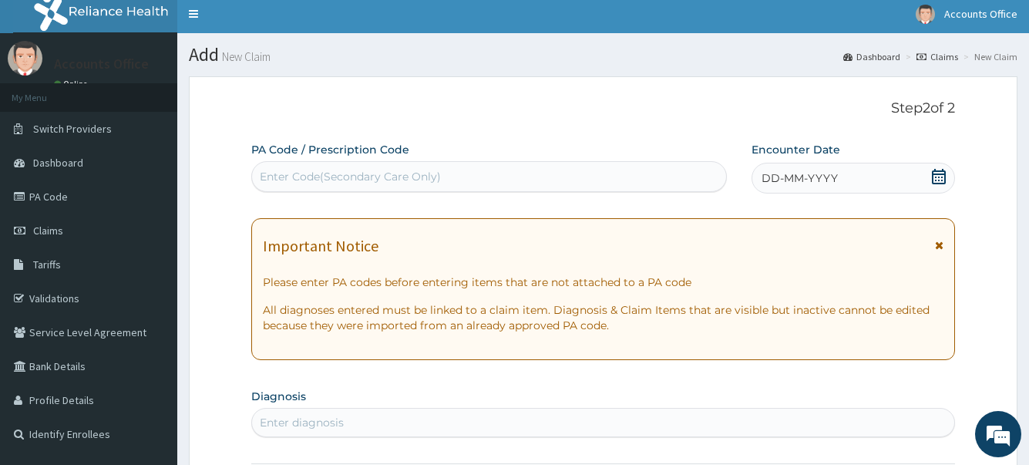
scroll to position [0, 0]
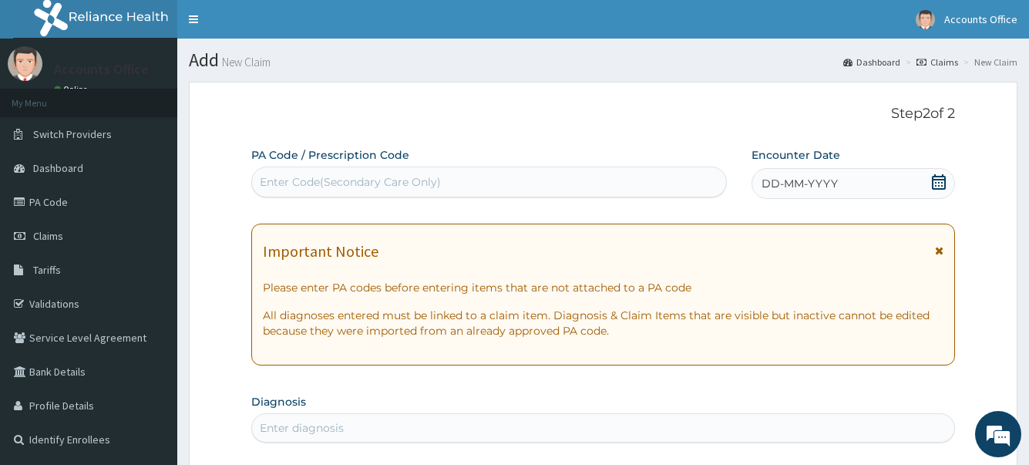
click at [939, 186] on icon at bounding box center [939, 181] width 14 height 15
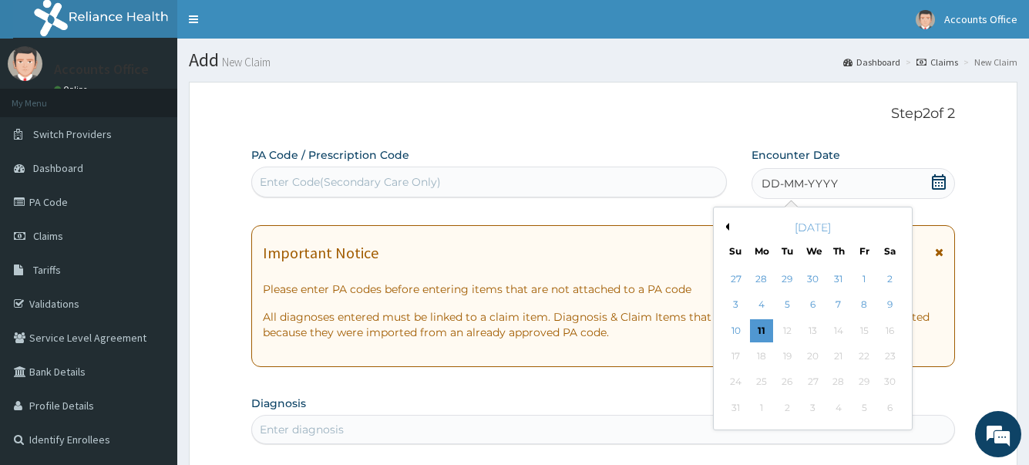
click at [727, 224] on button "Previous Month" at bounding box center [726, 227] width 8 height 8
click at [787, 278] on div "3" at bounding box center [787, 278] width 23 height 23
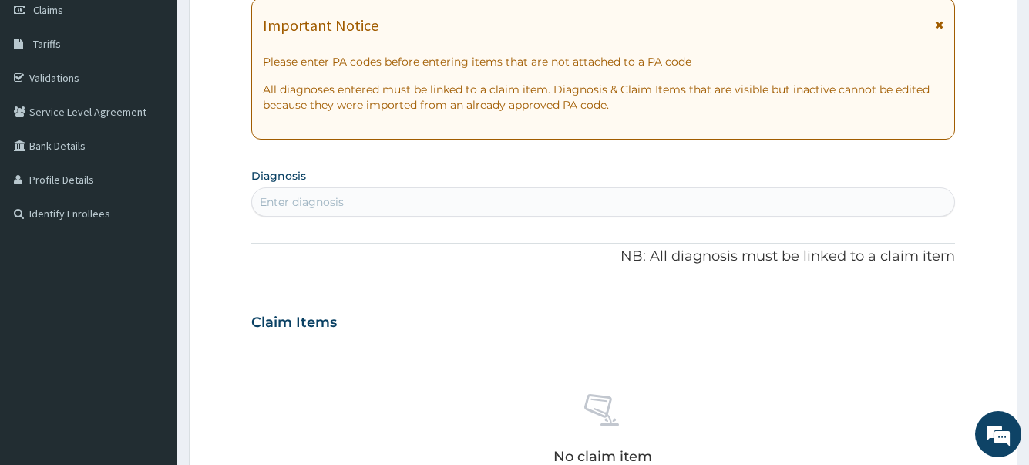
scroll to position [77, 0]
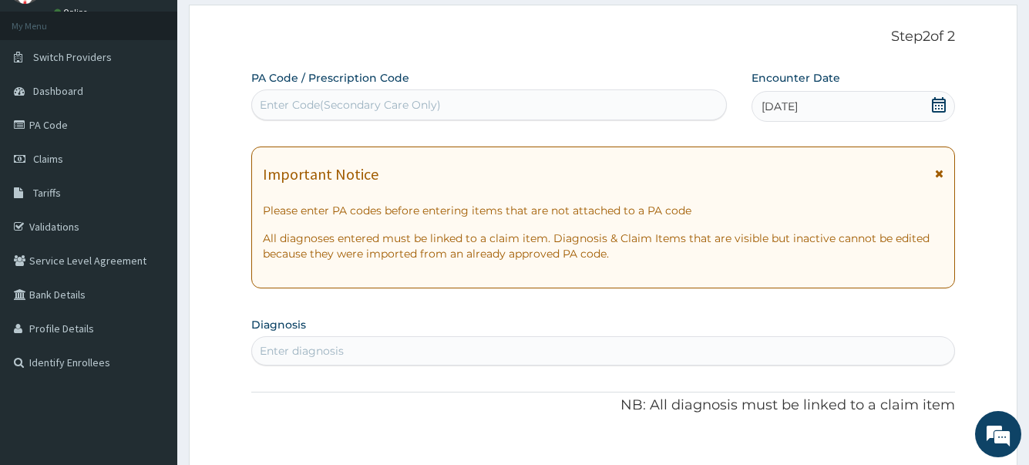
click at [373, 109] on div "Enter Code(Secondary Care Only)" at bounding box center [350, 104] width 181 height 15
paste input "PA/6650E8"
type input "PA/6650E8"
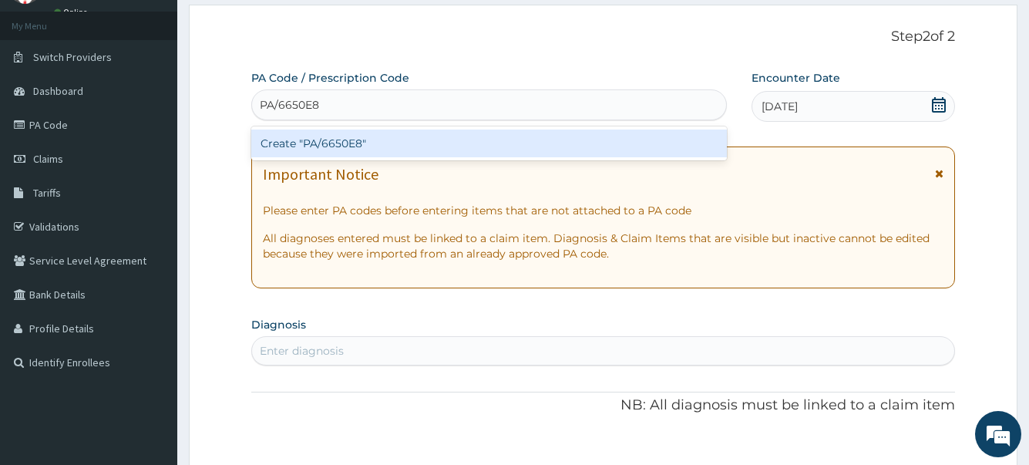
click at [366, 133] on div "Create "PA/6650E8"" at bounding box center [488, 144] width 475 height 28
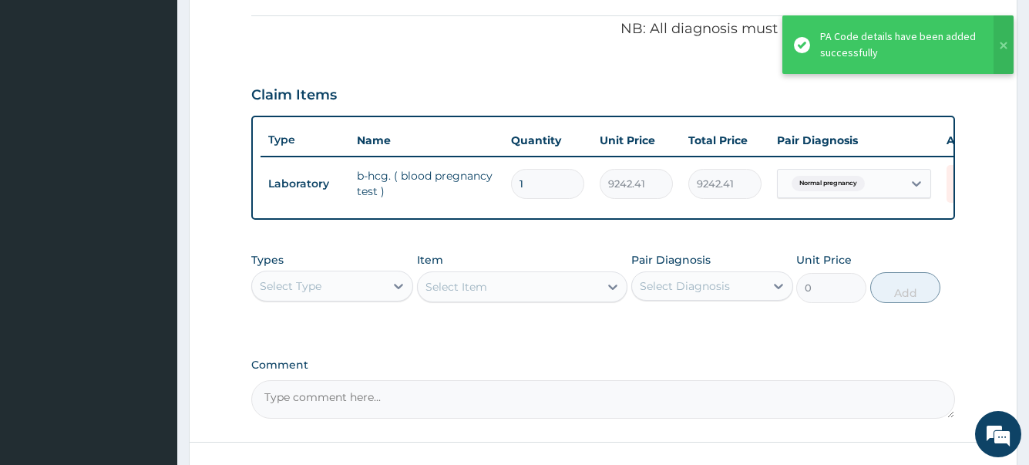
scroll to position [486, 0]
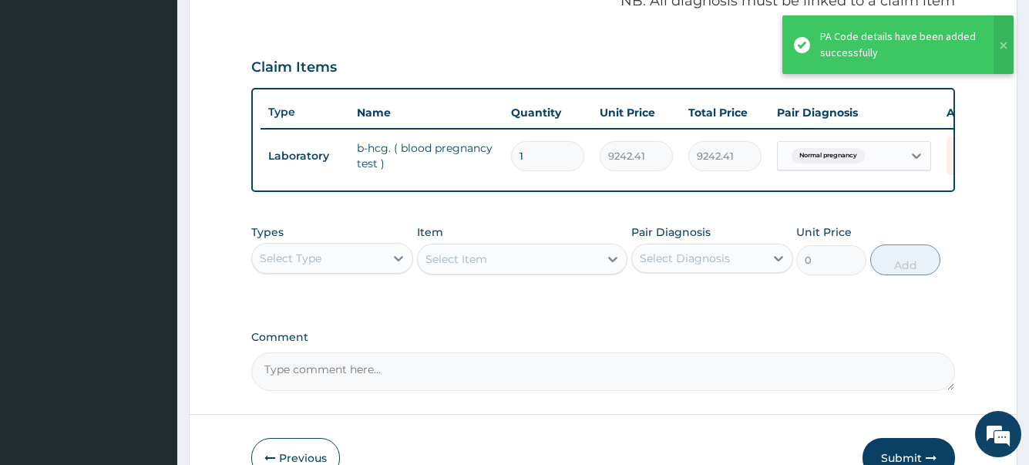
click at [290, 266] on div "Select Type" at bounding box center [291, 258] width 62 height 15
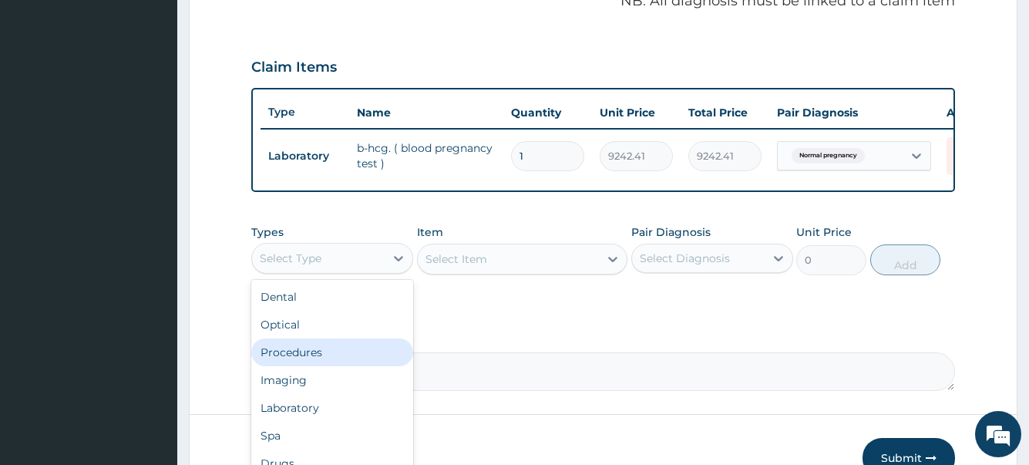
drag, startPoint x: 291, startPoint y: 363, endPoint x: 342, endPoint y: 338, distance: 56.2
click at [291, 362] on div "Procedures" at bounding box center [332, 352] width 162 height 28
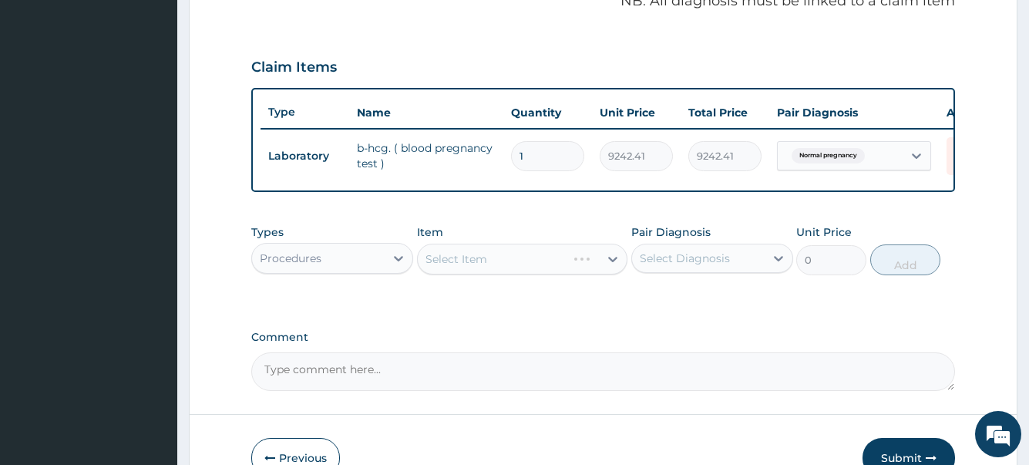
click at [454, 263] on div "Select Item" at bounding box center [522, 259] width 211 height 31
click at [459, 274] on div "Select Item" at bounding box center [522, 259] width 211 height 31
click at [459, 267] on div "Select Item" at bounding box center [457, 258] width 62 height 15
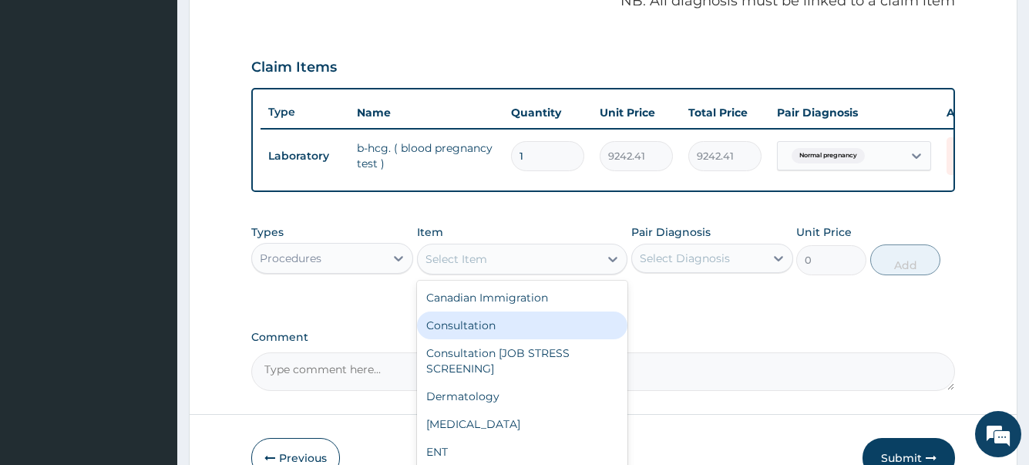
click at [485, 335] on div "Consultation" at bounding box center [522, 325] width 211 height 28
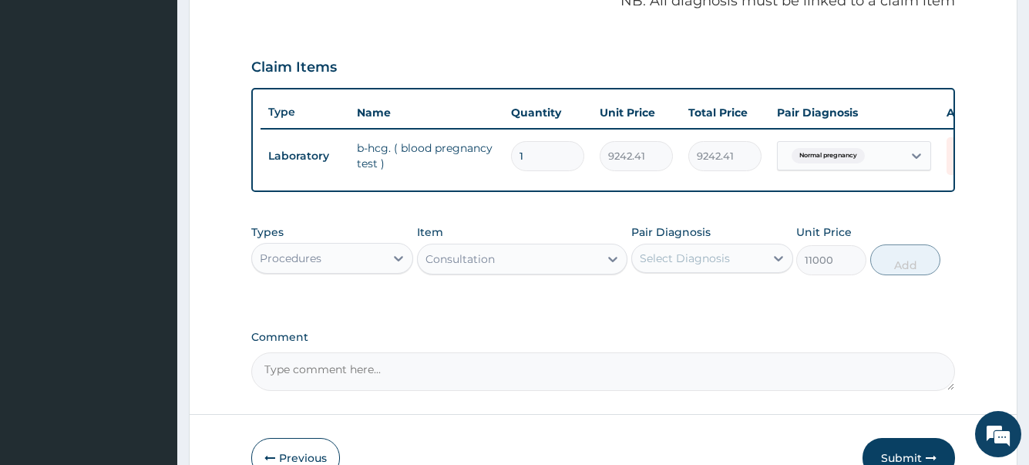
type input "11000"
click at [745, 271] on div "Select Diagnosis" at bounding box center [698, 258] width 133 height 25
click at [739, 304] on label "Normal pregnancy" at bounding box center [709, 295] width 105 height 15
checkbox input "true"
click at [907, 275] on button "Add" at bounding box center [905, 259] width 70 height 31
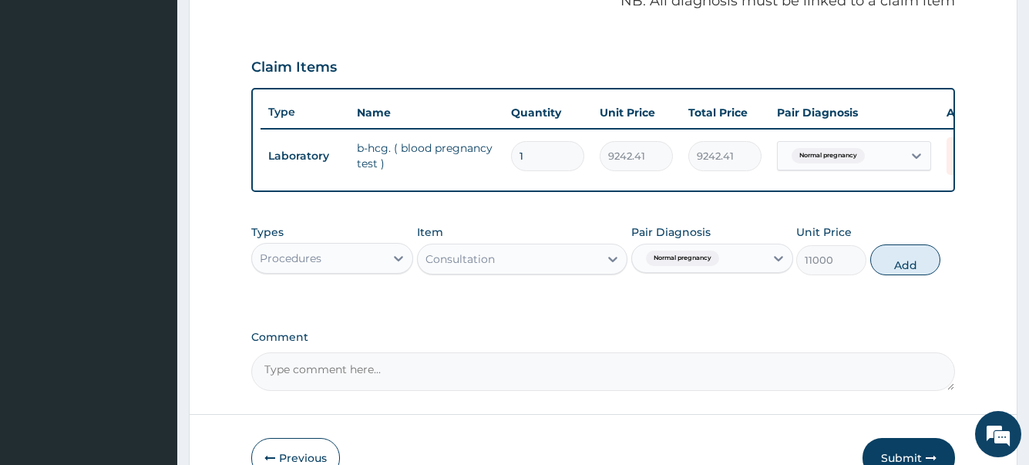
type input "0"
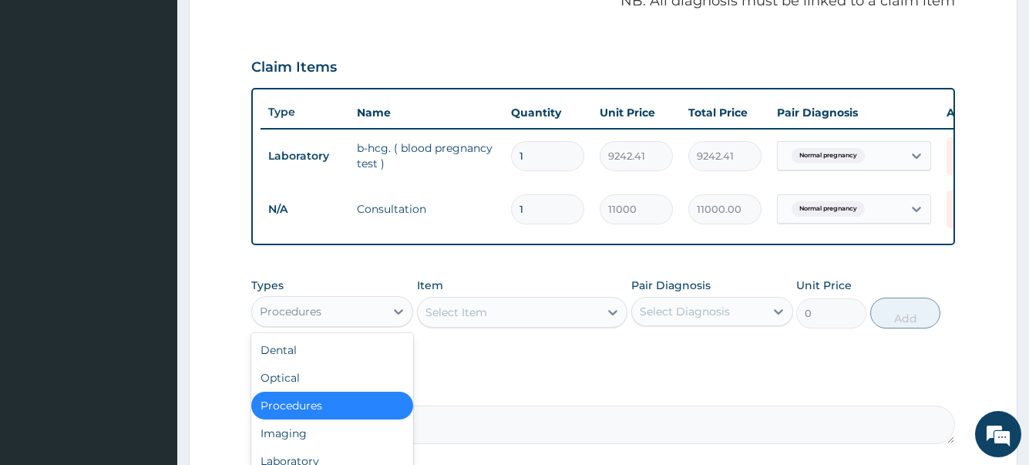
click at [345, 324] on div "Procedures" at bounding box center [318, 311] width 133 height 25
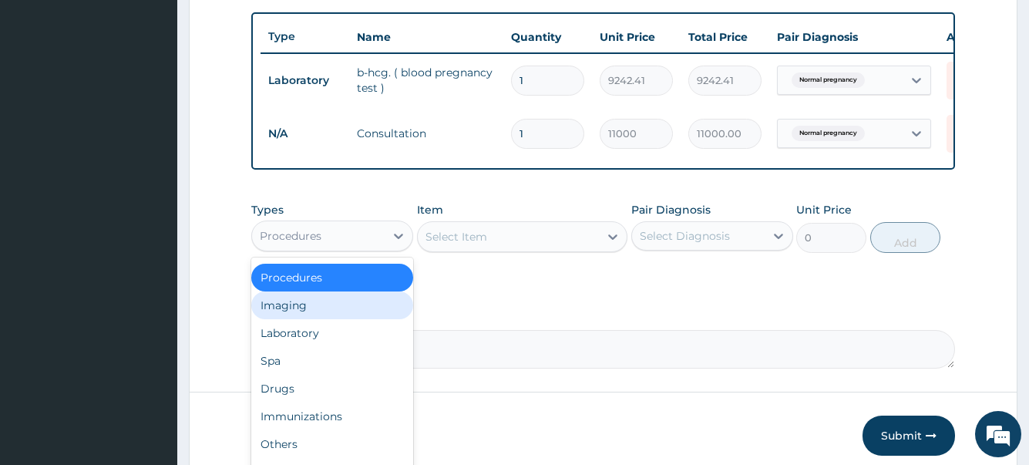
scroll to position [640, 0]
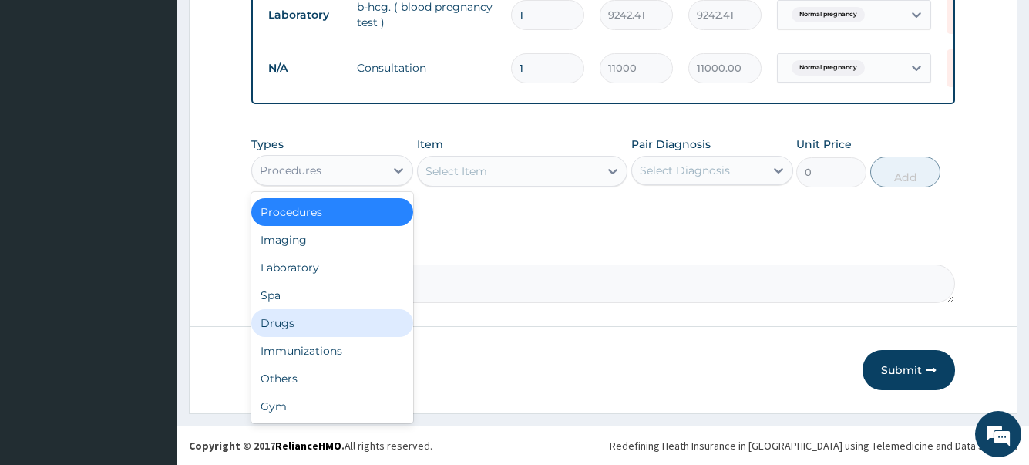
click at [306, 325] on div "Drugs" at bounding box center [332, 323] width 162 height 28
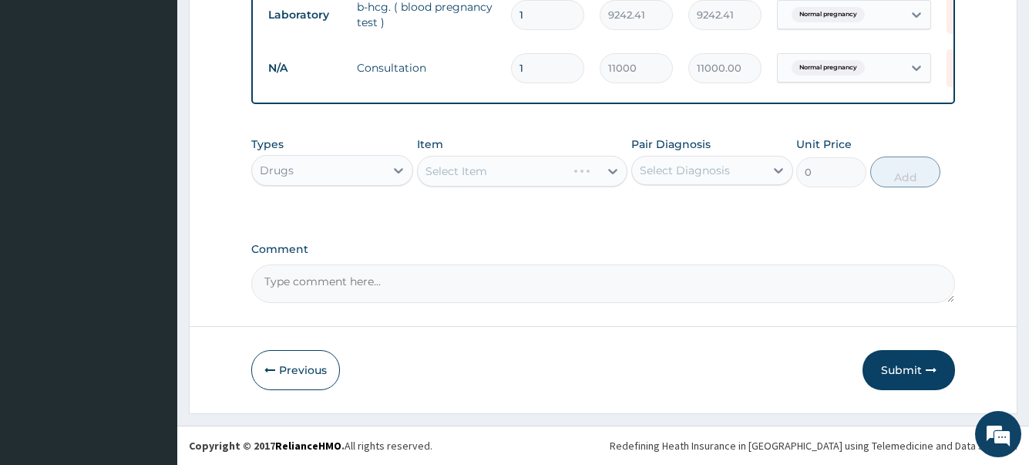
click at [496, 180] on div "Select Item" at bounding box center [522, 171] width 211 height 31
click at [497, 171] on div "Select Item" at bounding box center [522, 171] width 211 height 31
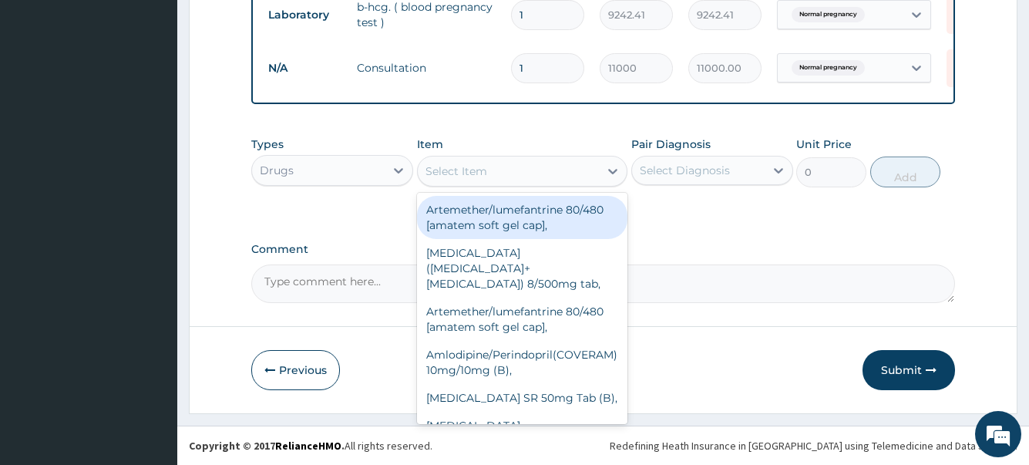
click at [497, 171] on div "Select Item" at bounding box center [509, 171] width 182 height 25
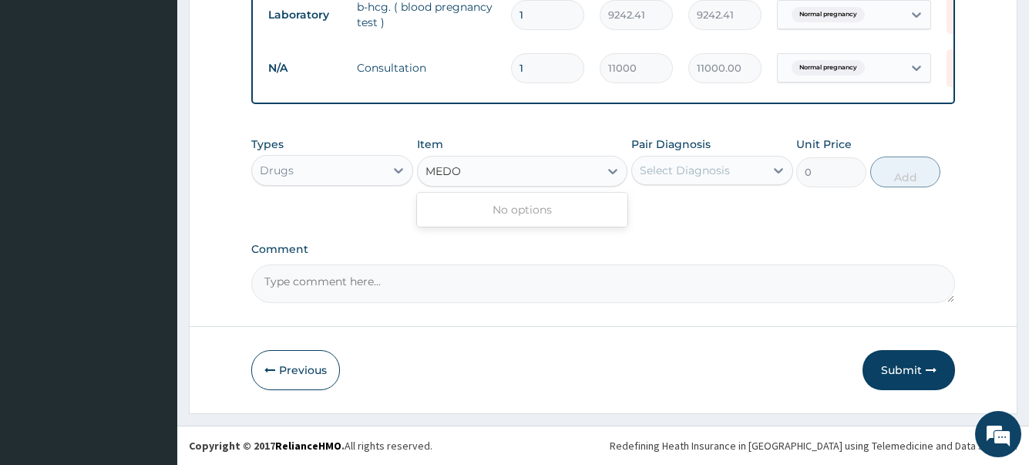
type input "MED"
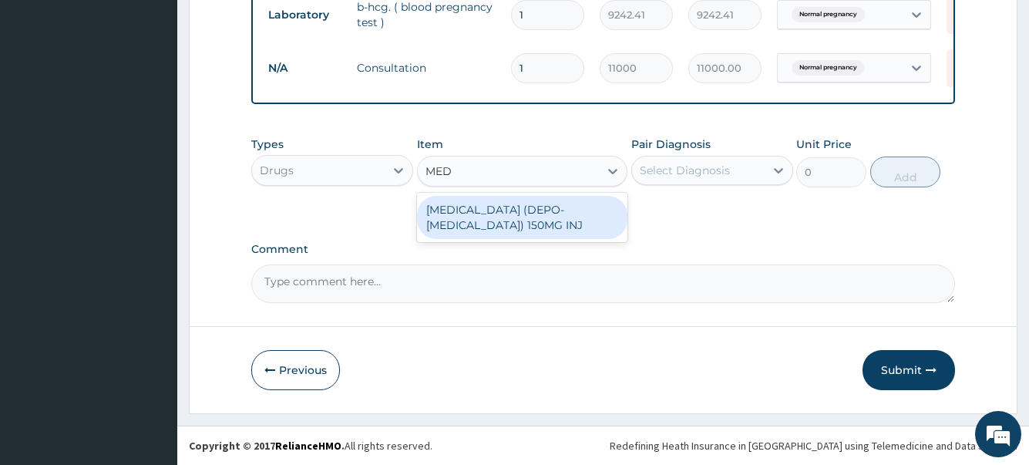
drag, startPoint x: 505, startPoint y: 214, endPoint x: 693, endPoint y: 179, distance: 191.4
click at [507, 214] on div "[MEDICAL_DATA] (DEPO-[MEDICAL_DATA]) 150MG INJ" at bounding box center [522, 217] width 211 height 43
type input "5486.25"
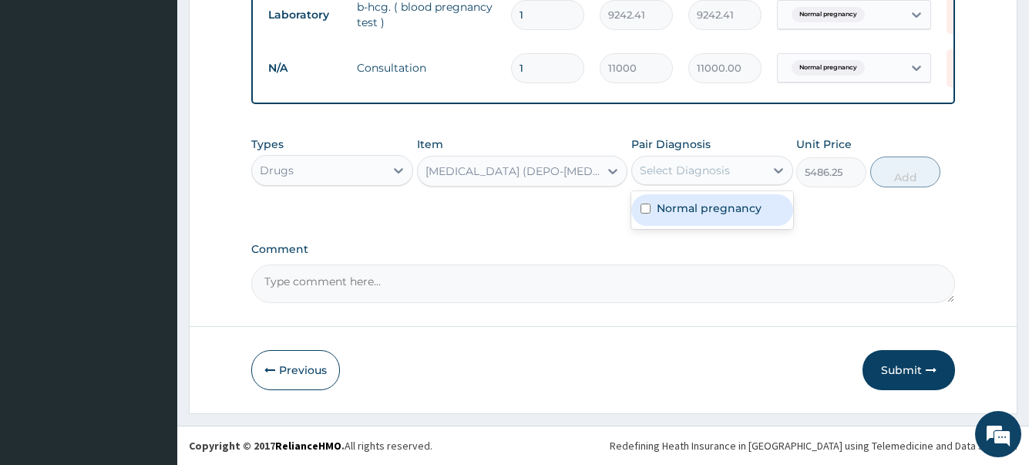
click at [703, 176] on div "Select Diagnosis" at bounding box center [685, 170] width 90 height 15
click at [707, 209] on label "Normal pregnancy" at bounding box center [709, 207] width 105 height 15
checkbox input "true"
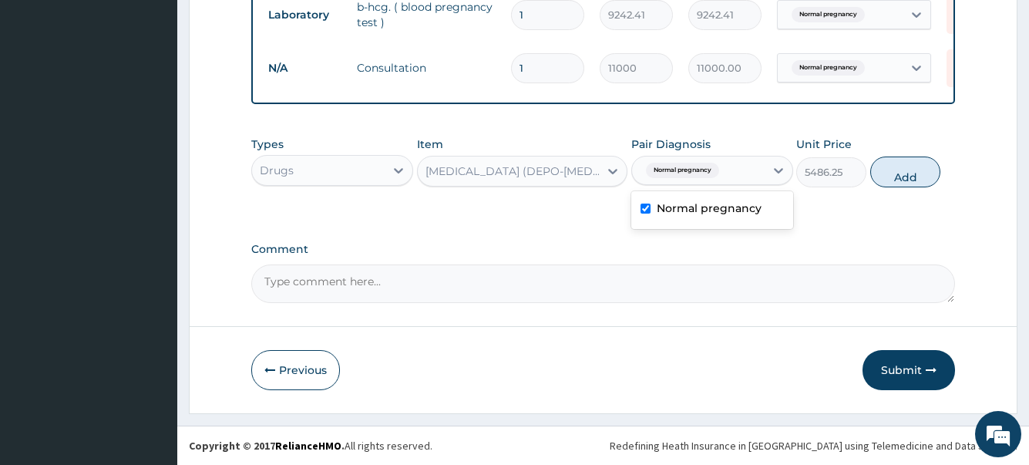
click at [943, 169] on div "Types Drugs Item MEDROXYPROGESTERONE (DEPO-PROVERA) 150MG INJ Pair Diagnosis op…" at bounding box center [602, 162] width 703 height 66
click at [923, 176] on button "Add" at bounding box center [905, 171] width 70 height 31
type input "0"
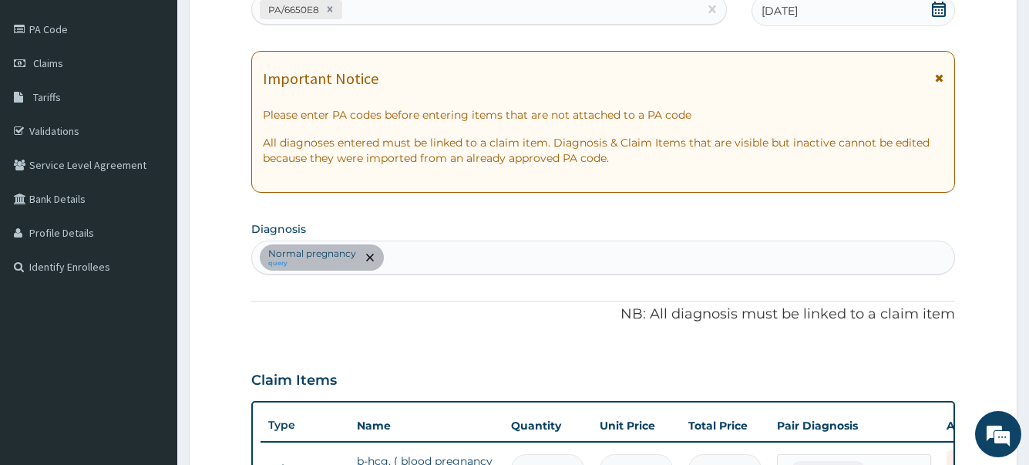
scroll to position [100, 0]
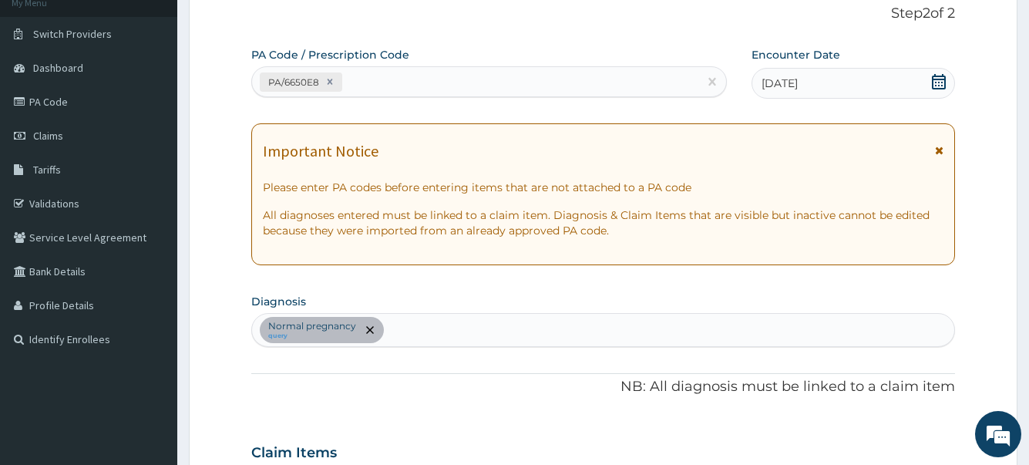
click at [466, 335] on div "Normal pregnancy query" at bounding box center [603, 330] width 702 height 32
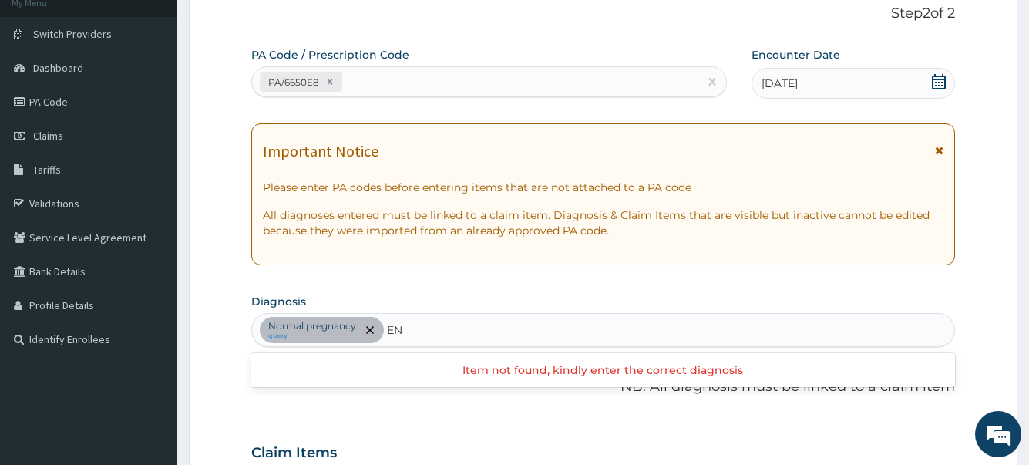
type input "E"
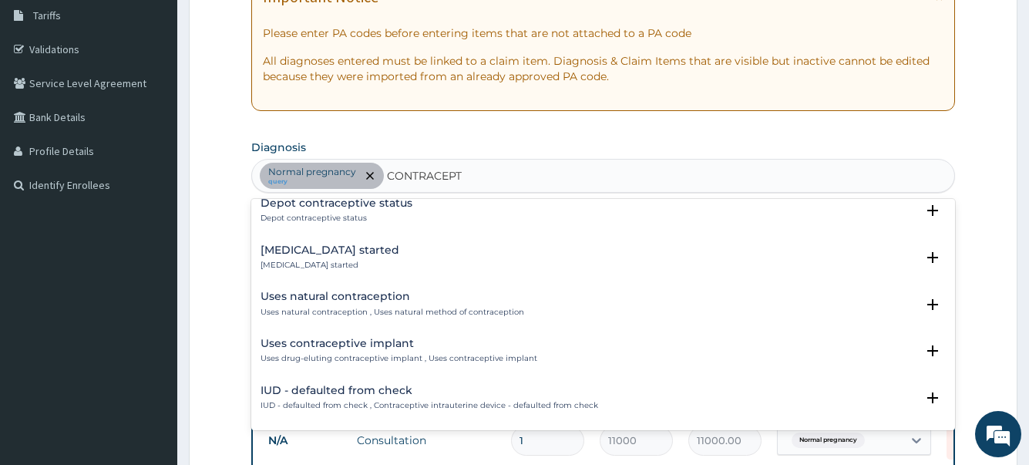
scroll to position [1542, 0]
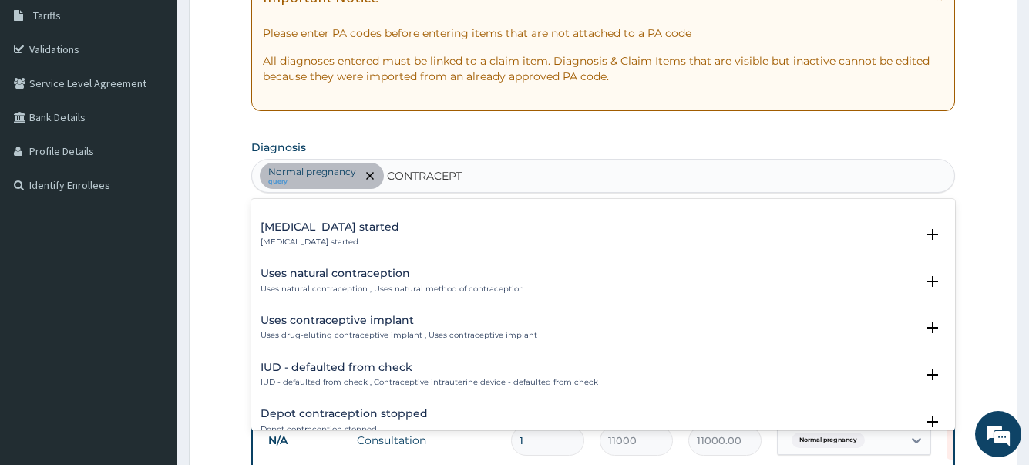
type input "CONTRACEPT"
click at [957, 279] on form "Step 2 of 2 PA Code / Prescription Code PA/6650E8 Encounter Date 03-06-2025 Imp…" at bounding box center [603, 337] width 829 height 1020
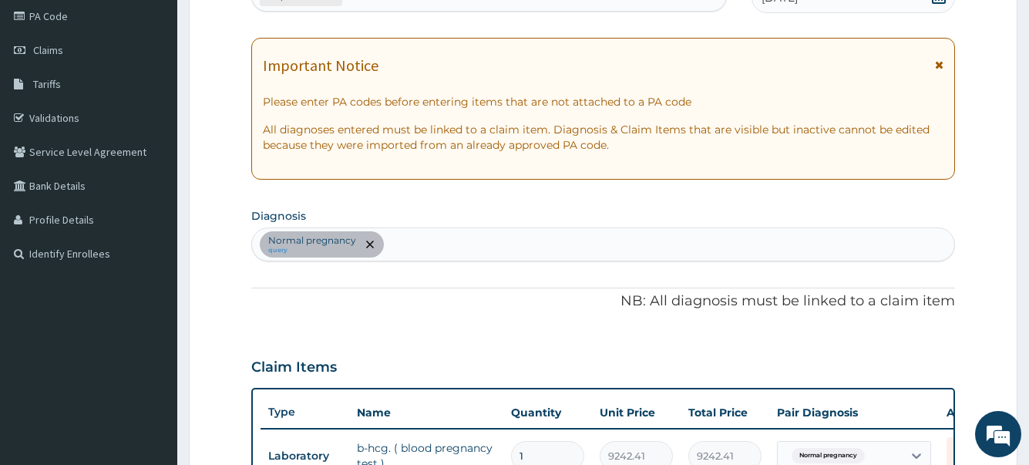
scroll to position [162, 0]
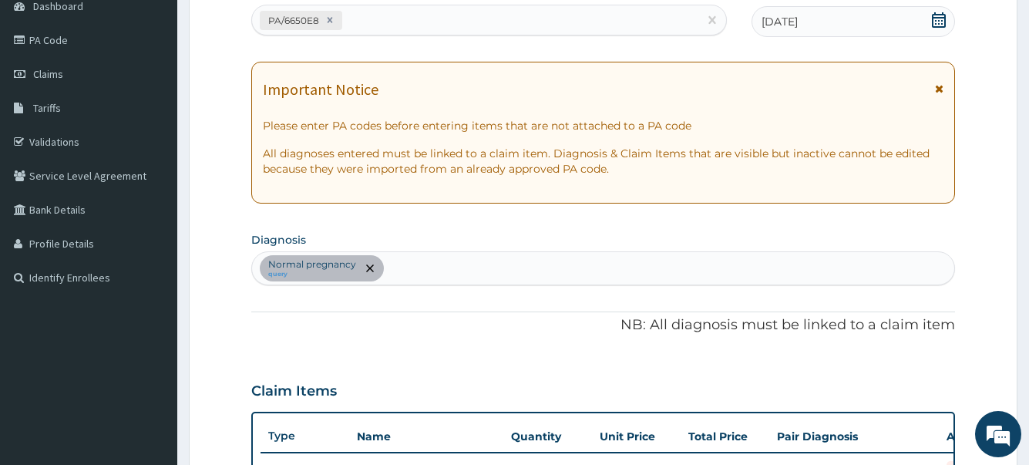
click at [424, 278] on div "Normal pregnancy query" at bounding box center [603, 268] width 702 height 32
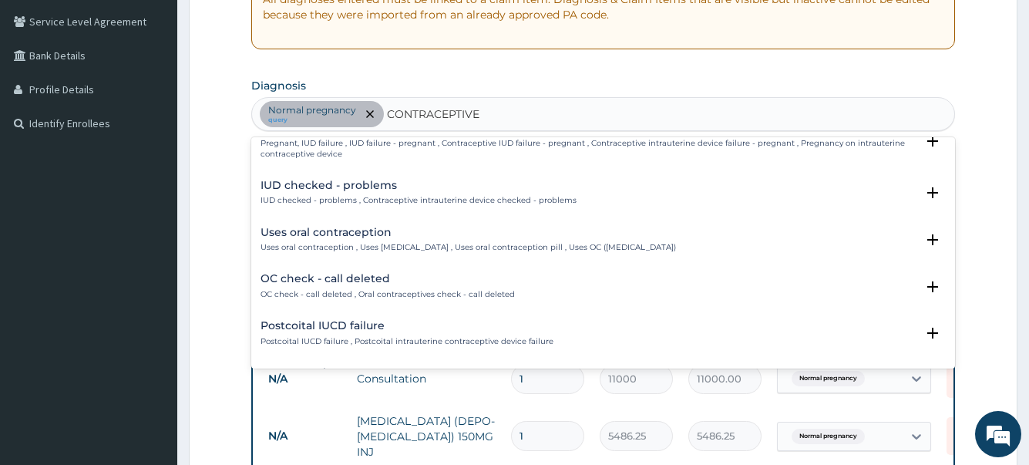
scroll to position [617, 0]
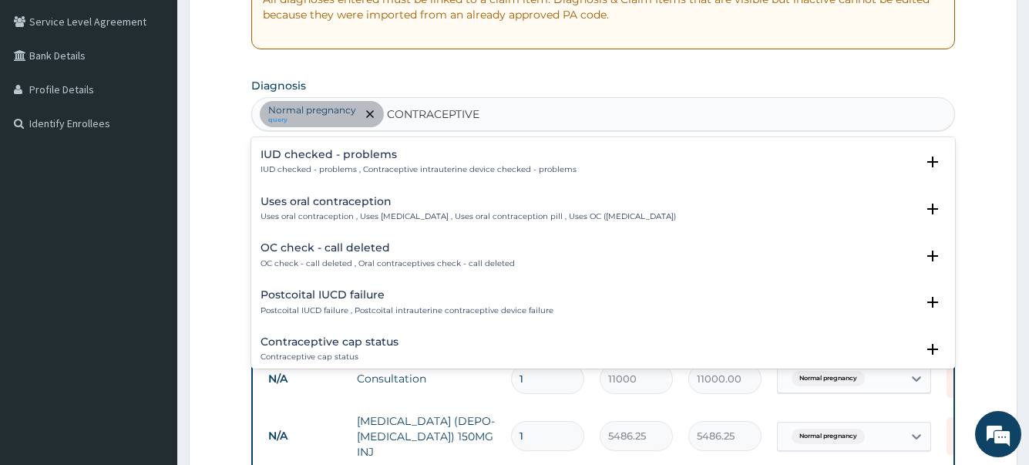
type input "CONTRACEPTIVE"
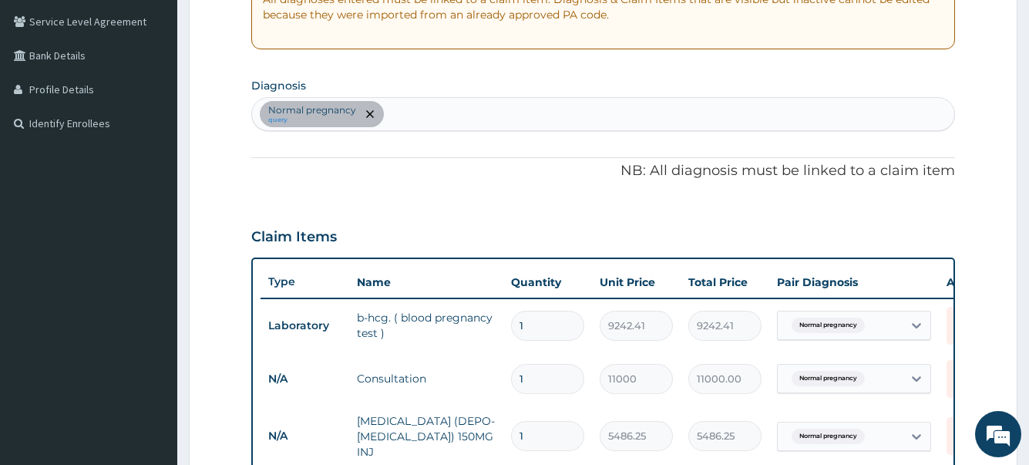
click at [994, 309] on form "Step 2 of 2 PA Code / Prescription Code PA/6650E8 Encounter Date 03-06-2025 Imp…" at bounding box center [603, 276] width 829 height 1020
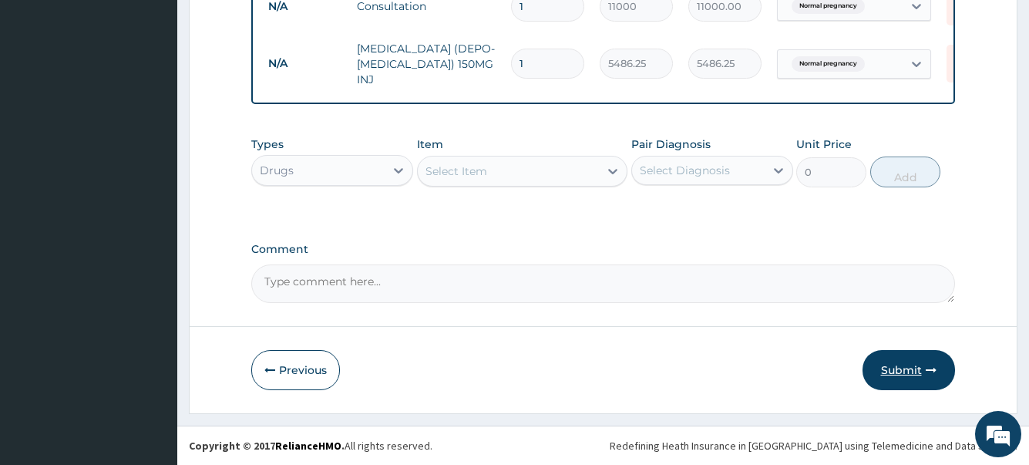
click at [922, 372] on button "Submit" at bounding box center [909, 370] width 93 height 40
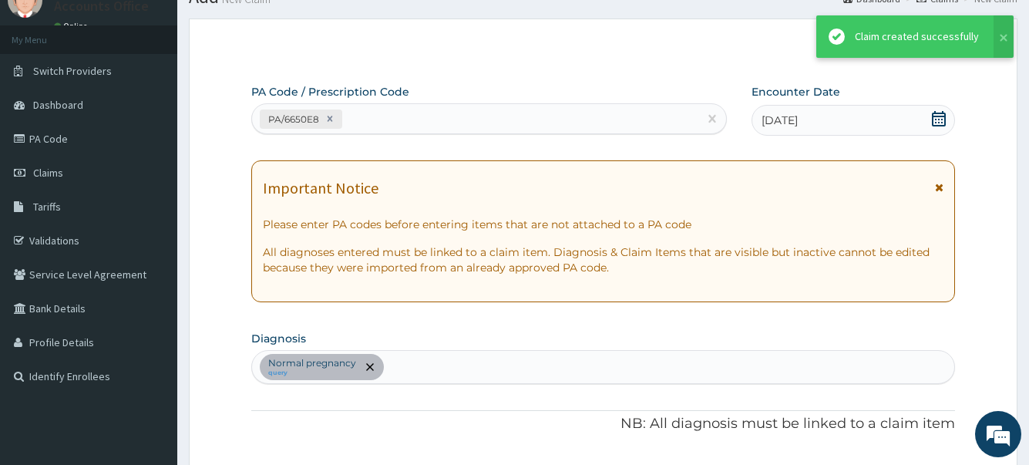
scroll to position [702, 0]
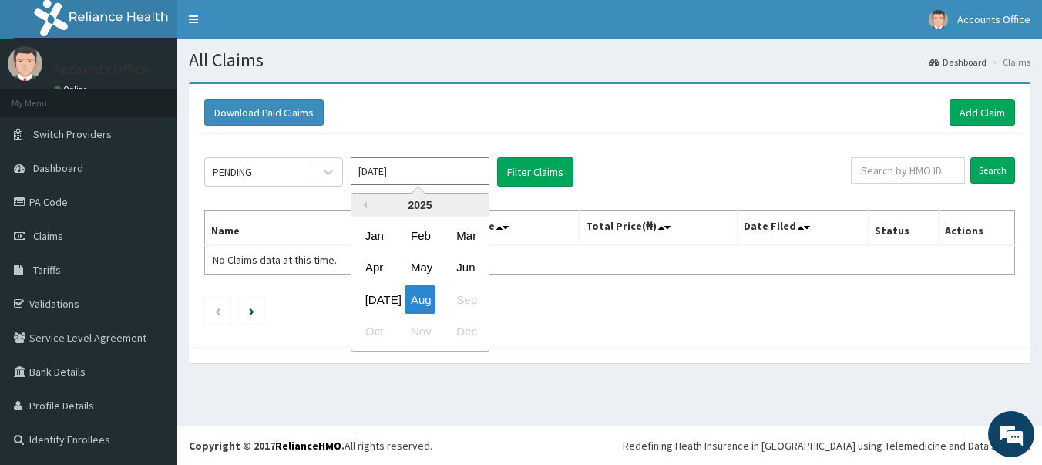
click at [412, 170] on input "[DATE]" at bounding box center [420, 171] width 139 height 28
click at [469, 266] on div "Jun" at bounding box center [465, 268] width 31 height 29
type input "[DATE]"
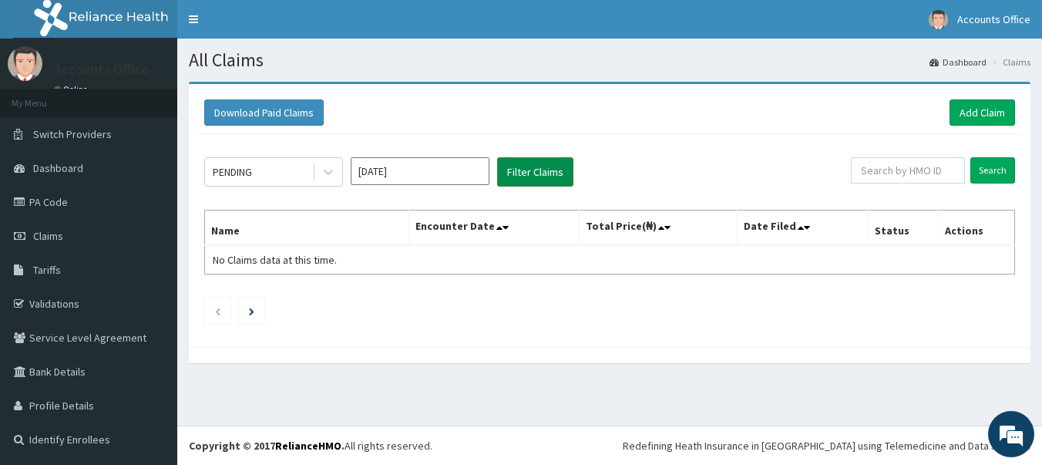
click at [540, 172] on button "Filter Claims" at bounding box center [535, 171] width 76 height 29
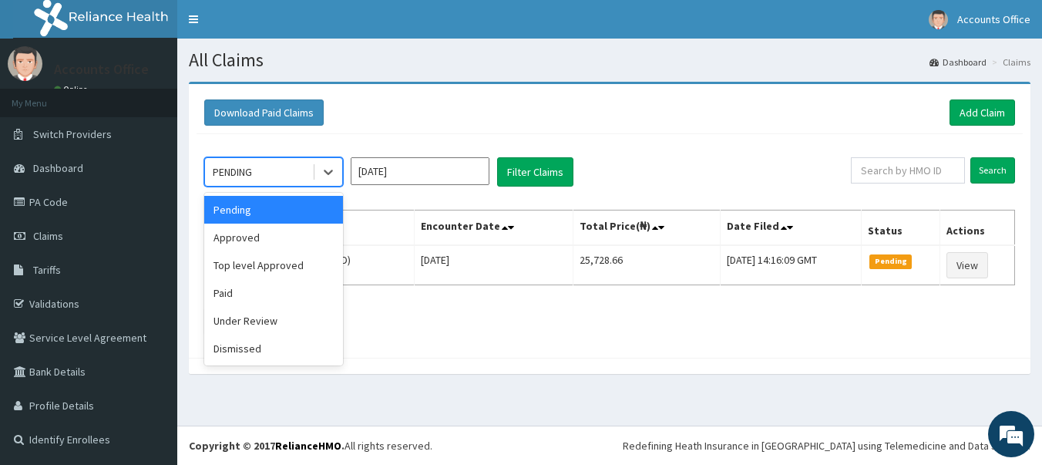
click at [283, 170] on div "PENDING" at bounding box center [258, 172] width 107 height 25
click at [250, 237] on div "Approved" at bounding box center [273, 238] width 139 height 28
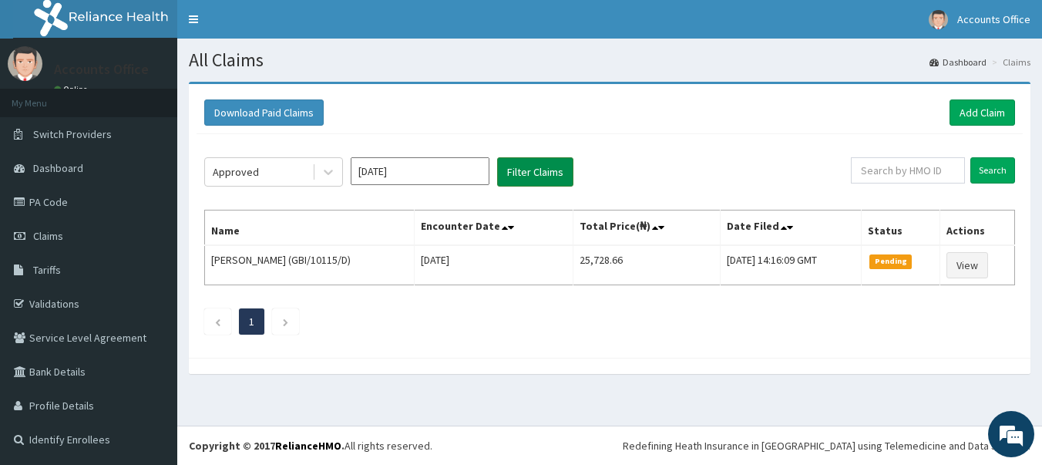
click at [529, 173] on button "Filter Claims" at bounding box center [535, 171] width 76 height 29
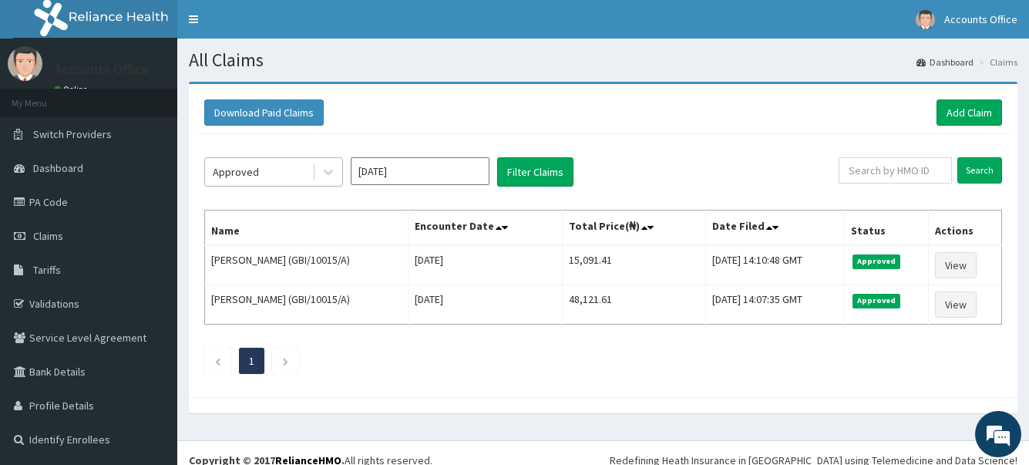
click at [310, 174] on div "Approved" at bounding box center [258, 172] width 107 height 25
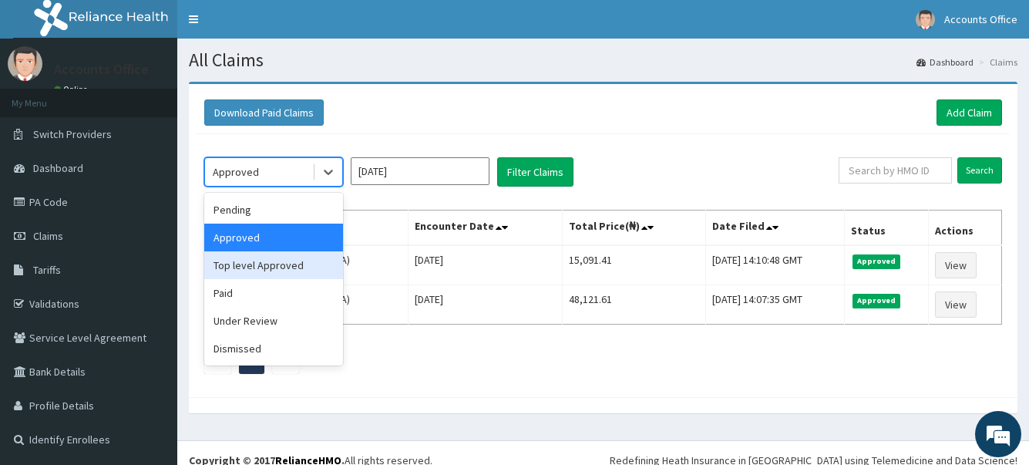
drag, startPoint x: 255, startPoint y: 268, endPoint x: 447, endPoint y: 218, distance: 198.4
click at [255, 267] on div "Top level Approved" at bounding box center [273, 265] width 139 height 28
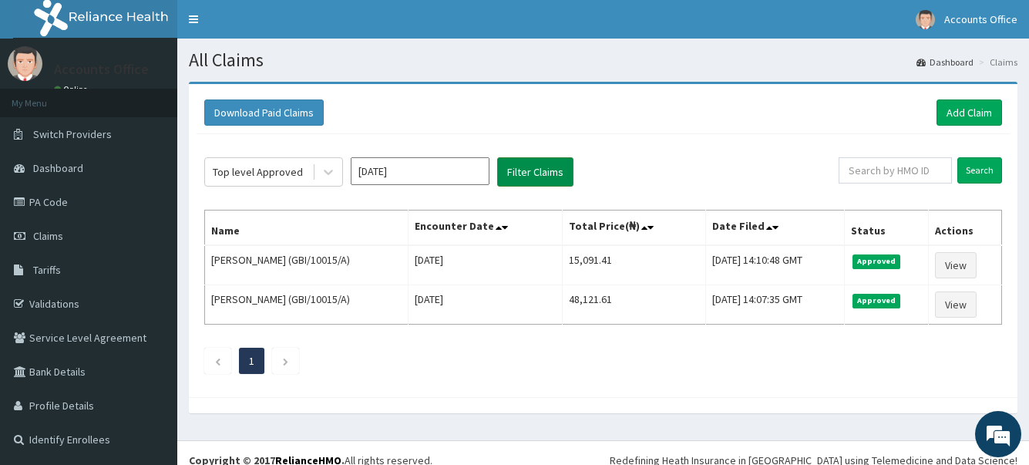
click at [557, 171] on button "Filter Claims" at bounding box center [535, 171] width 76 height 29
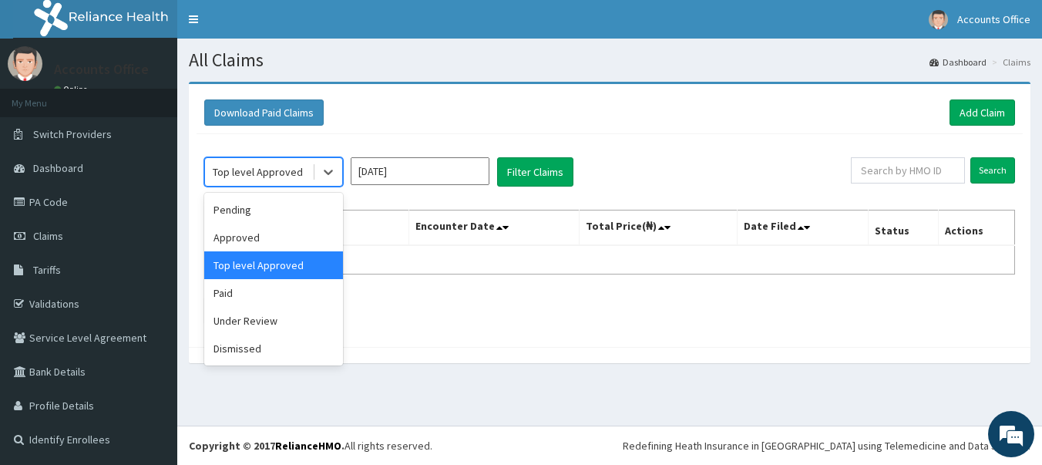
click at [306, 173] on div "Top level Approved" at bounding box center [258, 172] width 107 height 25
drag, startPoint x: 251, startPoint y: 298, endPoint x: 530, endPoint y: 184, distance: 301.5
click at [251, 298] on div "Paid" at bounding box center [273, 293] width 139 height 28
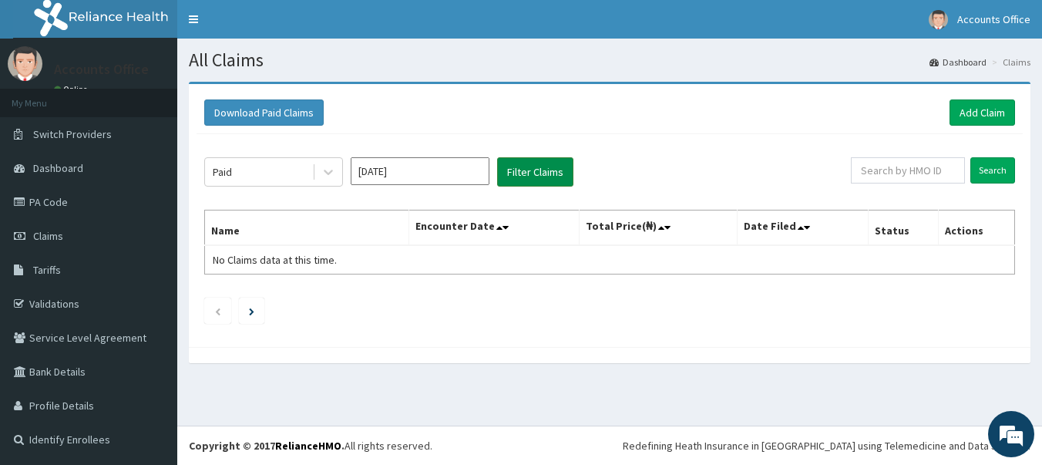
click at [541, 174] on button "Filter Claims" at bounding box center [535, 171] width 76 height 29
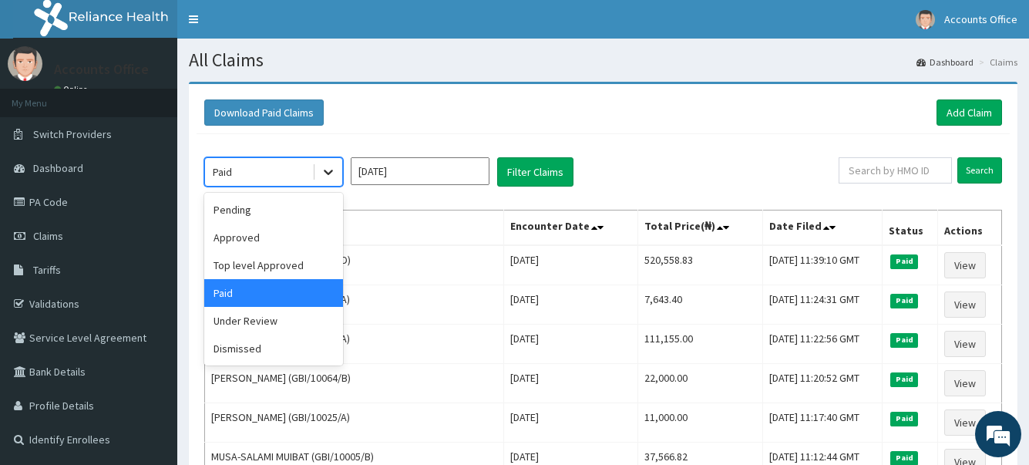
click at [315, 177] on div at bounding box center [329, 172] width 28 height 28
click at [255, 324] on div "Under Review" at bounding box center [273, 321] width 139 height 28
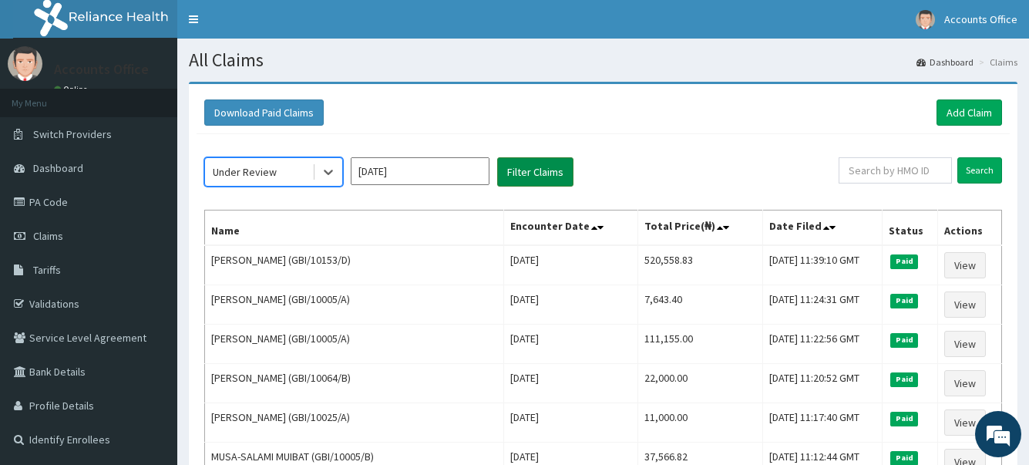
click at [548, 182] on button "Filter Claims" at bounding box center [535, 171] width 76 height 29
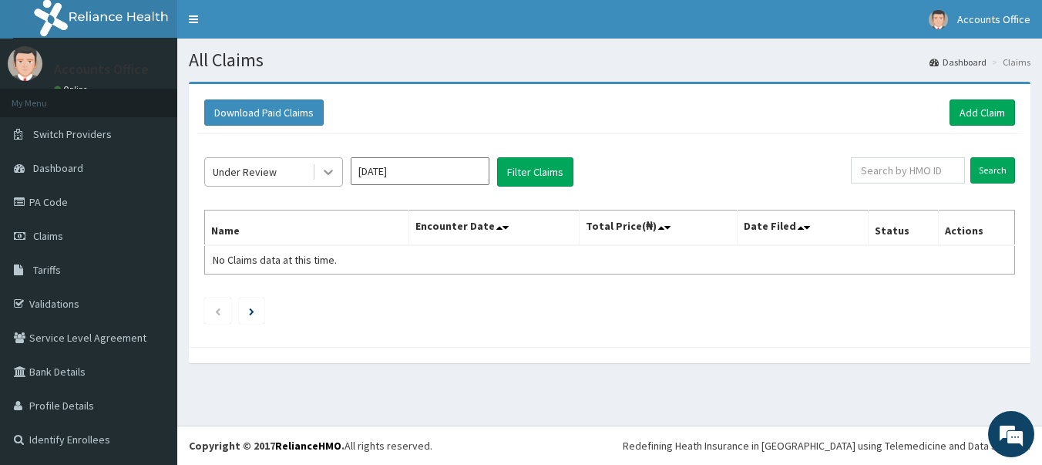
click at [321, 173] on icon at bounding box center [328, 171] width 15 height 15
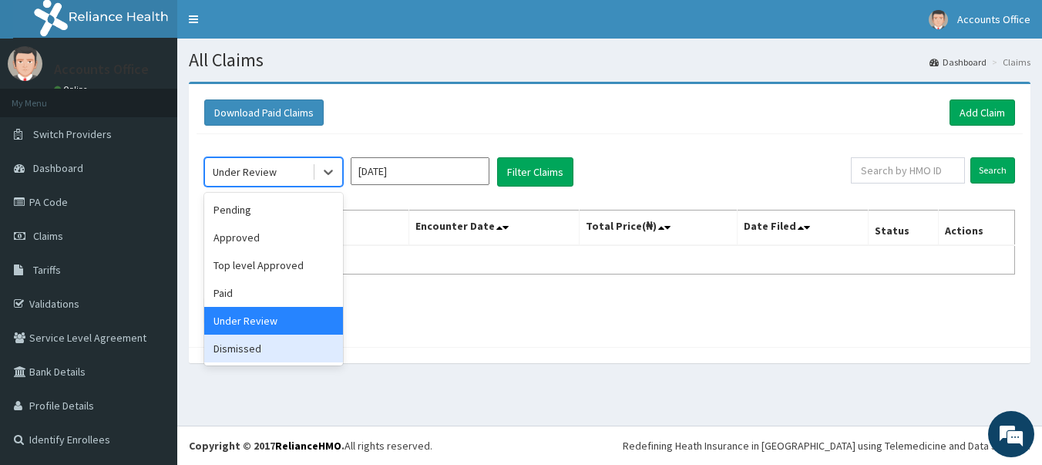
drag, startPoint x: 246, startPoint y: 348, endPoint x: 257, endPoint y: 348, distance: 11.6
click at [247, 348] on div "Dismissed" at bounding box center [273, 349] width 139 height 28
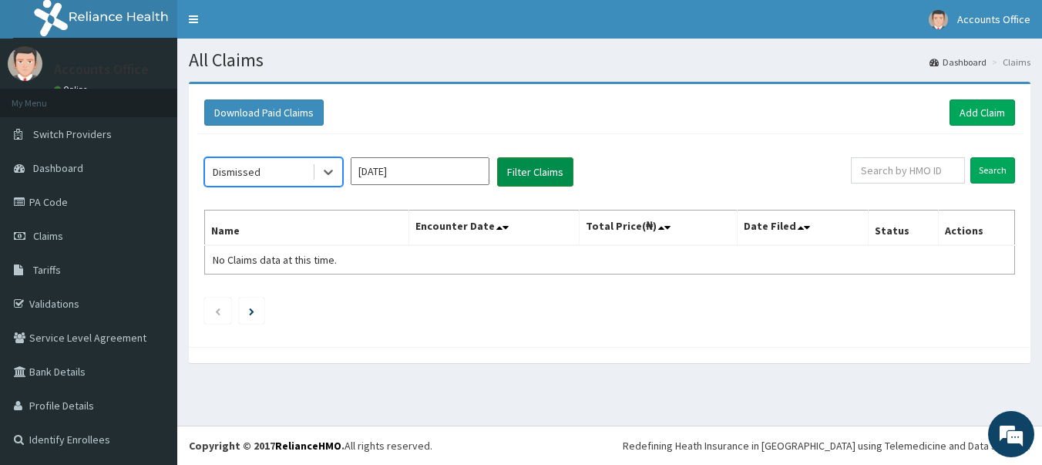
click at [530, 175] on button "Filter Claims" at bounding box center [535, 171] width 76 height 29
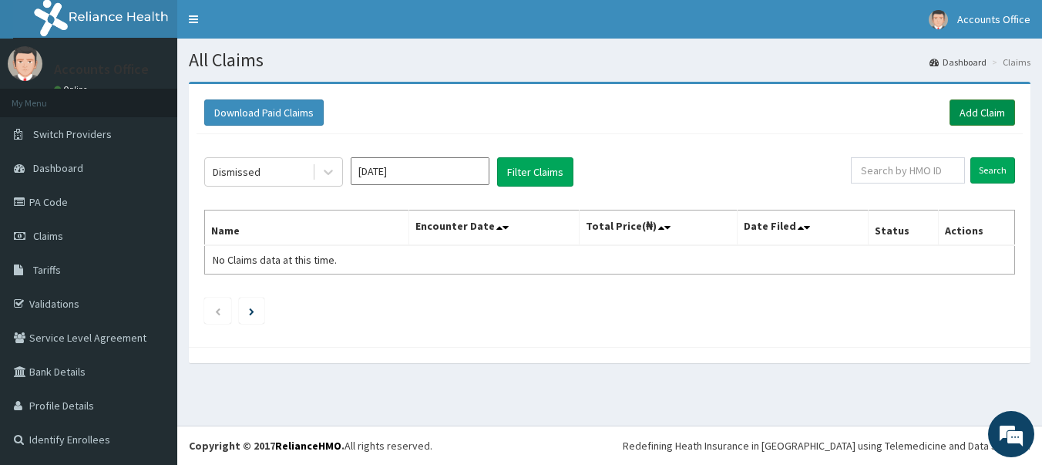
click at [968, 109] on link "Add Claim" at bounding box center [983, 112] width 66 height 26
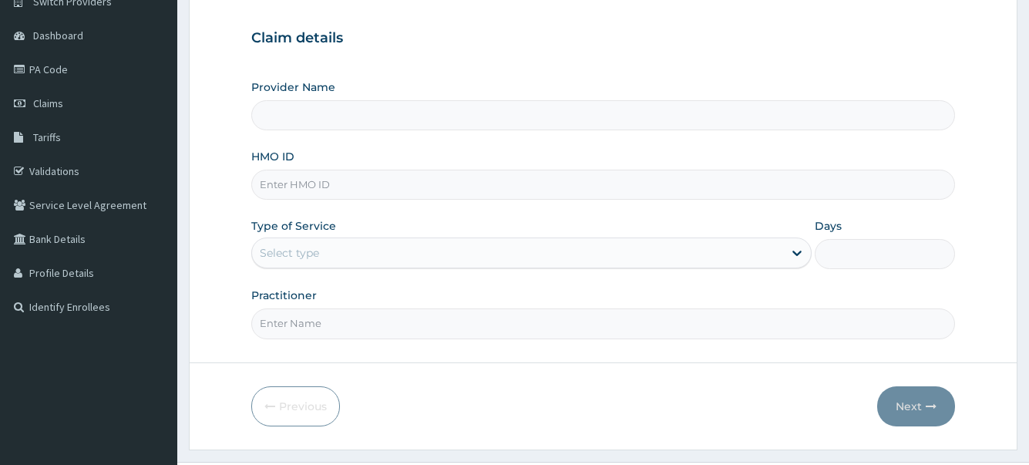
scroll to position [154, 0]
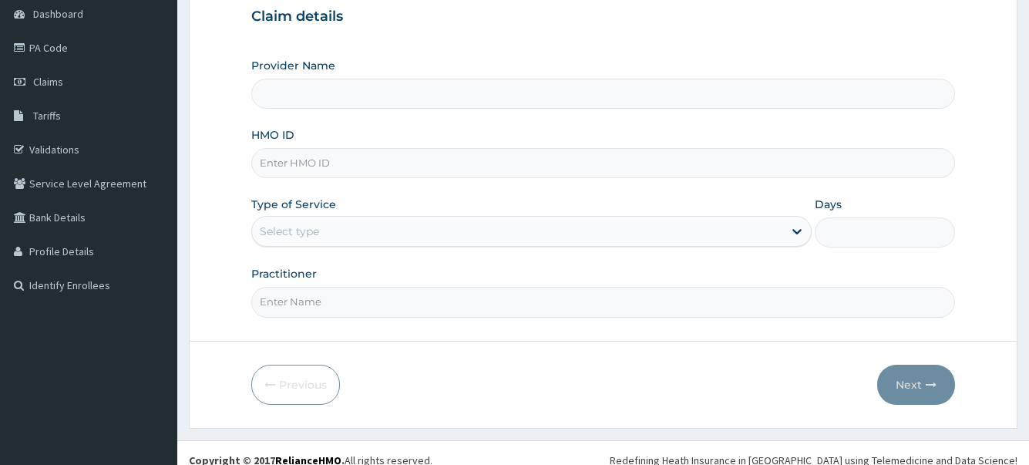
type input "ABUJA CLINICS"
click at [313, 167] on input "HMO ID" at bounding box center [602, 163] width 703 height 30
type input "[PERSON_NAME]/10068/A"
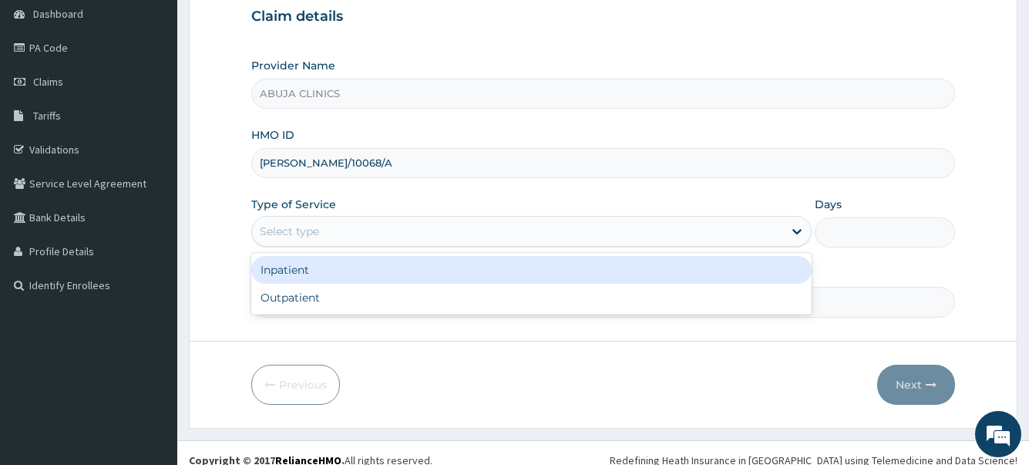
drag, startPoint x: 307, startPoint y: 227, endPoint x: 314, endPoint y: 274, distance: 46.8
click at [305, 230] on div "Select type" at bounding box center [289, 231] width 59 height 15
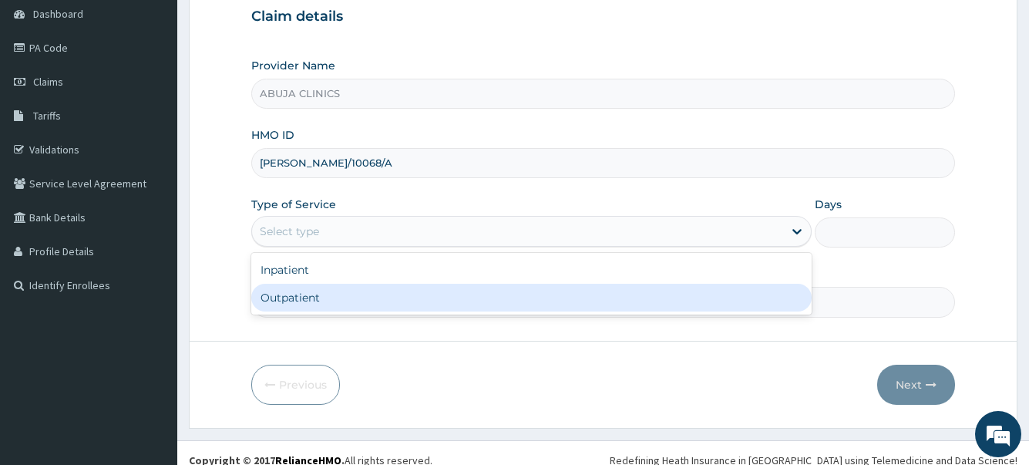
click at [294, 295] on div "Outpatient" at bounding box center [531, 298] width 560 height 28
type input "1"
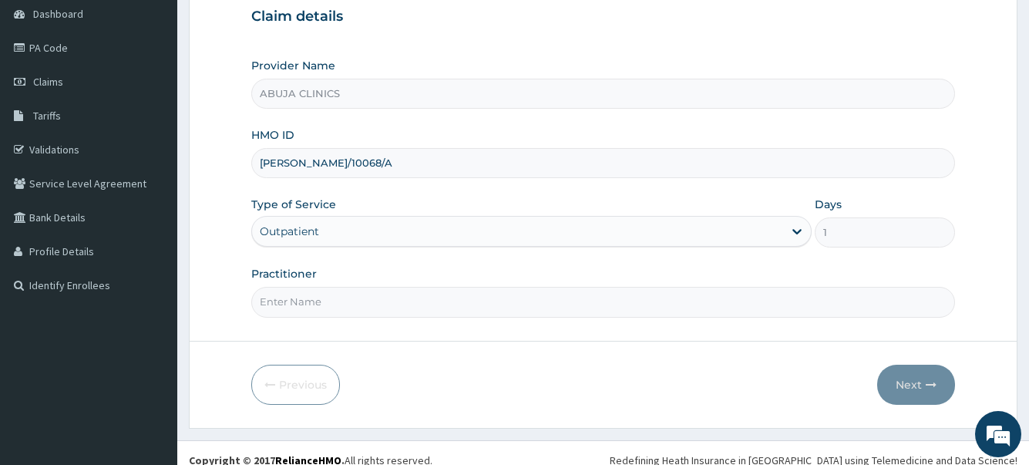
click at [286, 296] on input "Practitioner" at bounding box center [602, 302] width 703 height 30
type input "[PERSON_NAME]"
click at [927, 387] on icon "button" at bounding box center [931, 384] width 11 height 11
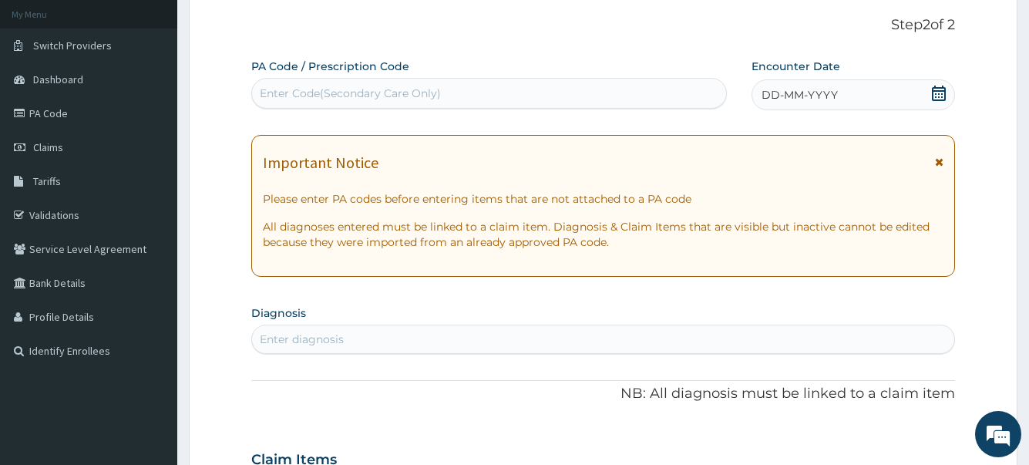
scroll to position [0, 0]
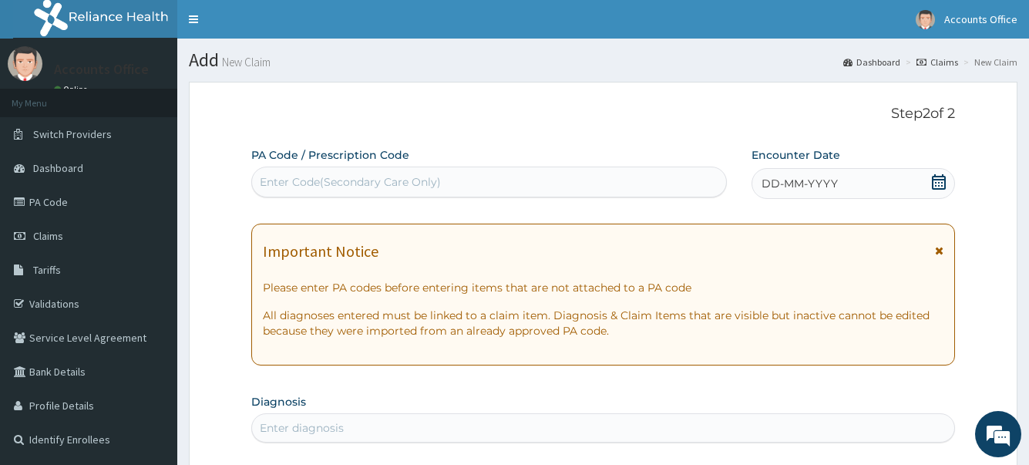
click at [950, 182] on div "DD-MM-YYYY" at bounding box center [854, 183] width 204 height 31
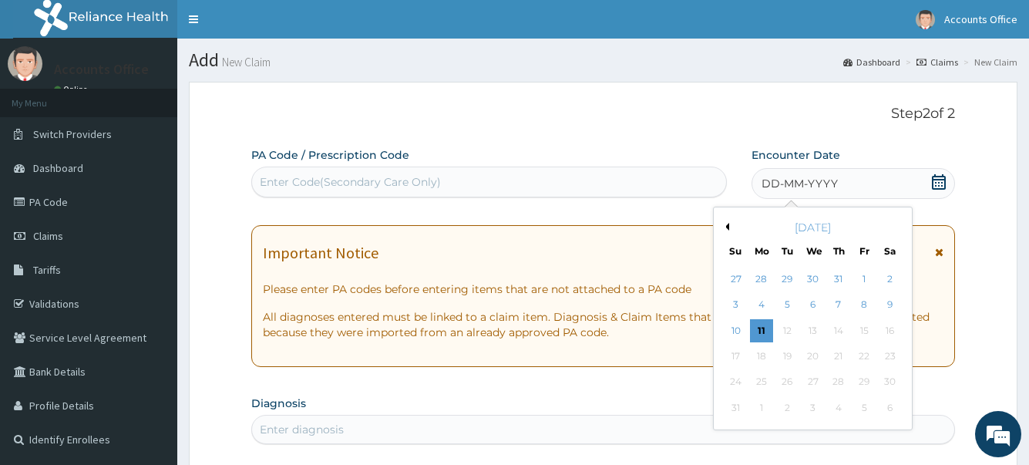
click at [945, 182] on icon at bounding box center [938, 181] width 15 height 15
click at [724, 227] on button "Previous Month" at bounding box center [726, 227] width 8 height 8
click at [728, 227] on button "Previous Month" at bounding box center [726, 227] width 8 height 8
click at [801, 356] on div "25" at bounding box center [812, 356] width 23 height 23
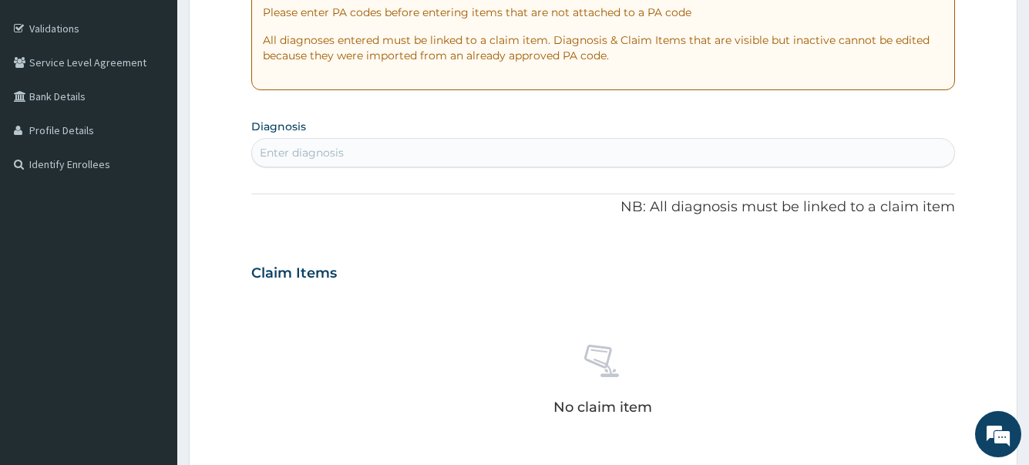
scroll to position [308, 0]
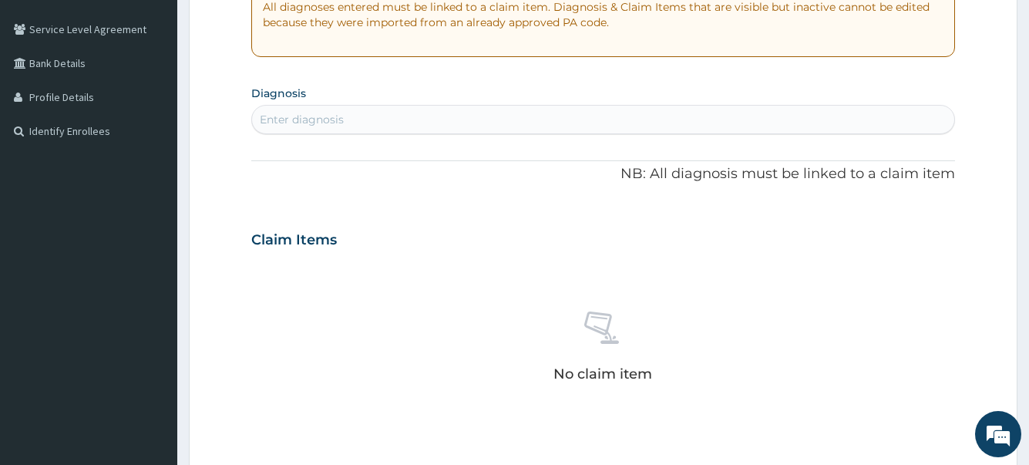
click at [347, 116] on div "Enter diagnosis" at bounding box center [603, 119] width 702 height 25
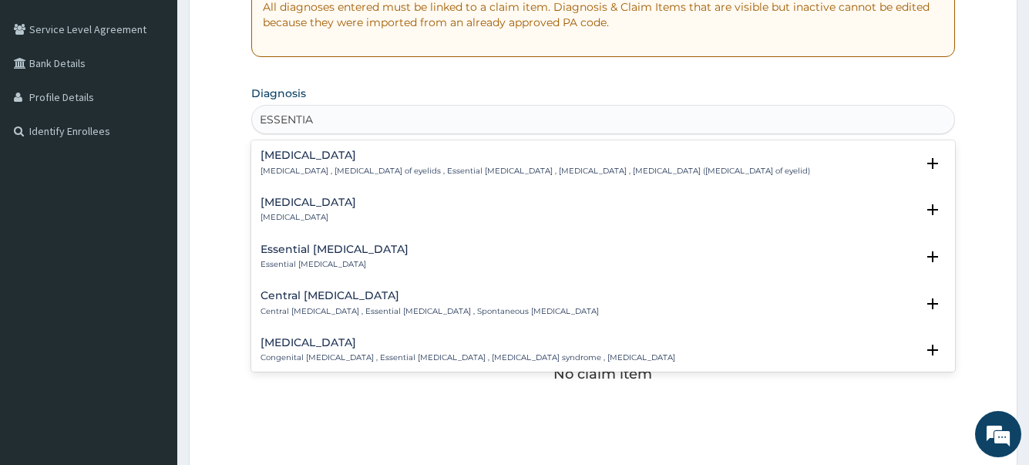
type input "ESSENTIAL"
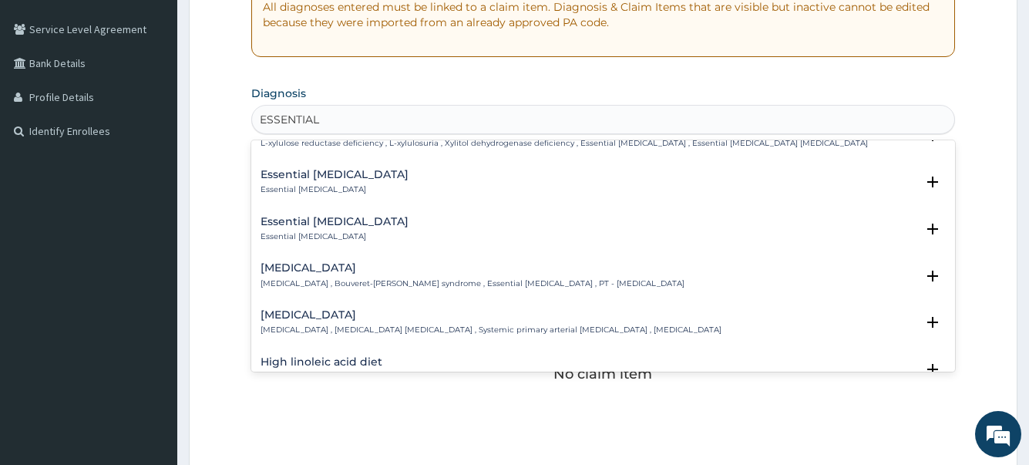
scroll to position [385, 0]
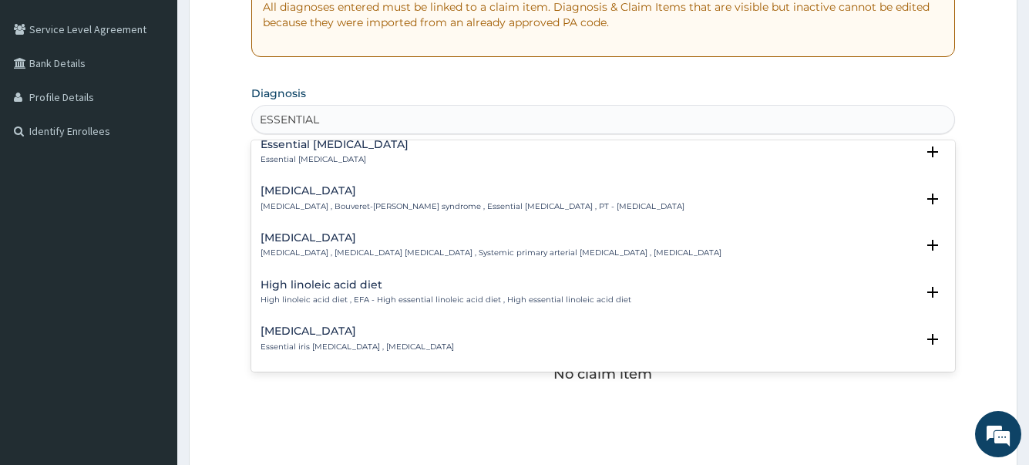
click at [318, 241] on h4 "[MEDICAL_DATA]" at bounding box center [491, 238] width 461 height 12
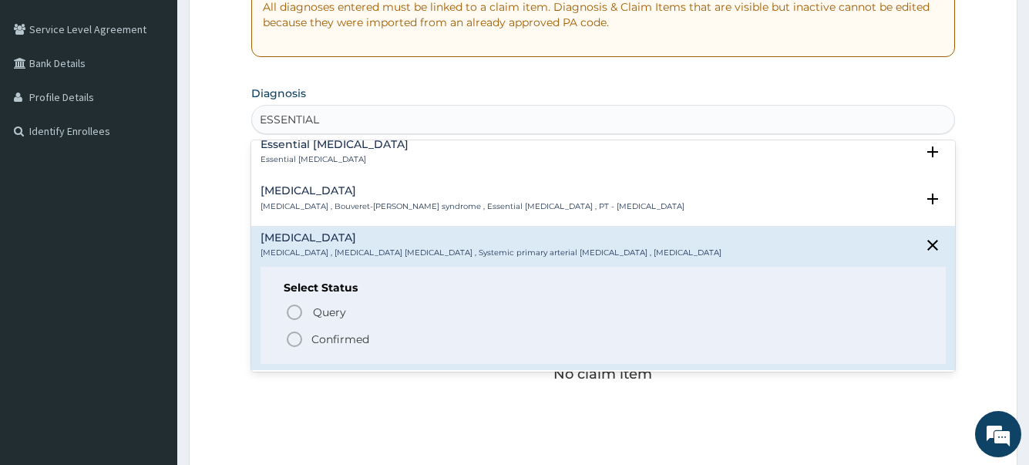
click at [335, 334] on p "Confirmed" at bounding box center [340, 338] width 58 height 15
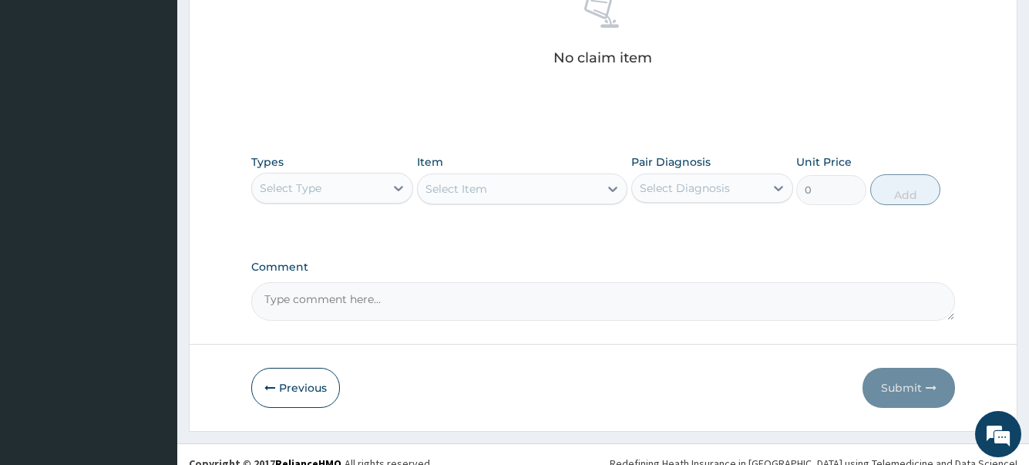
scroll to position [647, 0]
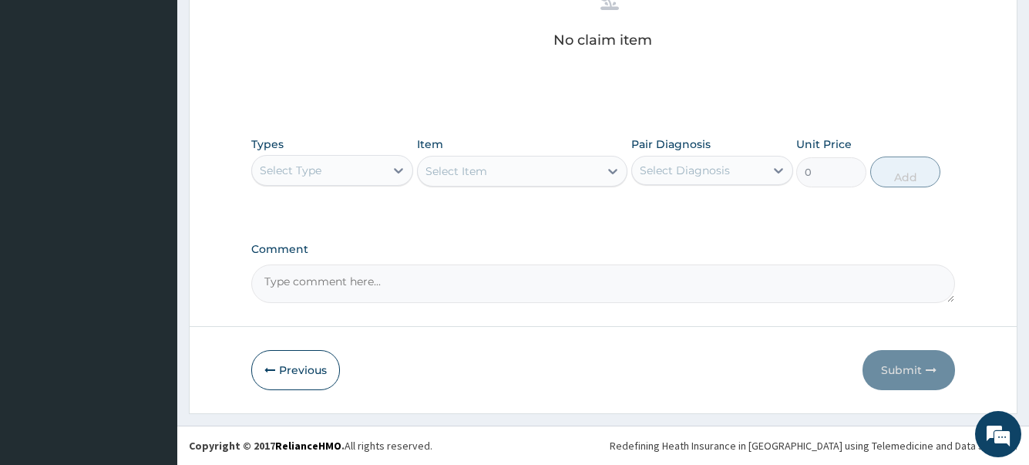
click at [337, 163] on div "Select Type" at bounding box center [318, 170] width 133 height 25
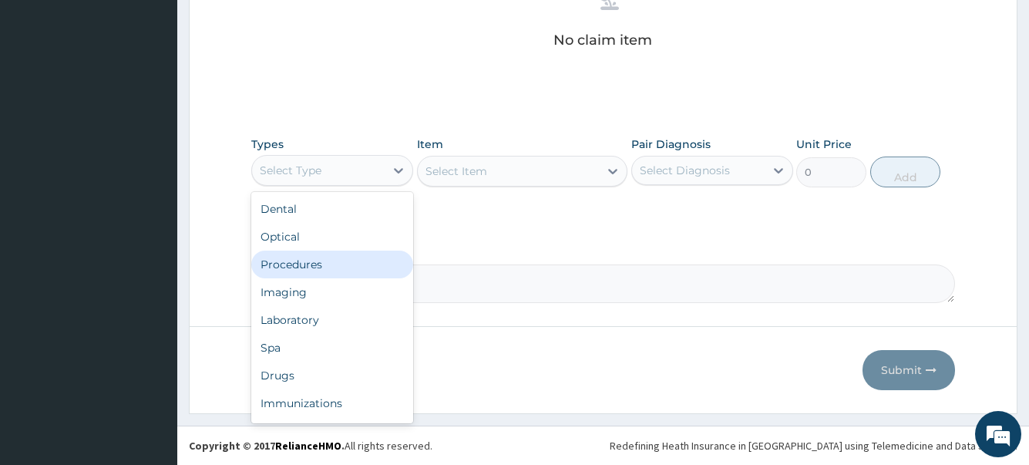
drag, startPoint x: 301, startPoint y: 267, endPoint x: 507, endPoint y: 190, distance: 220.5
click at [301, 264] on div "Procedures" at bounding box center [332, 265] width 162 height 28
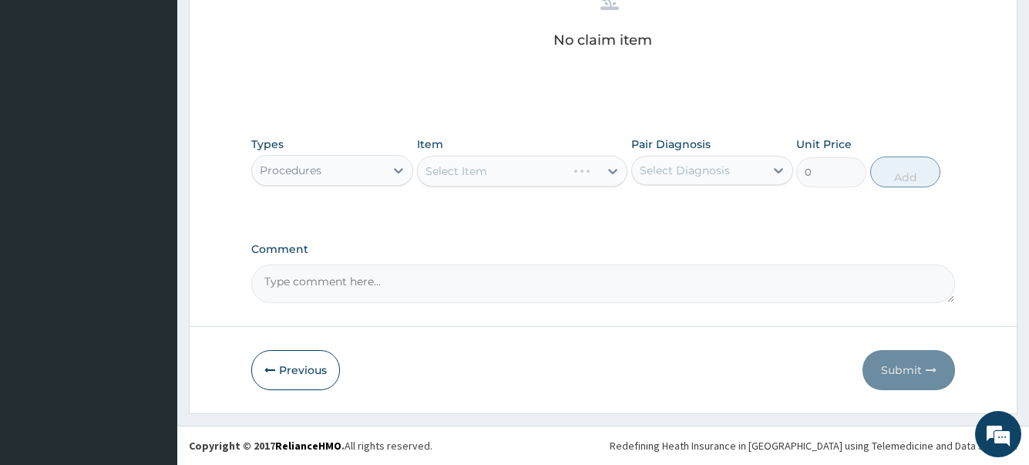
click at [495, 165] on div "Select Item" at bounding box center [522, 171] width 211 height 31
click at [461, 175] on div "Select Item" at bounding box center [522, 171] width 211 height 31
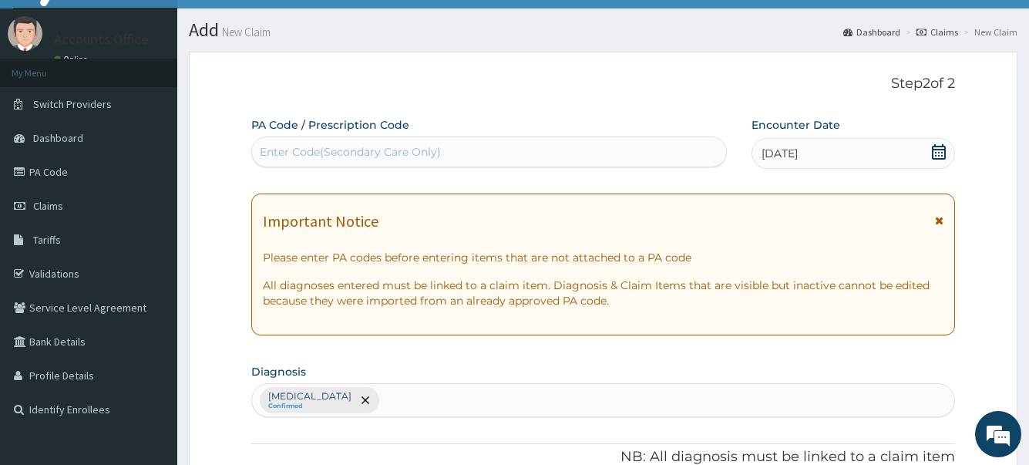
scroll to position [0, 0]
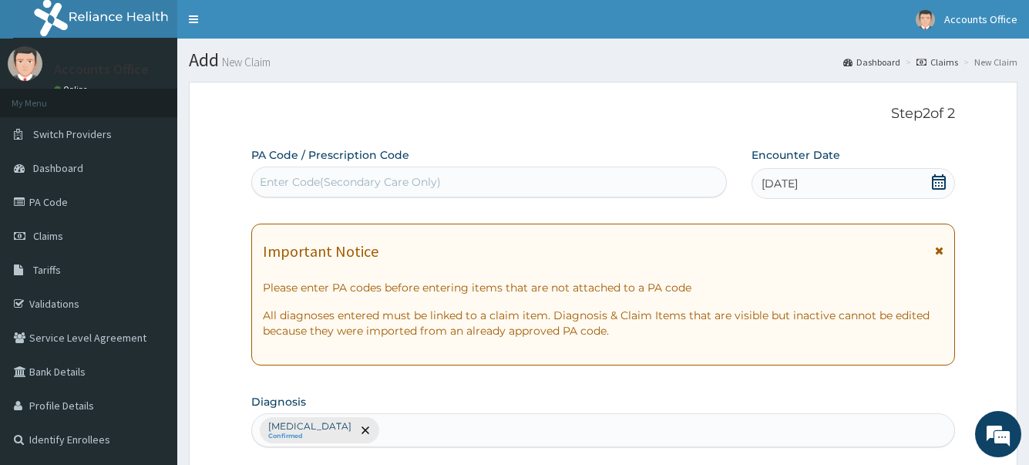
click at [368, 182] on div "Enter Code(Secondary Care Only)" at bounding box center [350, 181] width 181 height 15
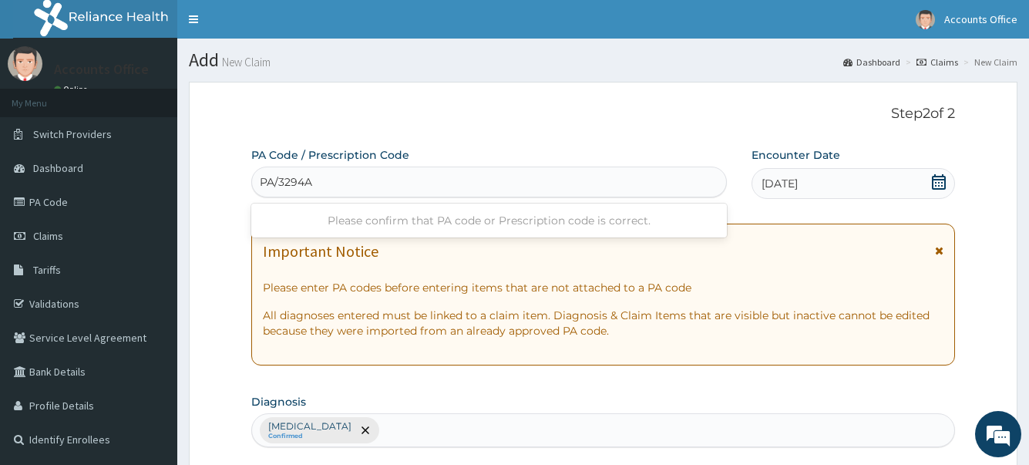
type input "PA/3294A9"
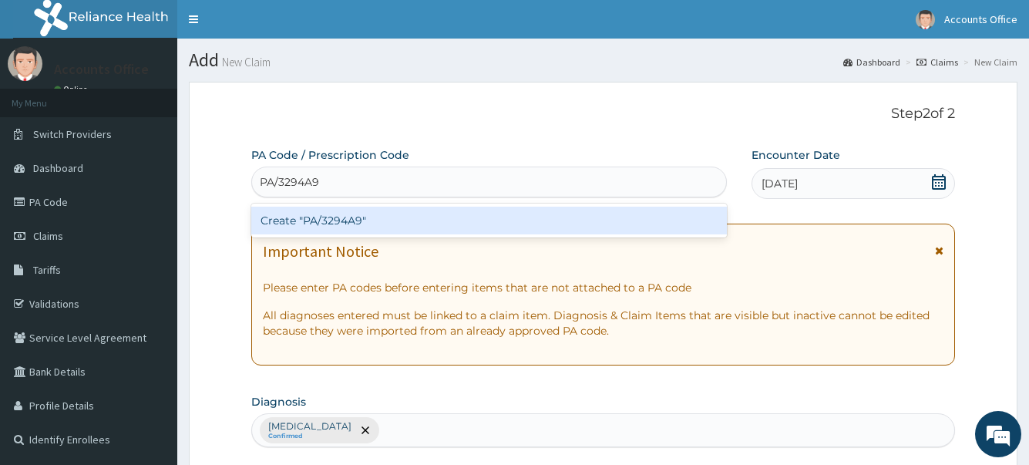
click at [365, 217] on div "Create "PA/3294A9"" at bounding box center [488, 221] width 475 height 28
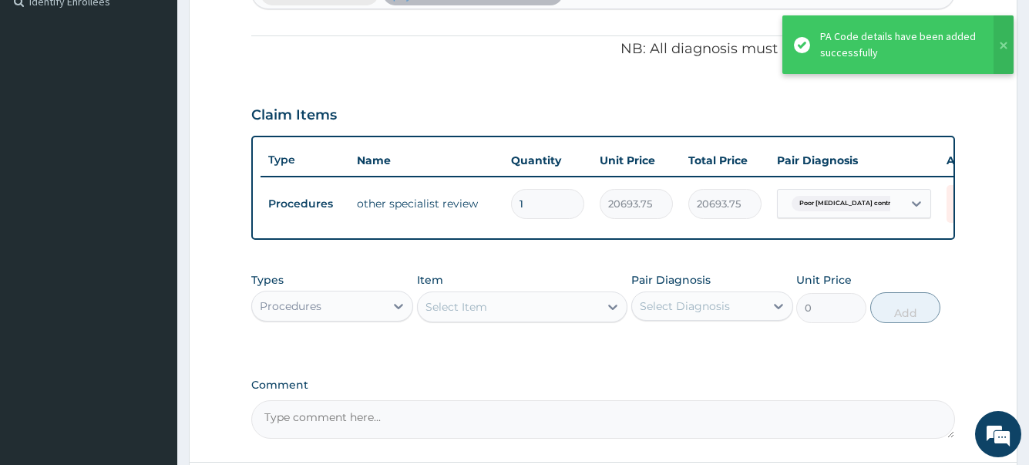
scroll to position [463, 0]
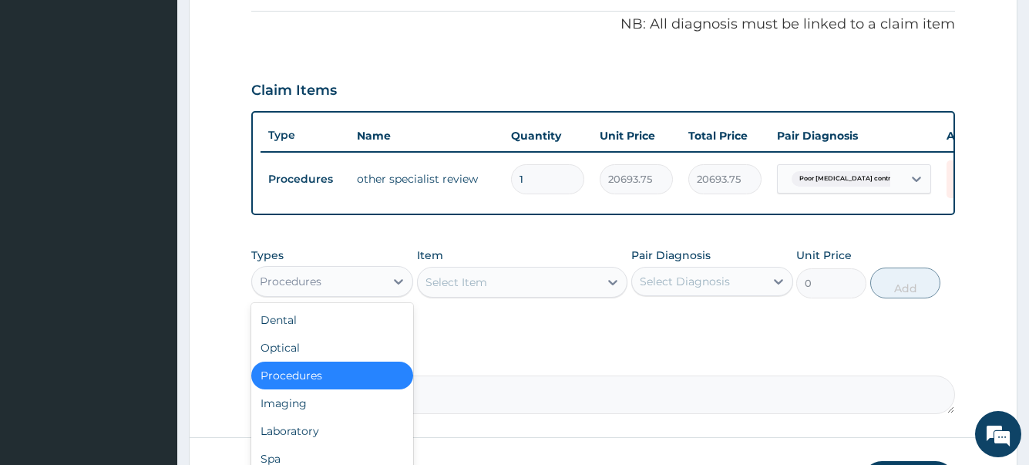
click at [314, 289] on div "Procedures" at bounding box center [291, 281] width 62 height 15
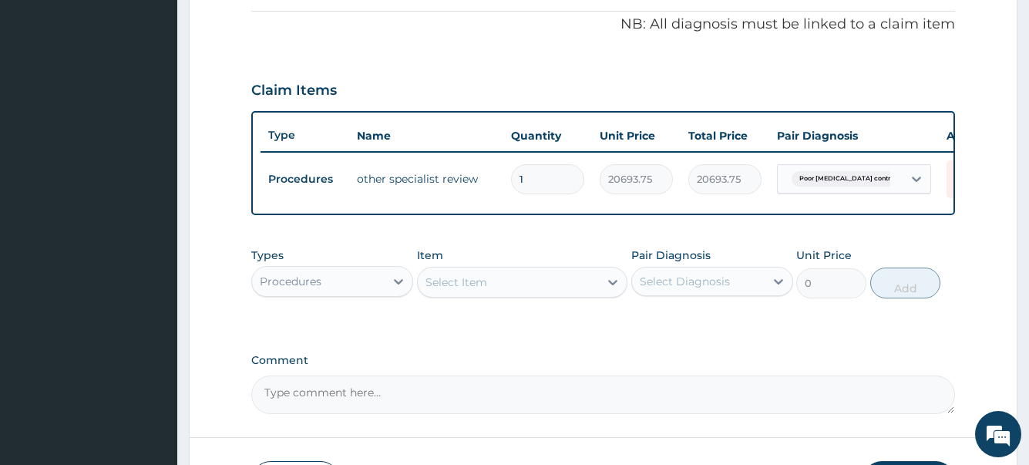
click at [521, 278] on div "Item Select Item" at bounding box center [522, 272] width 211 height 51
click at [513, 294] on div "Select Item" at bounding box center [509, 282] width 182 height 25
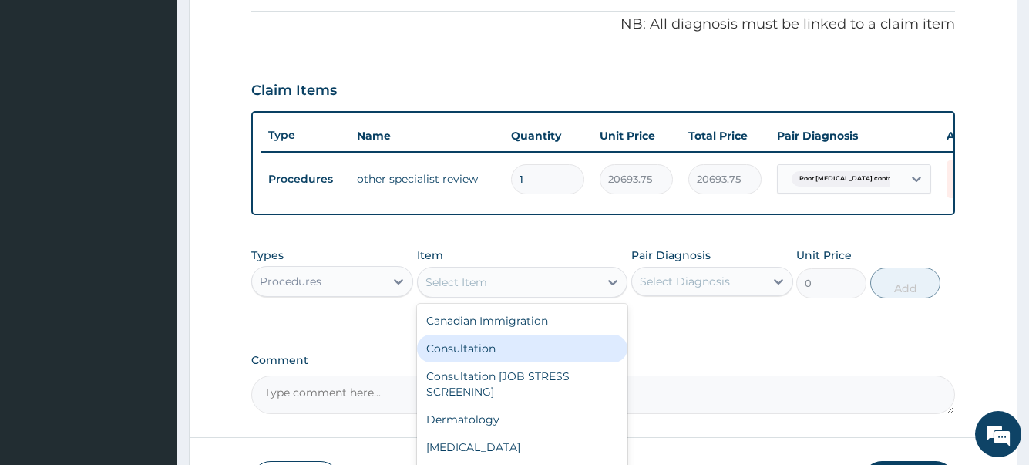
click at [483, 359] on div "Consultation" at bounding box center [522, 349] width 211 height 28
type input "11000"
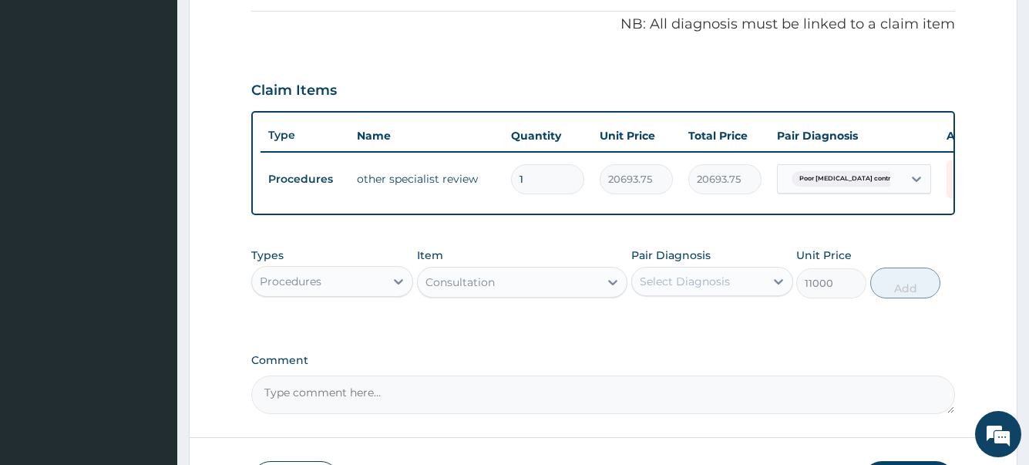
drag, startPoint x: 690, startPoint y: 294, endPoint x: 702, endPoint y: 309, distance: 19.3
click at [693, 289] on div "Select Diagnosis" at bounding box center [685, 281] width 90 height 15
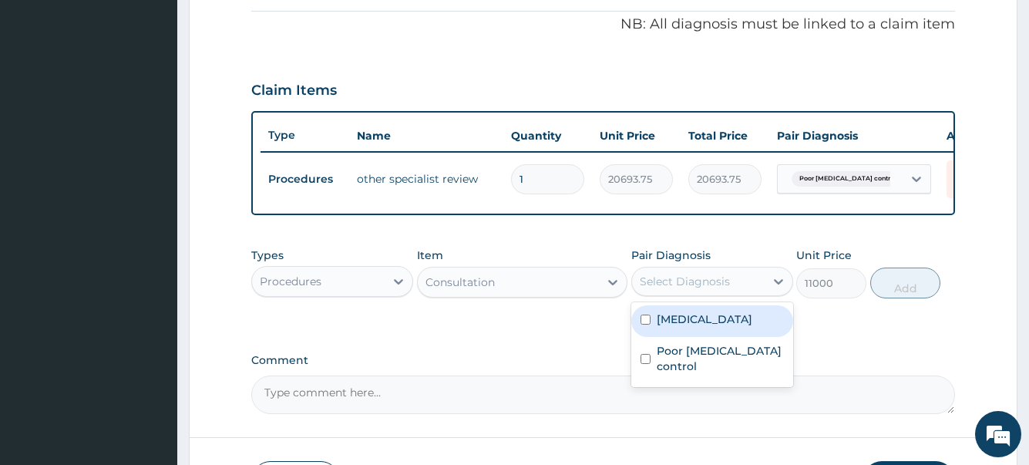
click at [698, 327] on label "[MEDICAL_DATA]" at bounding box center [705, 318] width 96 height 15
checkbox input "true"
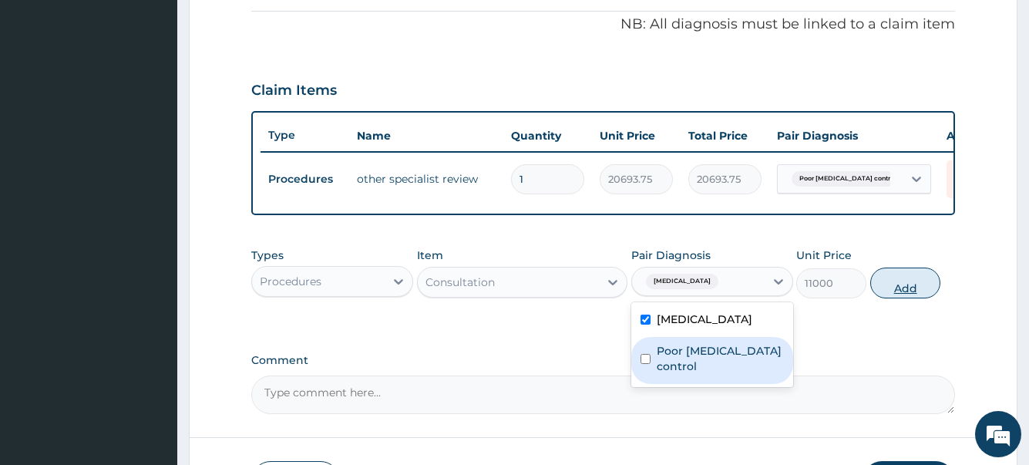
drag, startPoint x: 696, startPoint y: 381, endPoint x: 899, endPoint y: 324, distance: 210.6
click at [697, 374] on label "Poor [MEDICAL_DATA] control" at bounding box center [720, 358] width 127 height 31
checkbox input "true"
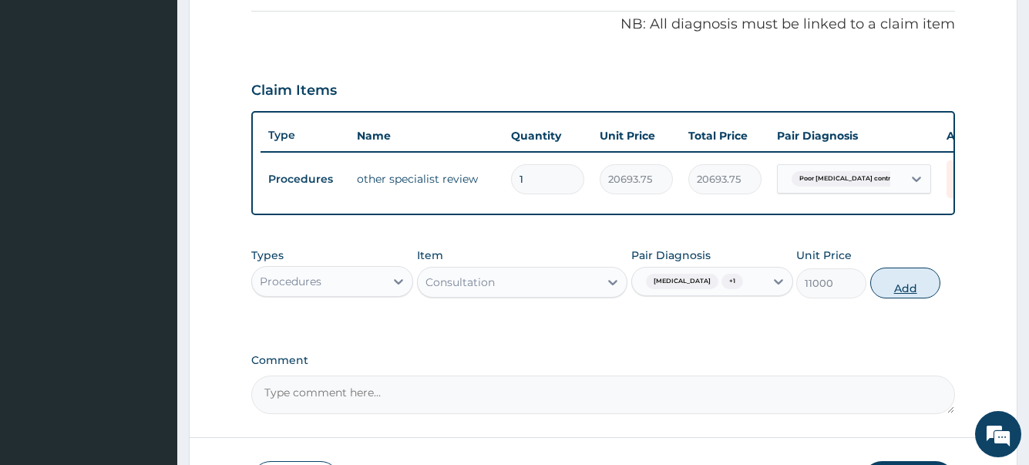
click at [887, 298] on button "Add" at bounding box center [905, 282] width 70 height 31
type input "0"
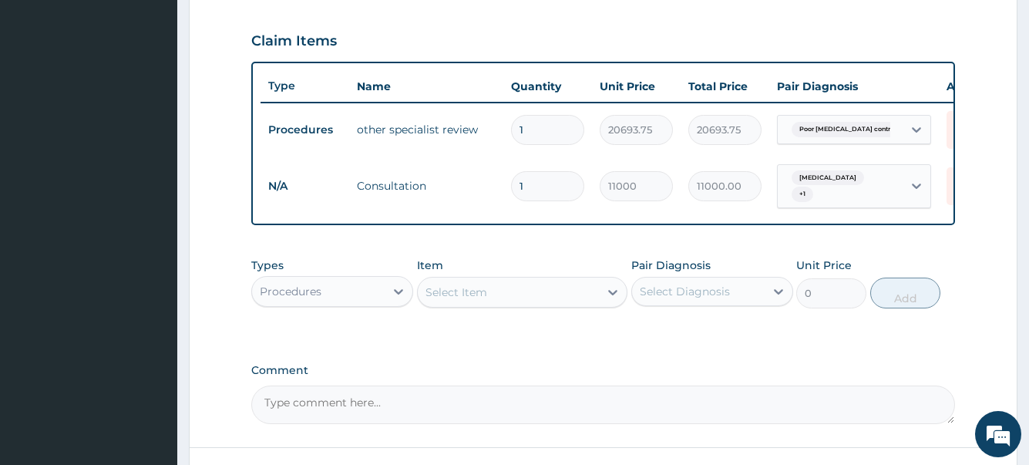
scroll to position [540, 0]
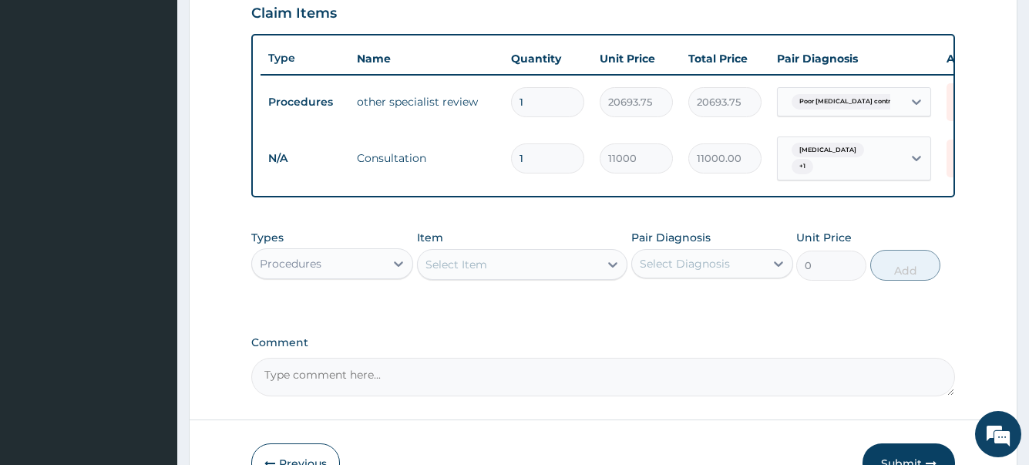
click at [308, 271] on div "Procedures" at bounding box center [291, 263] width 62 height 15
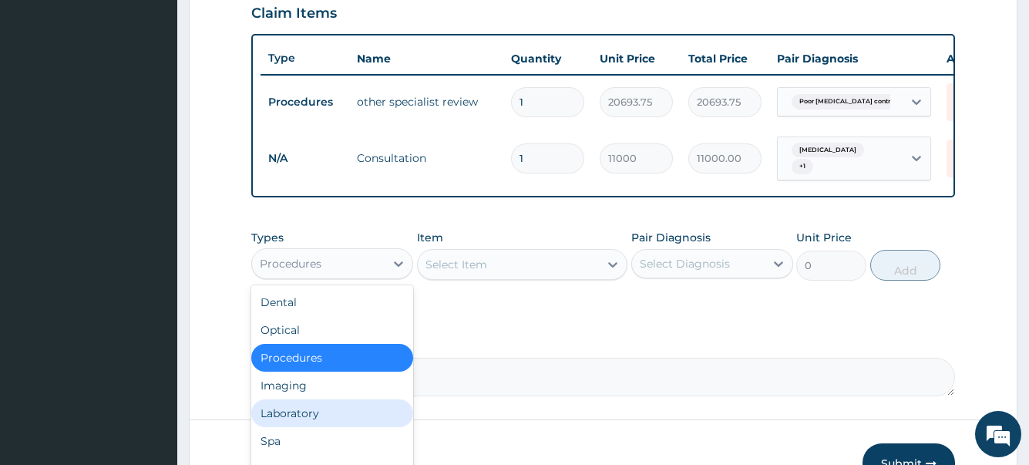
scroll to position [52, 0]
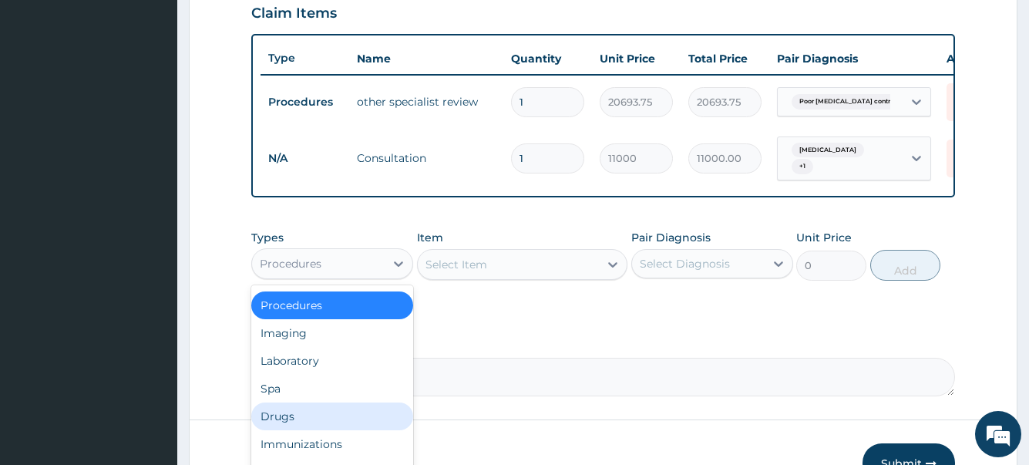
drag, startPoint x: 284, startPoint y: 422, endPoint x: 362, endPoint y: 372, distance: 92.6
click at [289, 423] on div "Drugs" at bounding box center [332, 416] width 162 height 28
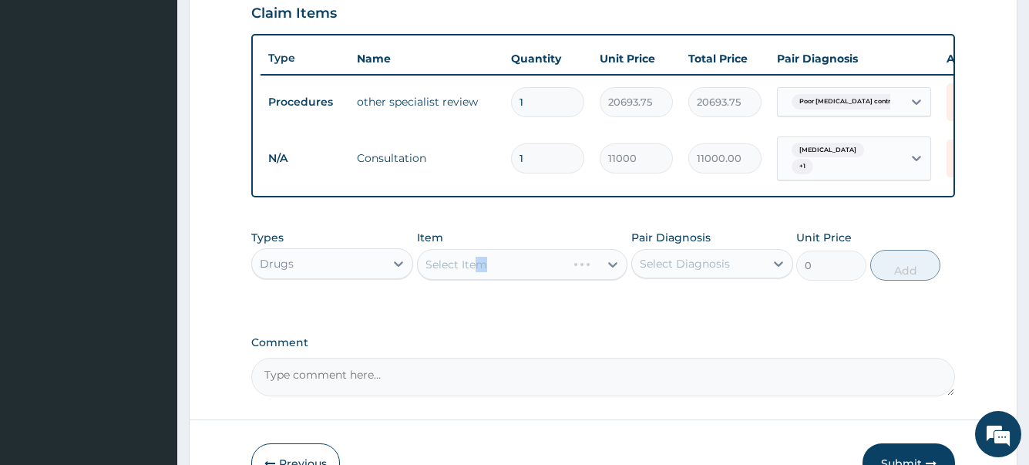
click at [482, 276] on div "Select Item" at bounding box center [522, 264] width 211 height 31
click at [473, 280] on div "Select Item" at bounding box center [522, 264] width 211 height 31
click at [472, 272] on div "Select Item" at bounding box center [457, 264] width 62 height 15
type input "N"
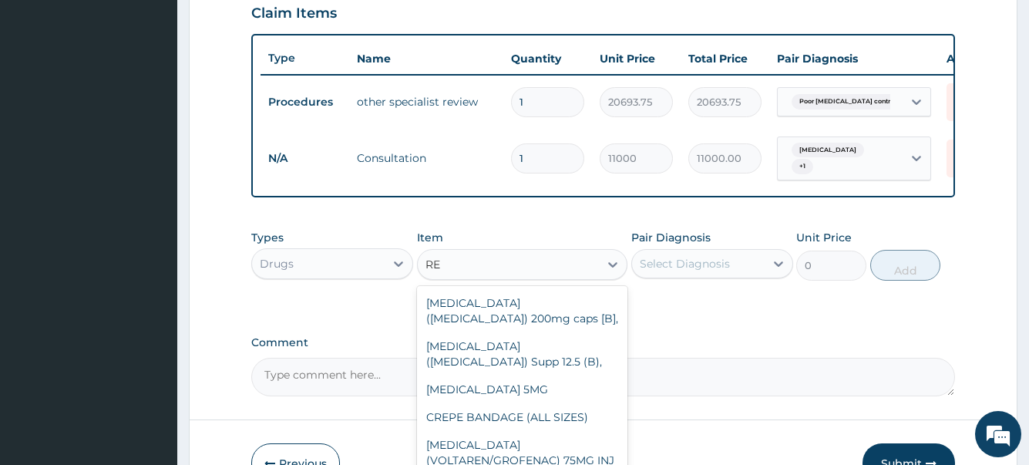
type input "R"
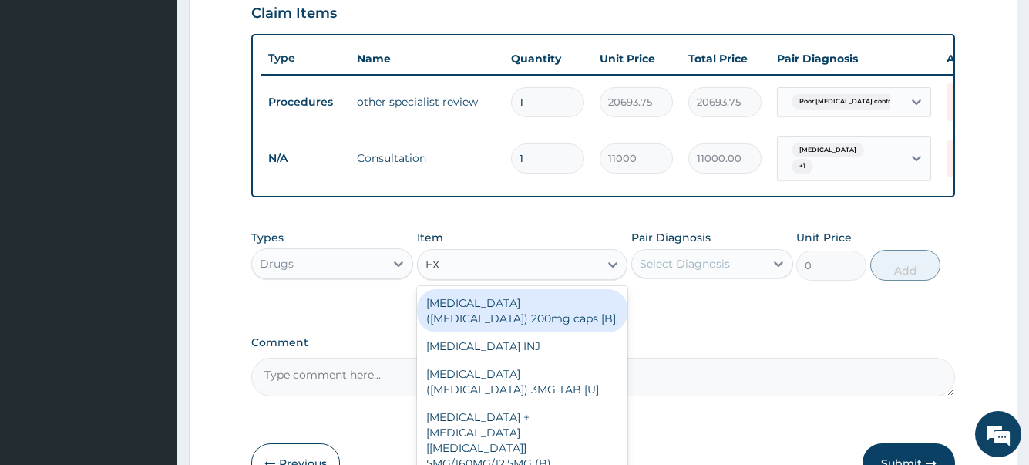
type input "E"
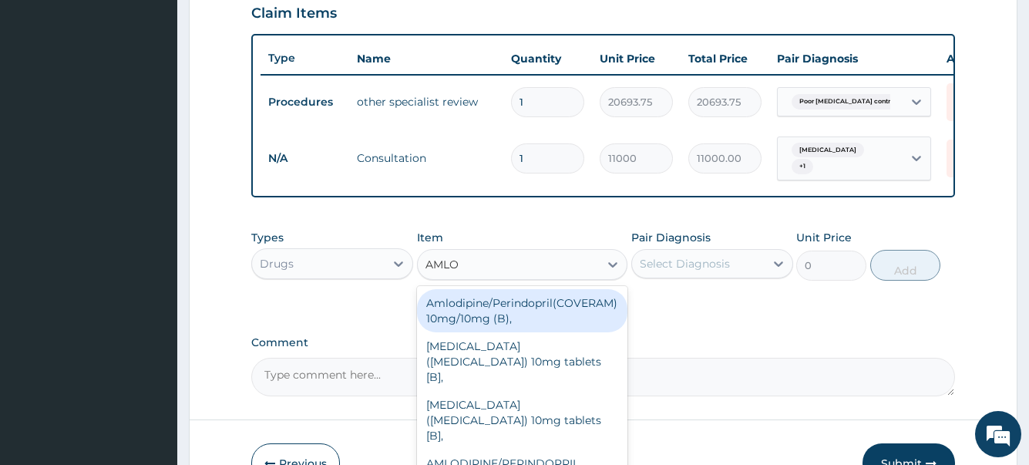
type input "AMLOD"
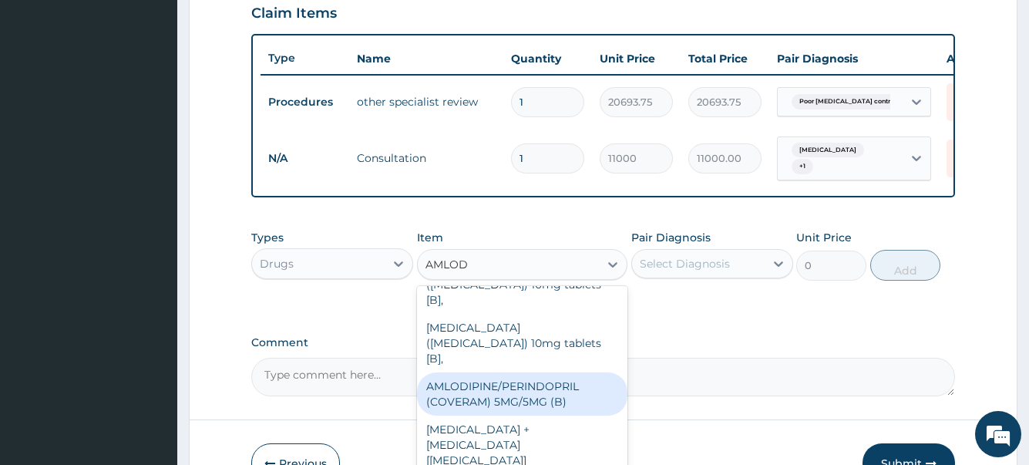
scroll to position [78, 0]
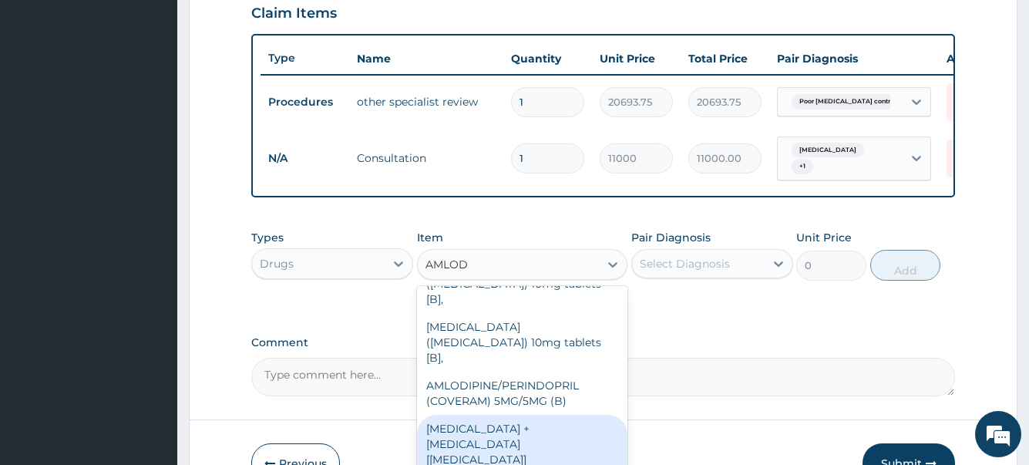
click at [520, 424] on div "[MEDICAL_DATA] + [MEDICAL_DATA] [[MEDICAL_DATA]] 5MG/160MG/12.5MG (B)" at bounding box center [522, 452] width 211 height 74
type input "3127.28"
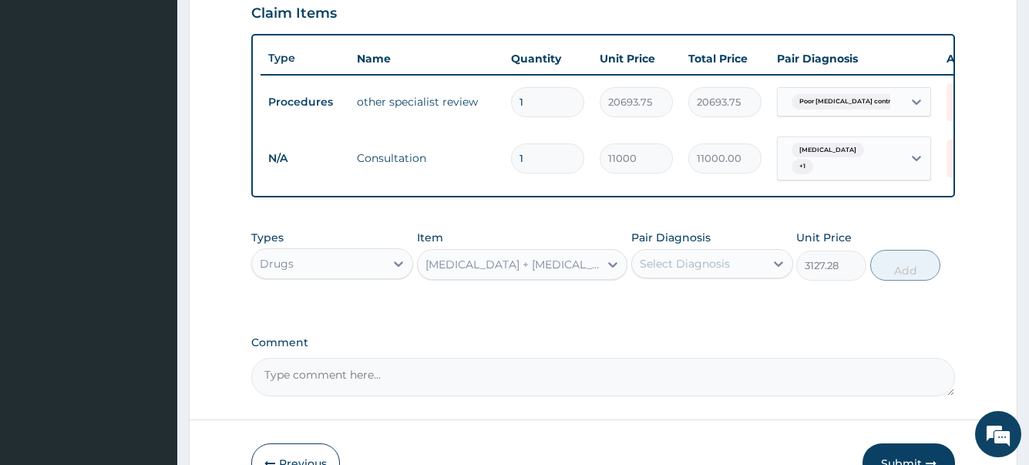
click at [689, 266] on div "Select Diagnosis" at bounding box center [698, 263] width 133 height 25
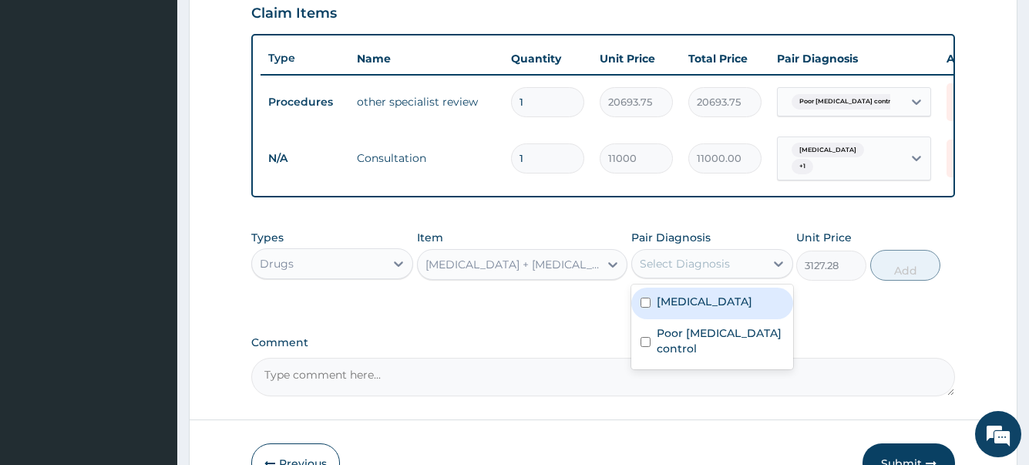
drag, startPoint x: 689, startPoint y: 318, endPoint x: 695, endPoint y: 351, distance: 33.0
click at [689, 309] on label "[MEDICAL_DATA]" at bounding box center [705, 301] width 96 height 15
checkbox input "true"
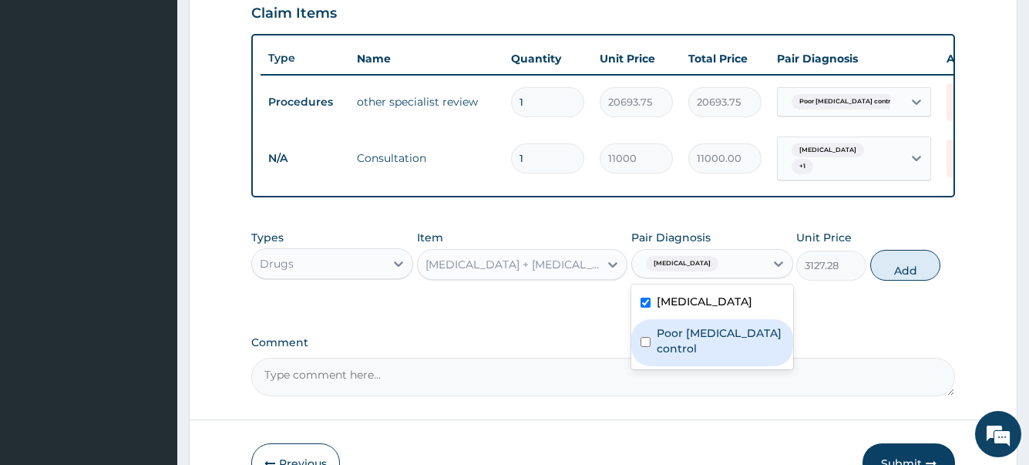
click at [695, 356] on label "Poor [MEDICAL_DATA] control" at bounding box center [720, 340] width 127 height 31
checkbox input "true"
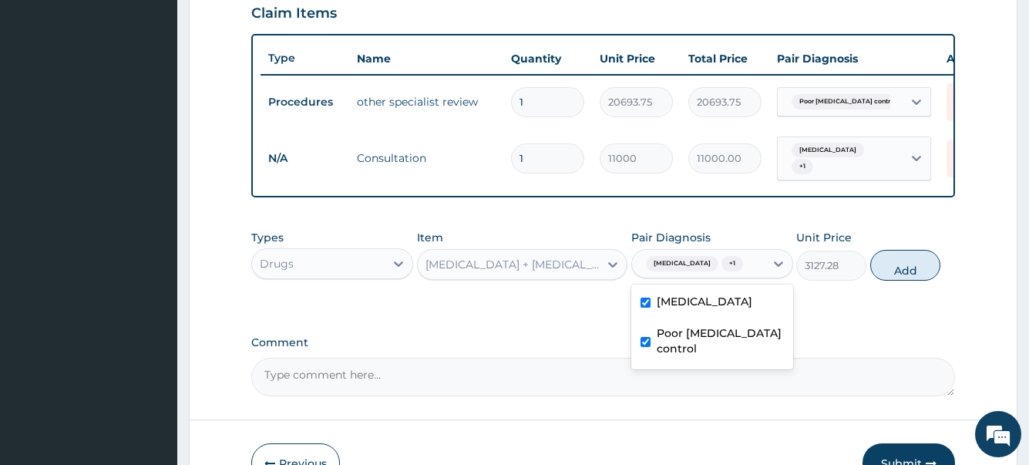
drag, startPoint x: 897, startPoint y: 292, endPoint x: 784, endPoint y: 284, distance: 113.6
click at [897, 281] on button "Add" at bounding box center [905, 265] width 70 height 31
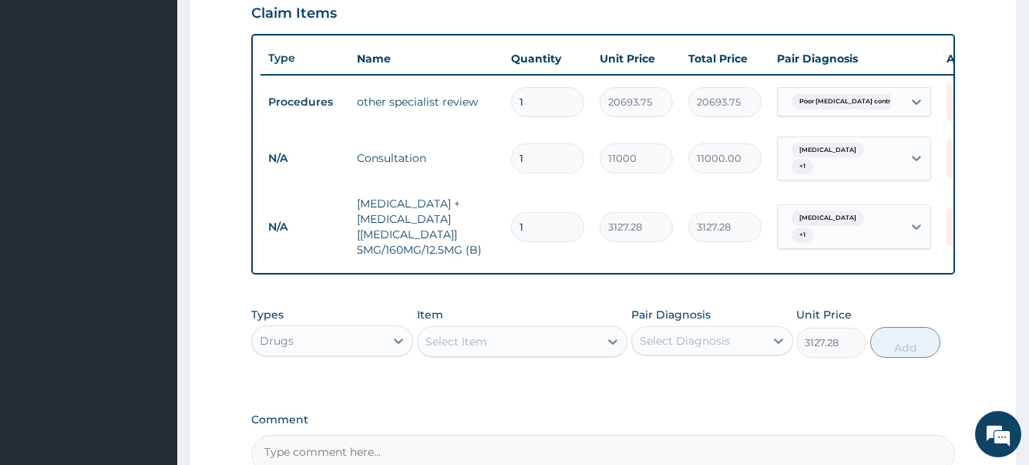
type input "0"
type input "14"
type input "43781.92"
type input "14"
click at [995, 329] on form "Step 2 of 2 PA Code / Prescription Code PA/3294A9 Encounter Date [DATE] Importa…" at bounding box center [603, 63] width 829 height 1042
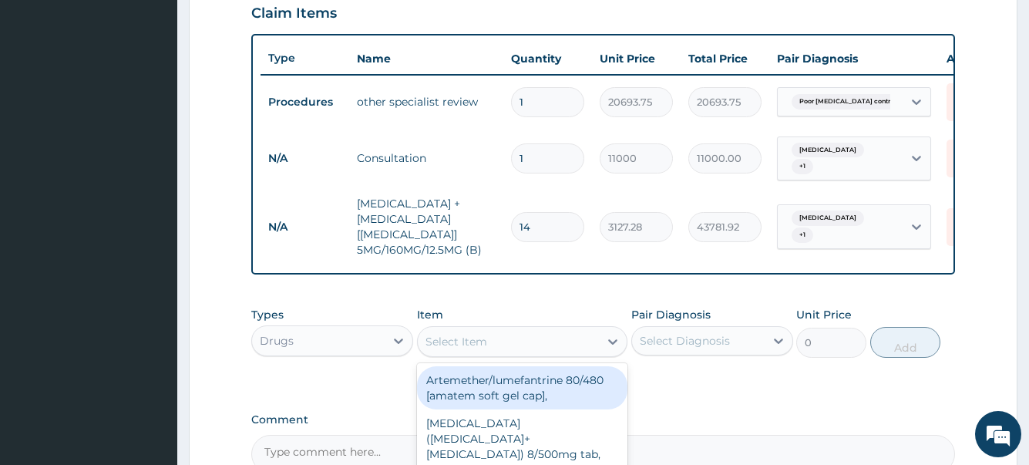
click at [461, 349] on div "Select Item" at bounding box center [457, 341] width 62 height 15
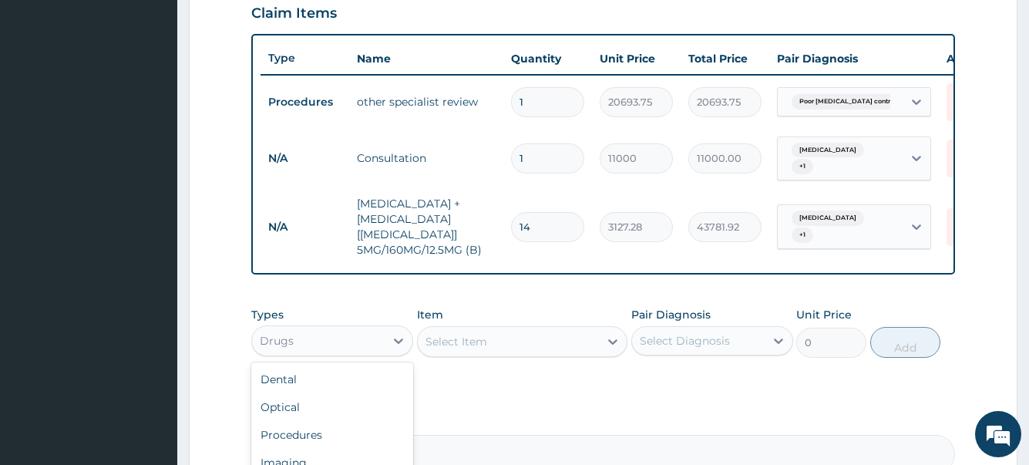
click at [357, 353] on div "Drugs" at bounding box center [318, 340] width 133 height 25
drag, startPoint x: 308, startPoint y: 409, endPoint x: 439, endPoint y: 375, distance: 135.2
click at [306, 396] on div "Procedures" at bounding box center [332, 382] width 162 height 28
click at [459, 357] on div "Select Item" at bounding box center [522, 341] width 211 height 31
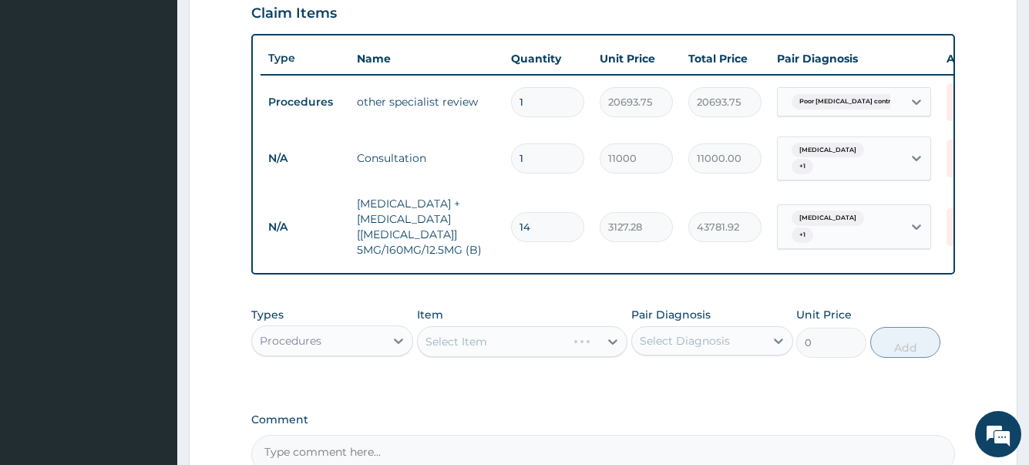
click at [453, 357] on div "Select Item" at bounding box center [522, 341] width 211 height 31
click at [450, 357] on div "Select Item" at bounding box center [522, 341] width 211 height 31
click at [449, 357] on div "Select Item" at bounding box center [522, 341] width 211 height 31
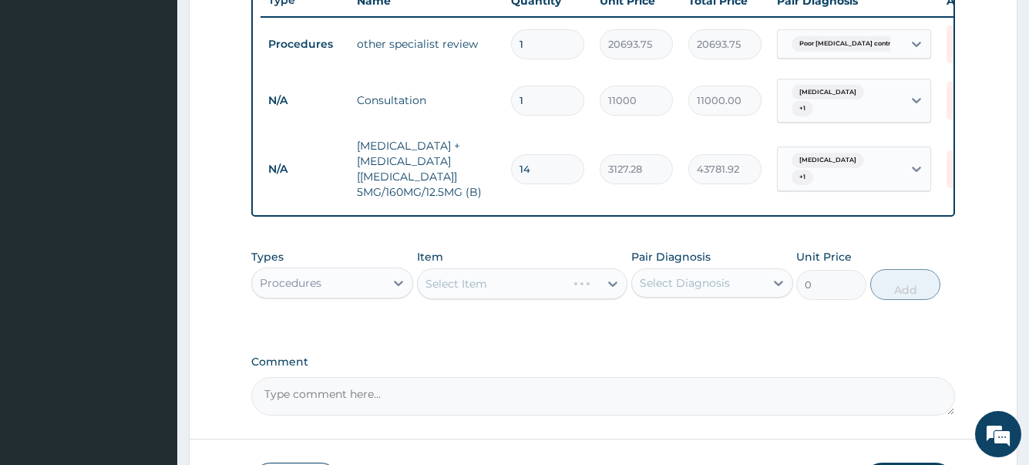
scroll to position [739, 0]
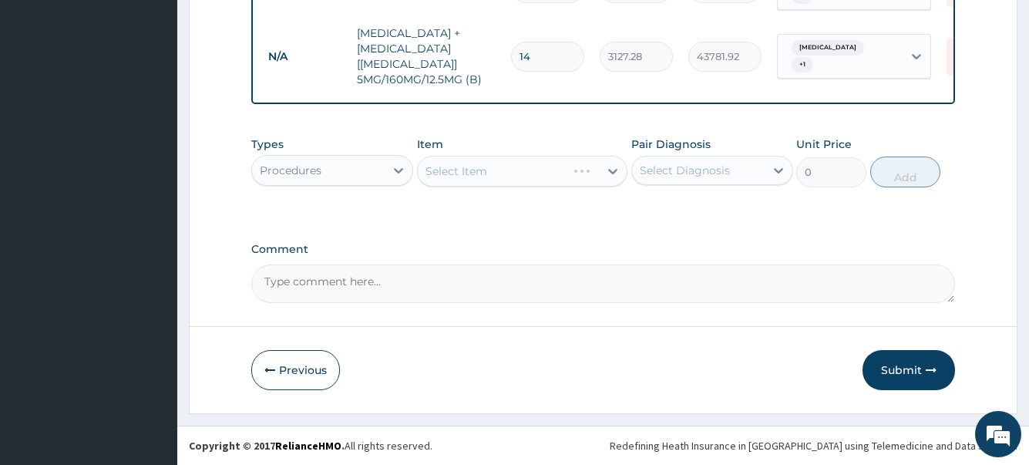
click at [500, 170] on div "Select Item" at bounding box center [522, 171] width 211 height 31
click at [500, 172] on div "Select Item" at bounding box center [522, 171] width 211 height 31
click at [512, 170] on div "Select Item" at bounding box center [522, 171] width 211 height 31
click at [511, 173] on div "Select Item" at bounding box center [522, 171] width 211 height 31
click at [543, 179] on div "Select Item" at bounding box center [522, 171] width 211 height 31
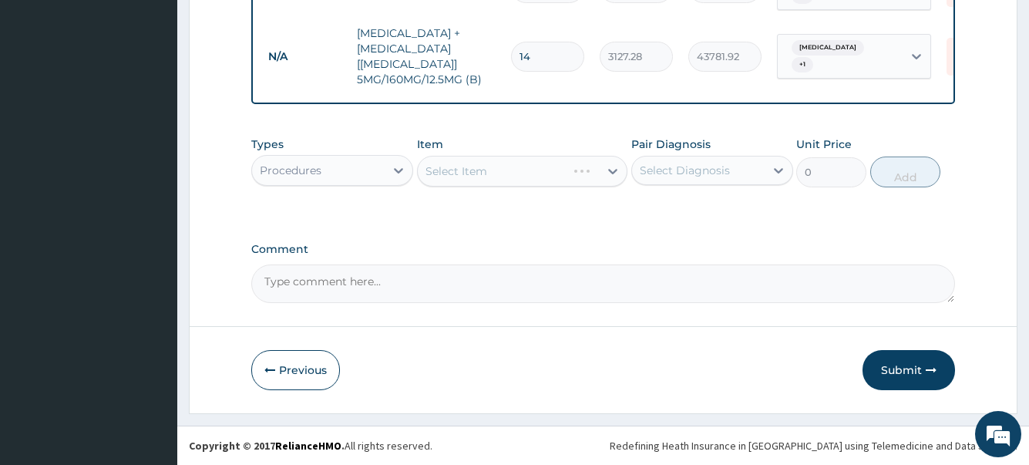
click at [522, 173] on div "Select Item" at bounding box center [522, 171] width 211 height 31
click at [520, 171] on div "Select Item" at bounding box center [522, 171] width 211 height 31
click at [519, 170] on div "Select Item" at bounding box center [522, 171] width 211 height 31
click at [516, 170] on div "Select Item" at bounding box center [522, 171] width 211 height 31
click at [490, 174] on div "Select Item" at bounding box center [522, 171] width 211 height 31
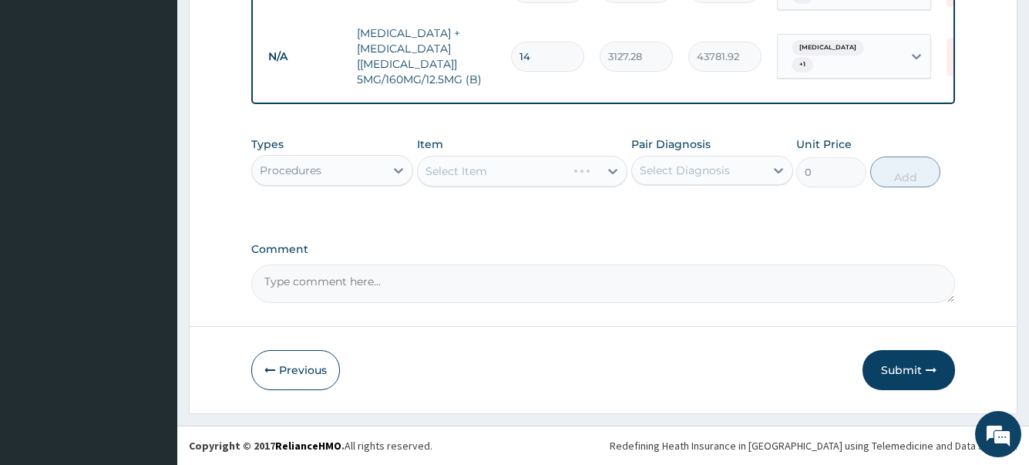
click at [514, 181] on div "Select Item" at bounding box center [522, 171] width 211 height 31
click at [526, 365] on div "Previous Submit" at bounding box center [602, 370] width 703 height 40
click at [628, 369] on div "Previous Submit" at bounding box center [602, 370] width 703 height 40
click at [543, 247] on label "Comment" at bounding box center [602, 249] width 703 height 13
click at [543, 264] on textarea "Comment" at bounding box center [602, 283] width 703 height 39
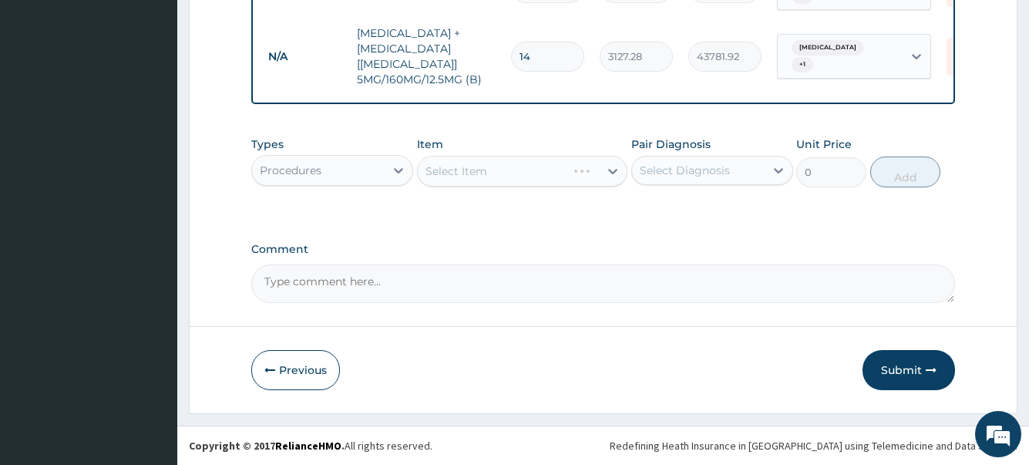
click at [503, 170] on div "Select Item" at bounding box center [522, 171] width 211 height 31
click at [675, 251] on label "Comment" at bounding box center [602, 249] width 703 height 13
click at [675, 264] on textarea "Comment" at bounding box center [602, 283] width 703 height 39
click at [503, 166] on div "Select Item" at bounding box center [522, 171] width 211 height 31
